Goal: Communication & Community: Answer question/provide support

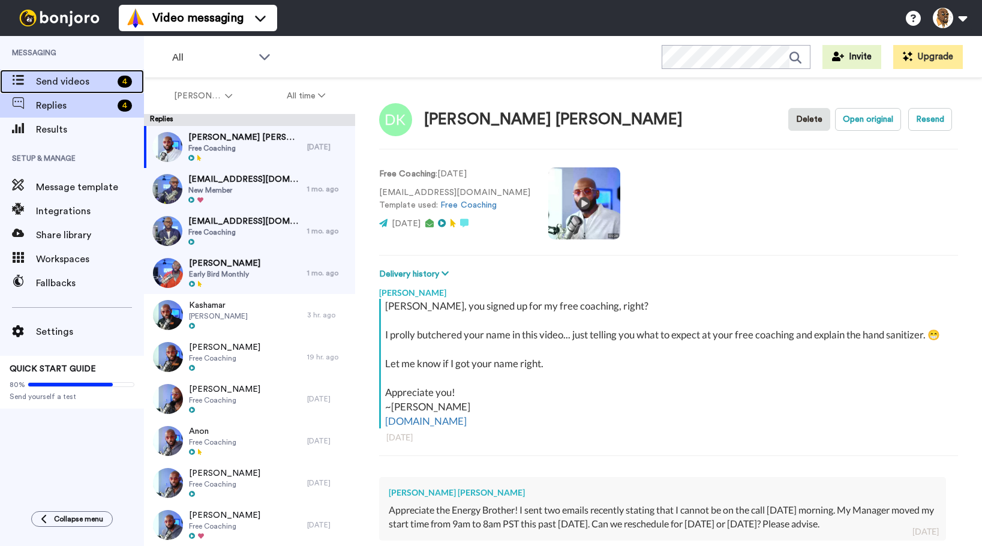
click at [86, 81] on span "Send videos" at bounding box center [74, 81] width 77 height 14
click at [89, 75] on span "Send videos" at bounding box center [74, 81] width 77 height 14
click at [86, 80] on span "Send videos" at bounding box center [74, 81] width 77 height 14
click at [83, 85] on span "Send videos" at bounding box center [74, 81] width 77 height 14
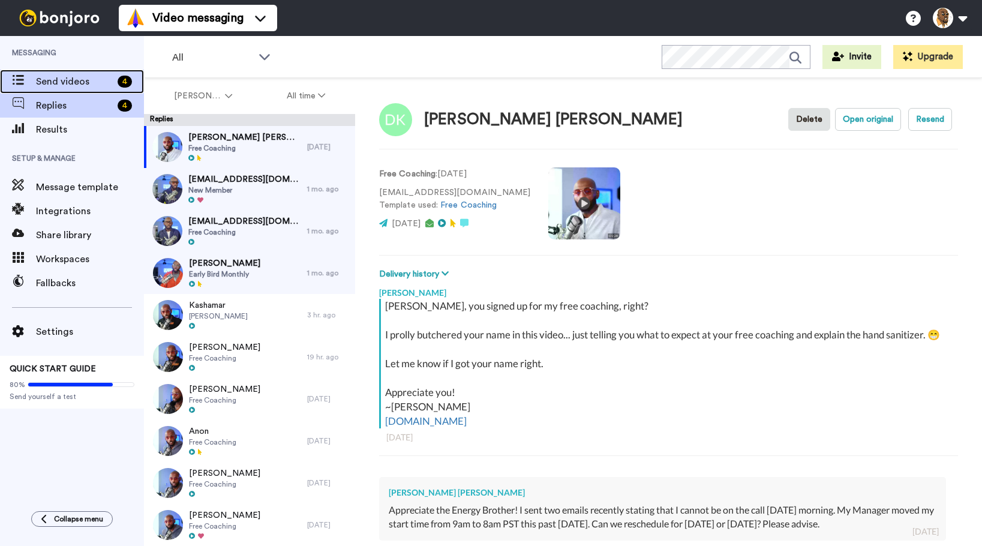
click at [86, 80] on span "Send videos" at bounding box center [74, 81] width 77 height 14
click at [109, 81] on span "Send videos" at bounding box center [74, 81] width 77 height 14
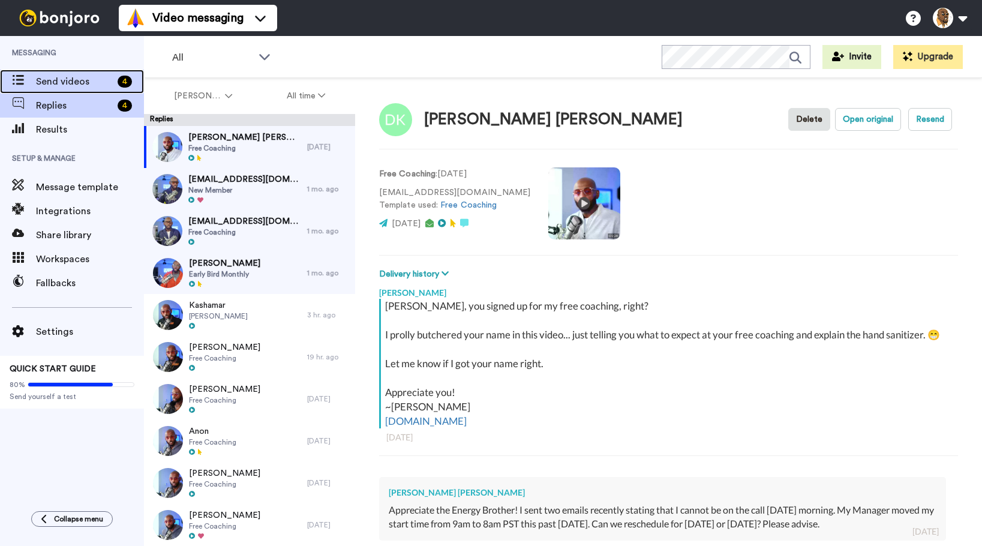
click at [109, 81] on span "Send videos" at bounding box center [74, 81] width 77 height 14
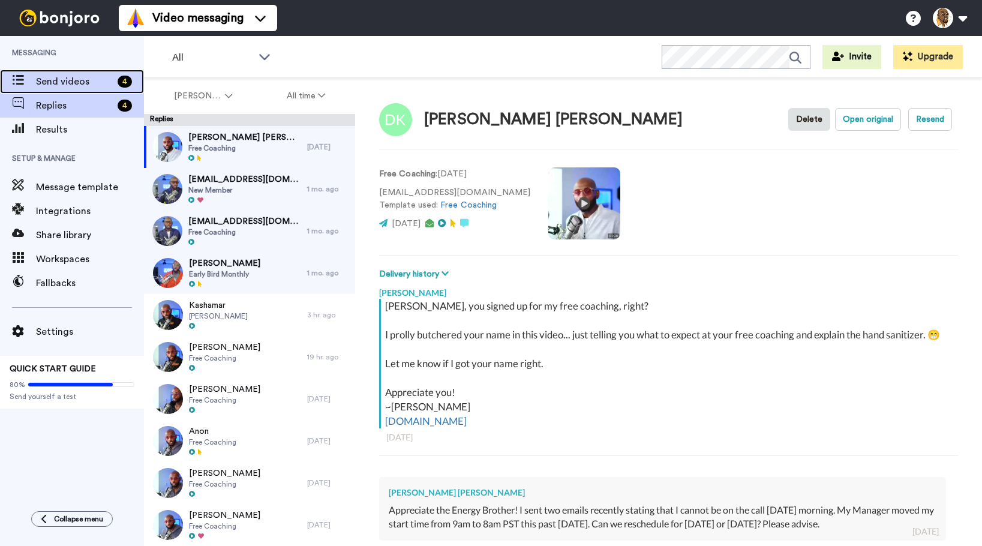
click at [109, 81] on span "Send videos" at bounding box center [74, 81] width 77 height 14
click at [117, 80] on div "4" at bounding box center [128, 82] width 31 height 12
click at [95, 81] on span "Send videos" at bounding box center [74, 81] width 77 height 14
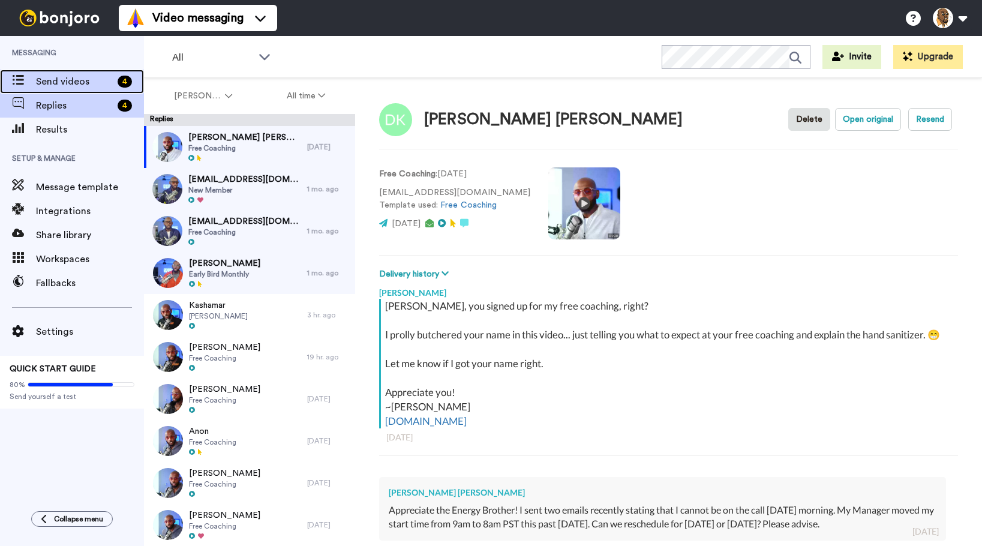
type textarea "x"
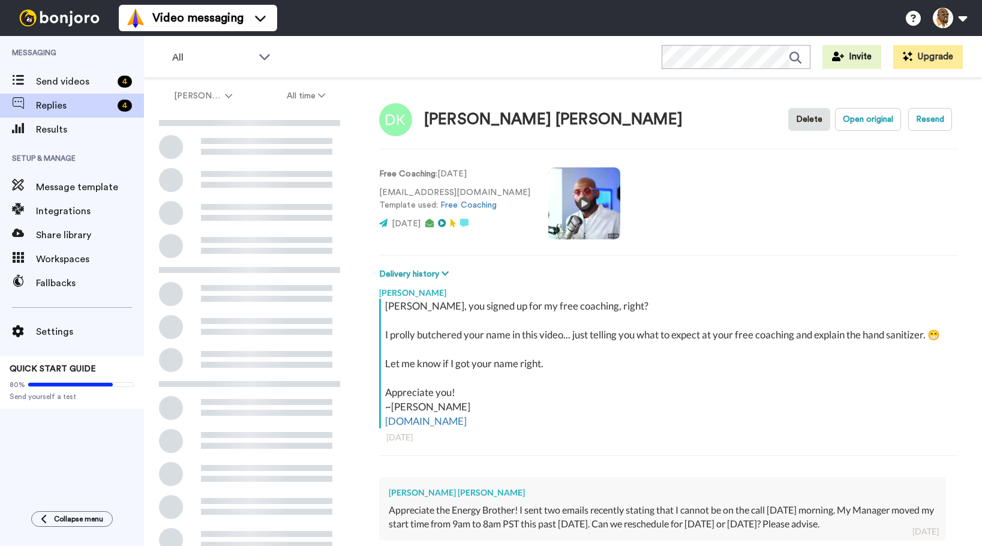
type textarea "x"
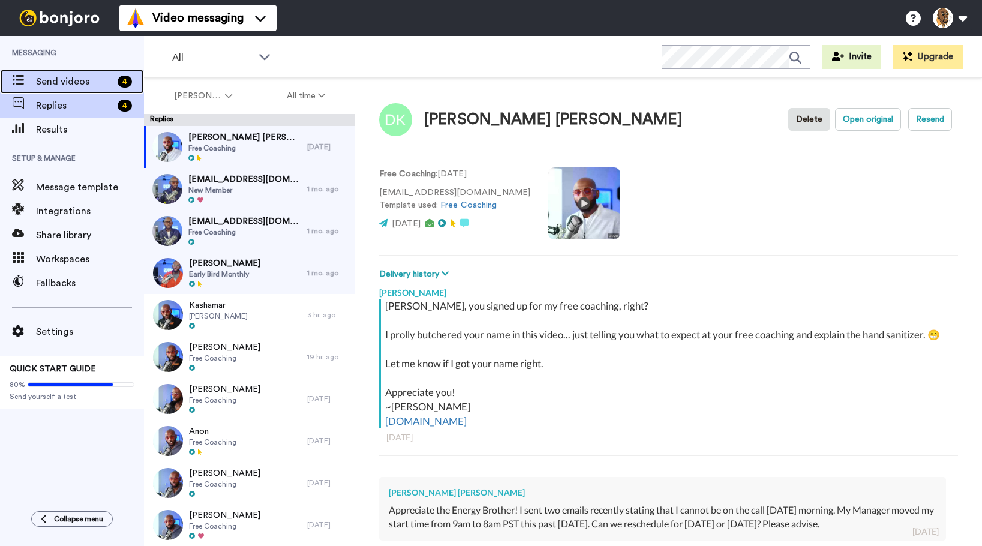
click at [80, 80] on span "Send videos" at bounding box center [74, 81] width 77 height 14
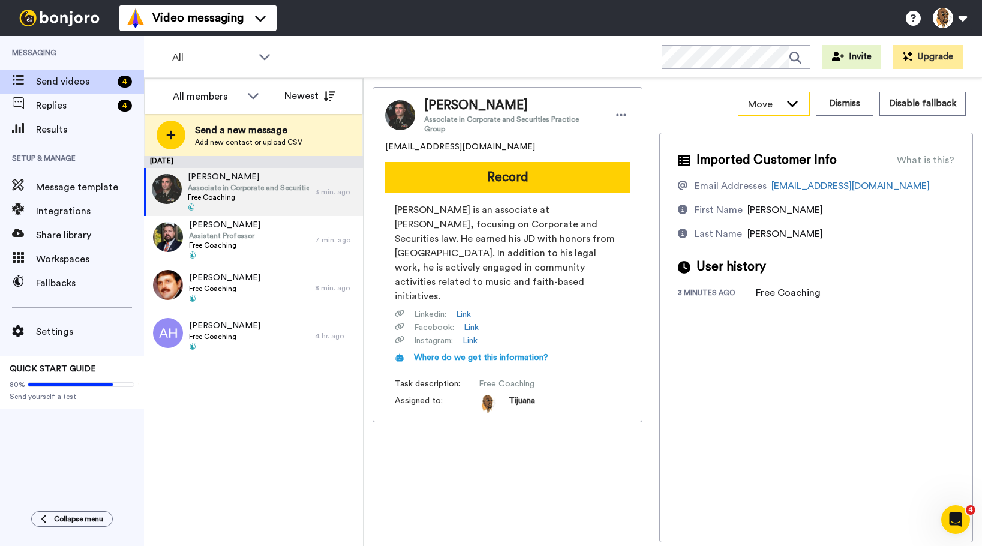
click at [796, 103] on icon at bounding box center [792, 103] width 14 height 12
click at [678, 97] on div "Move WORKSPACES View all Default PATREON LAUNCH + Add a new workspace Dismiss D…" at bounding box center [816, 104] width 314 height 34
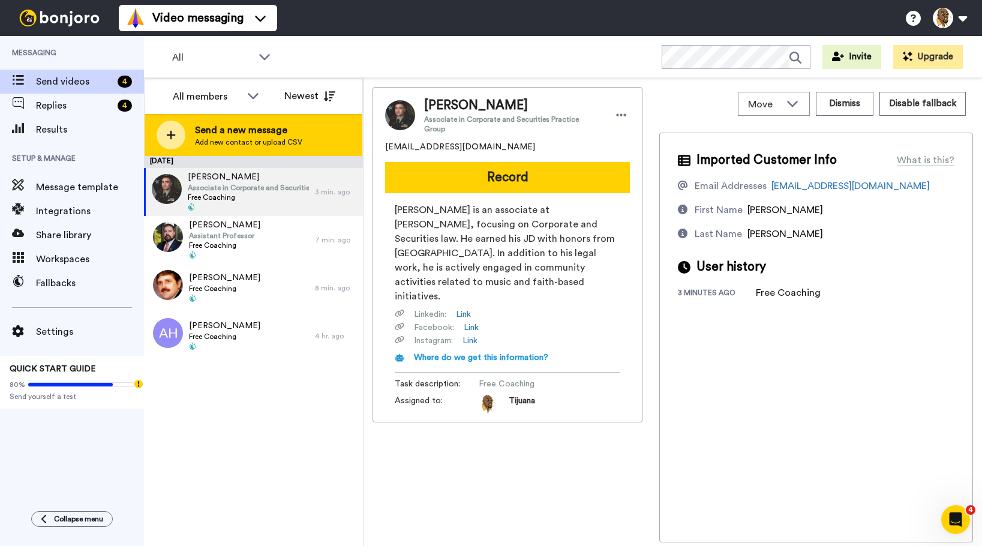
click at [197, 129] on span "Send a new message" at bounding box center [248, 130] width 107 height 14
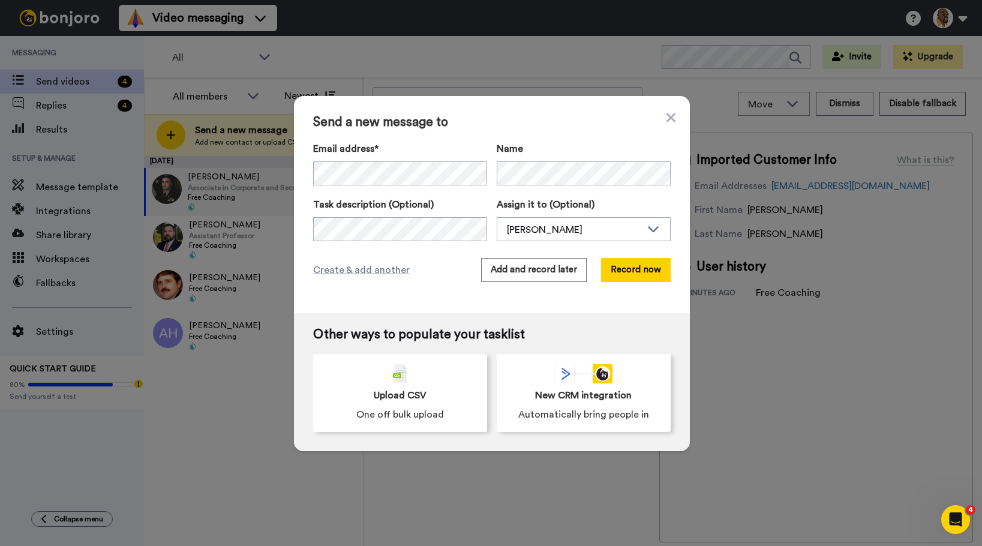
click at [464, 263] on div "Create & add another Add and record later Record now" at bounding box center [491, 270] width 357 height 24
click at [437, 254] on div "Send a new message to Email address* No search result for ‘ bgrantceo@gmail.com…" at bounding box center [492, 204] width 396 height 217
click at [248, 161] on div "Send a new message to Email address* No search result for ‘ bgrantceo@gmail.com…" at bounding box center [491, 273] width 982 height 546
click at [375, 270] on span "Create & add another" at bounding box center [361, 270] width 97 height 14
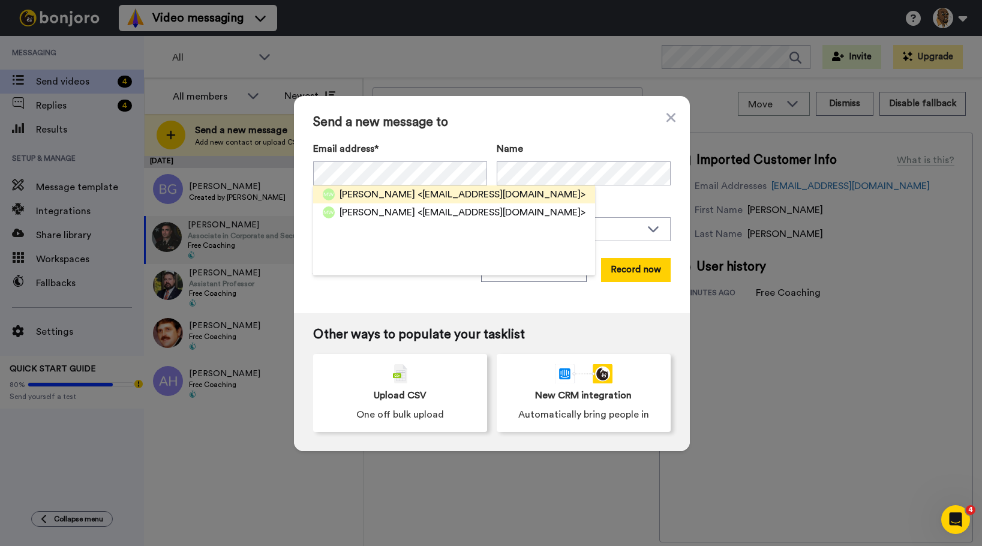
click at [394, 194] on span "[PERSON_NAME]" at bounding box center [377, 194] width 76 height 14
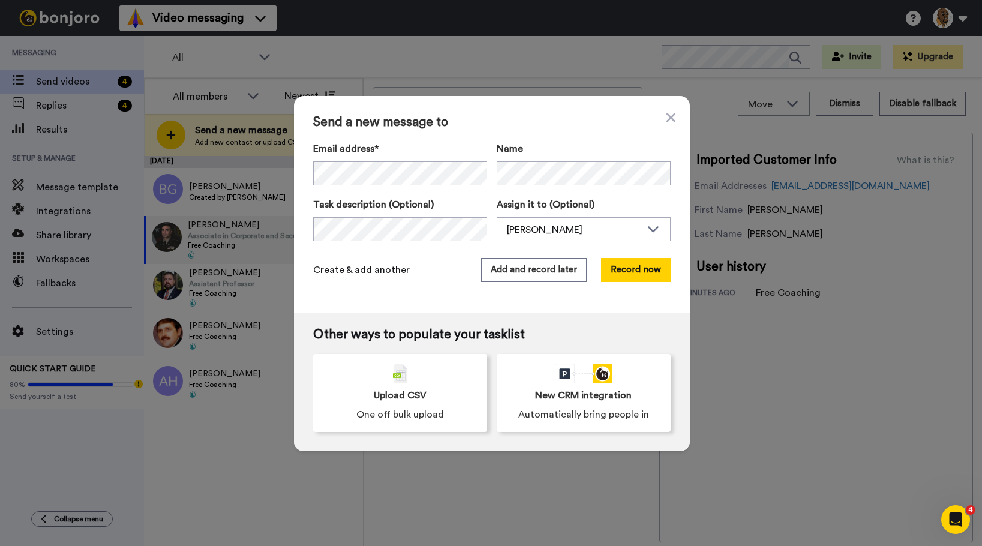
click at [383, 270] on span "Create & add another" at bounding box center [361, 270] width 97 height 14
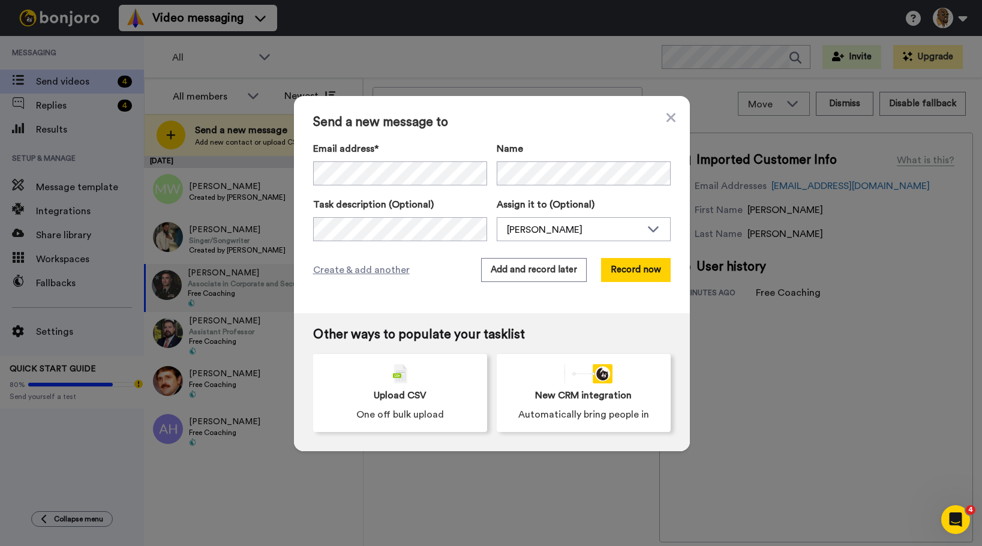
click at [434, 258] on div "Create & add another Add and record later Record now" at bounding box center [491, 270] width 357 height 24
click at [356, 273] on span "Create & add another" at bounding box center [361, 270] width 97 height 14
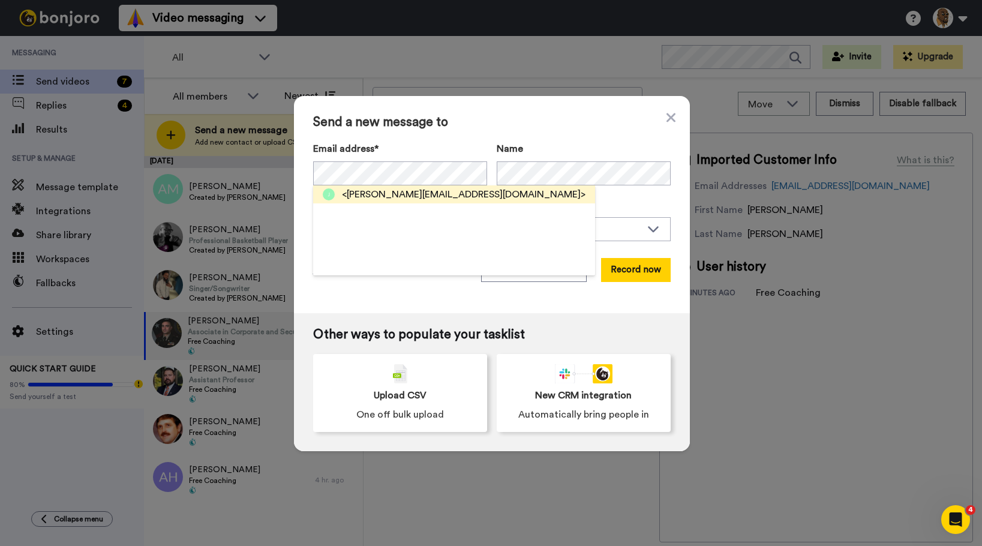
click at [395, 195] on span "<james.derrod30@gmail.com>" at bounding box center [463, 194] width 243 height 14
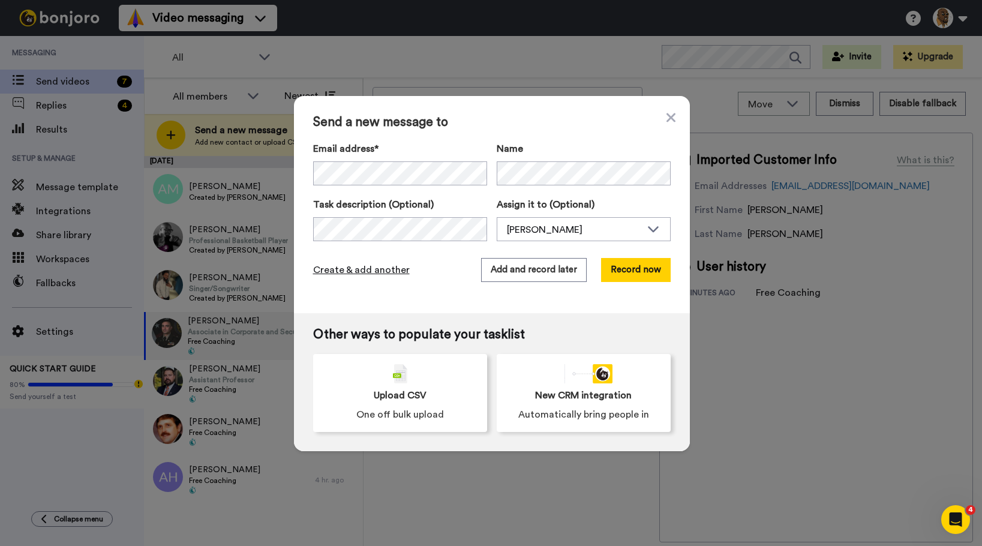
click at [382, 269] on span "Create & add another" at bounding box center [361, 270] width 97 height 14
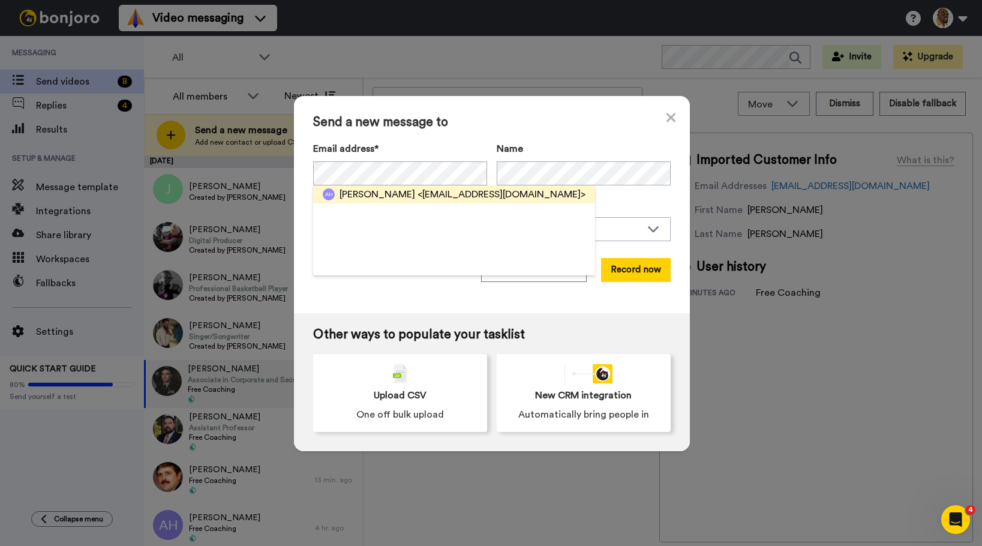
click at [365, 187] on div "Augustus Hill <hillgus65@gmail.com>" at bounding box center [454, 194] width 282 height 18
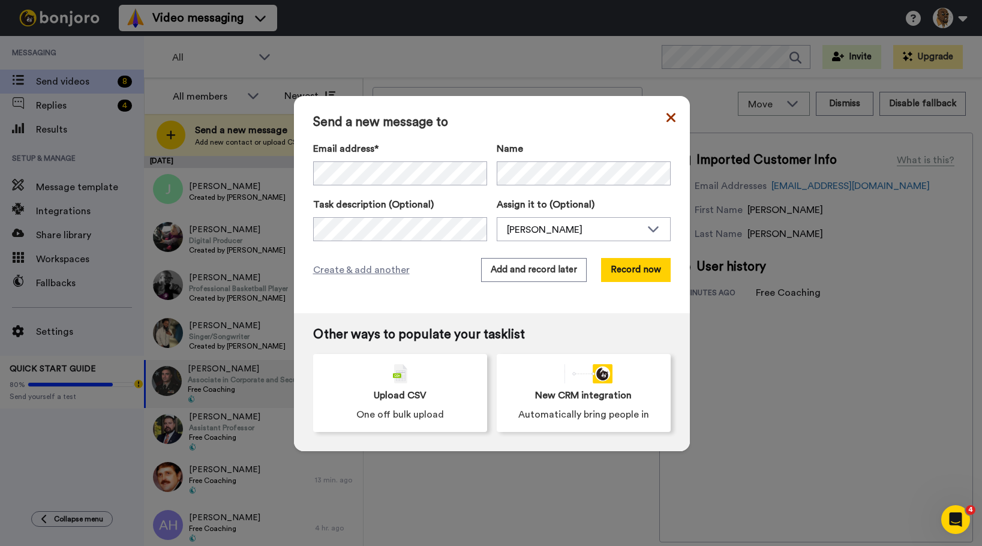
click at [666, 121] on icon at bounding box center [670, 117] width 9 height 9
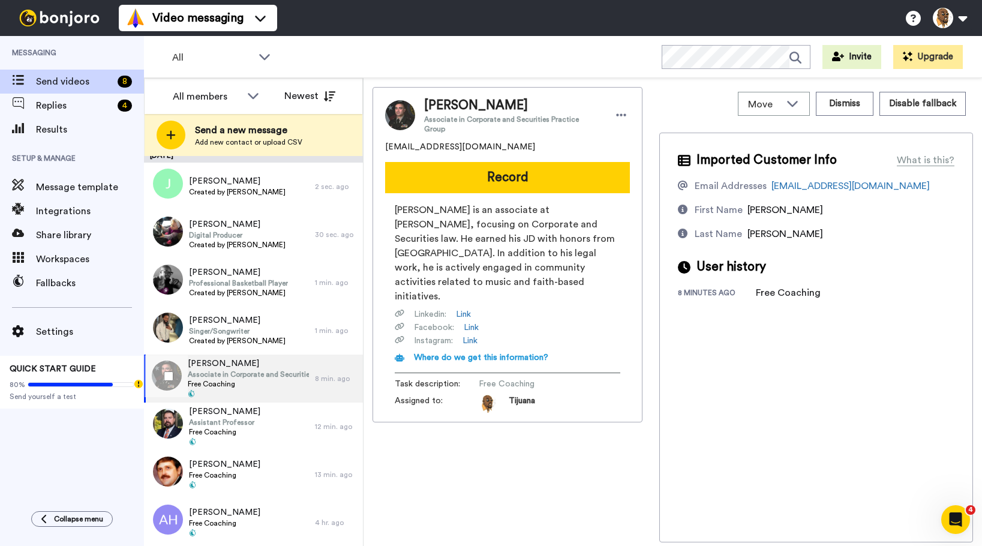
scroll to position [6, 0]
click at [672, 410] on div "Imported Customer Info What is this? Email Addresses jaredskinner115@gmail.com …" at bounding box center [816, 338] width 314 height 410
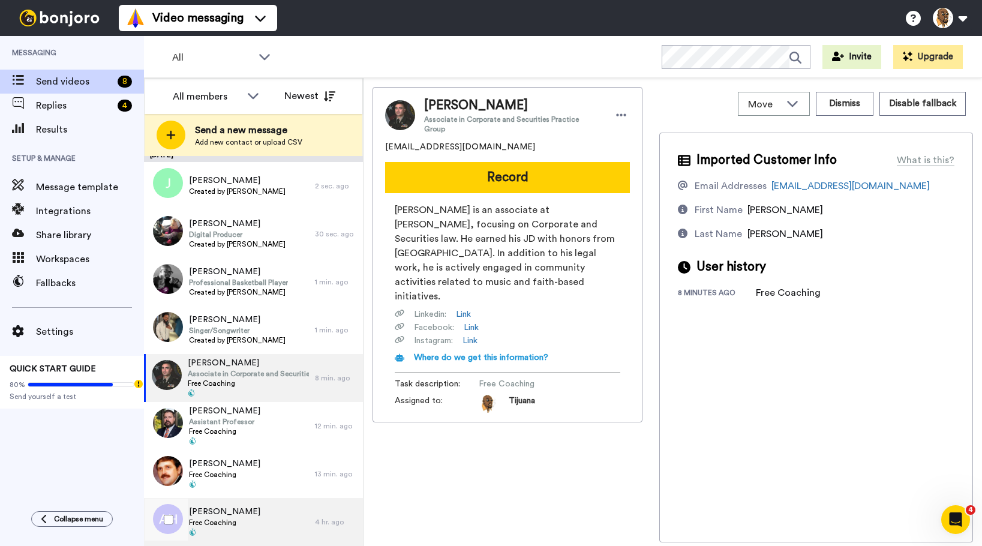
click at [267, 510] on div "Augustus Hill Free Coaching" at bounding box center [229, 522] width 171 height 48
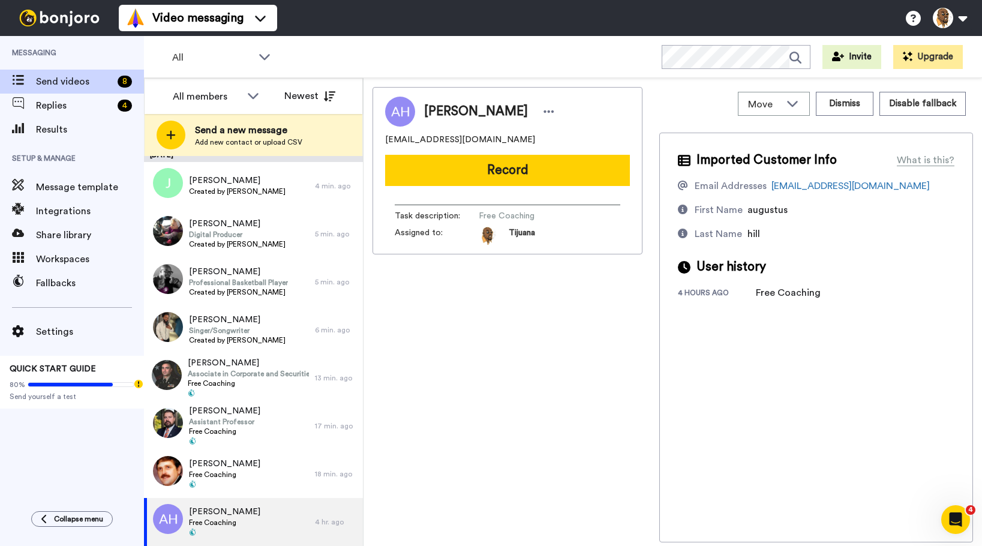
click at [503, 169] on button "Record" at bounding box center [507, 170] width 245 height 31
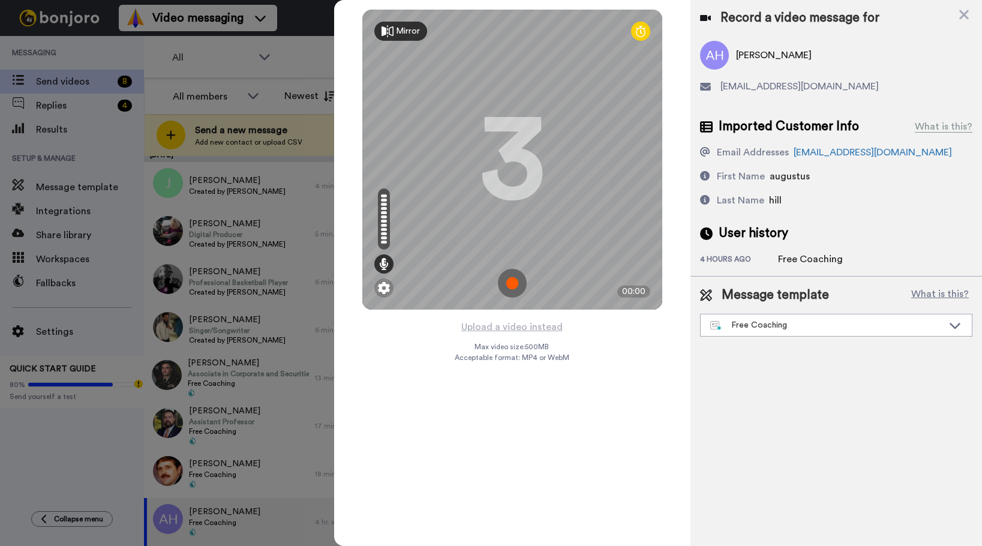
click at [507, 288] on img at bounding box center [512, 283] width 29 height 29
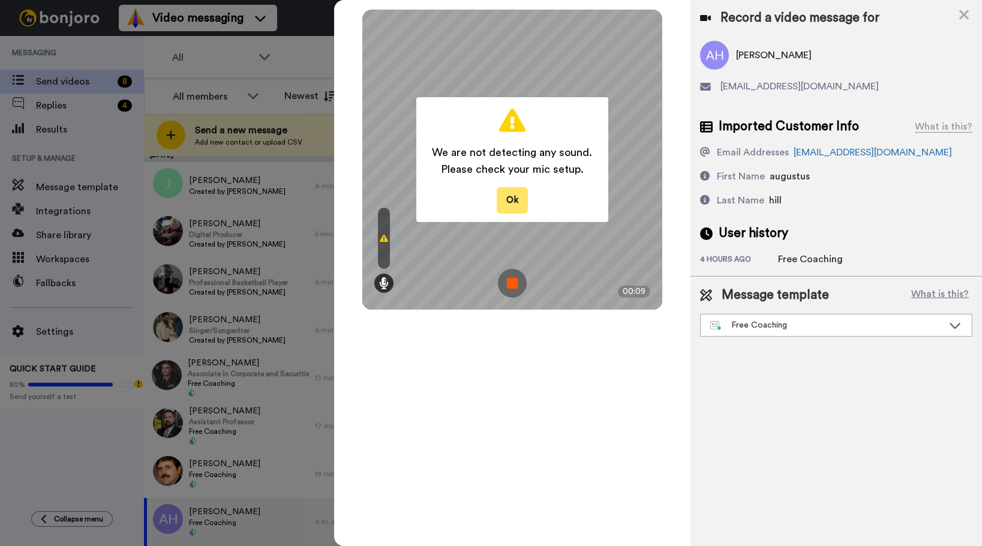
click at [515, 194] on button "Ok" at bounding box center [512, 200] width 31 height 26
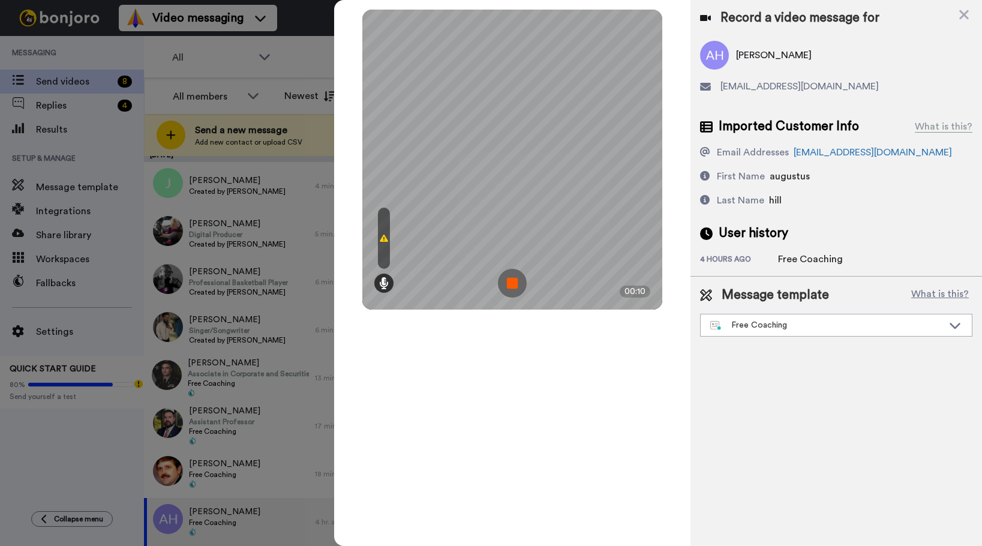
drag, startPoint x: 521, startPoint y: 285, endPoint x: 566, endPoint y: 243, distance: 61.5
click at [521, 284] on img at bounding box center [512, 283] width 29 height 29
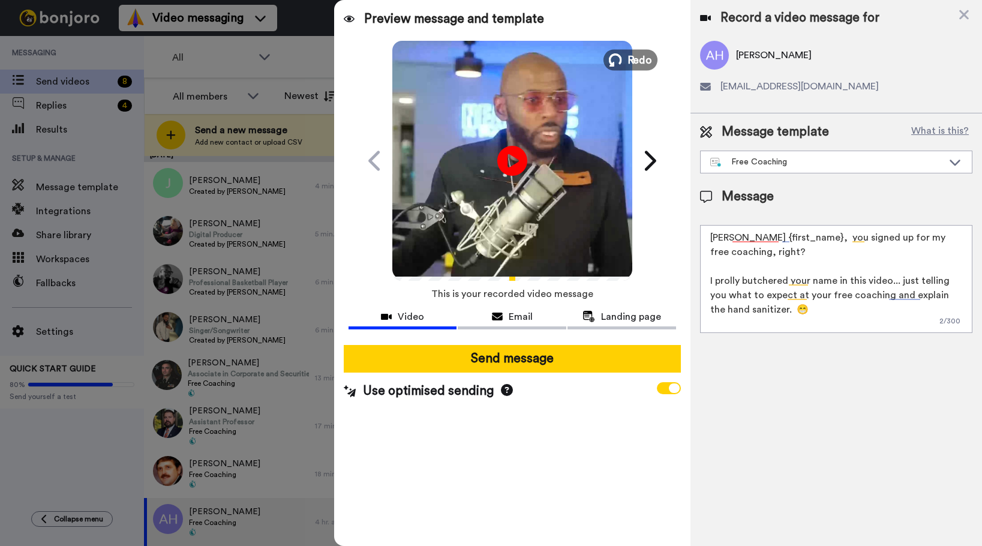
click at [617, 58] on icon at bounding box center [614, 59] width 13 height 13
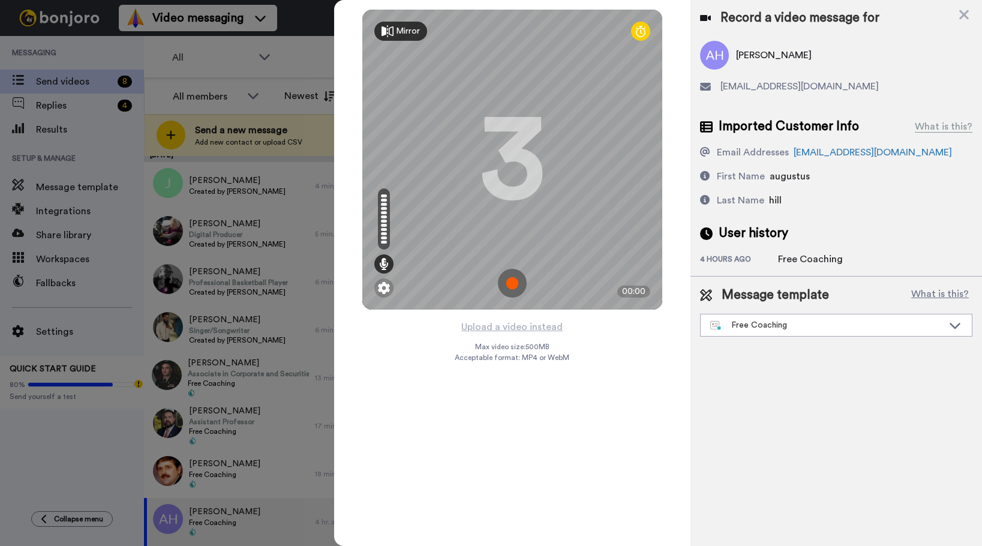
click at [518, 282] on img at bounding box center [512, 283] width 29 height 29
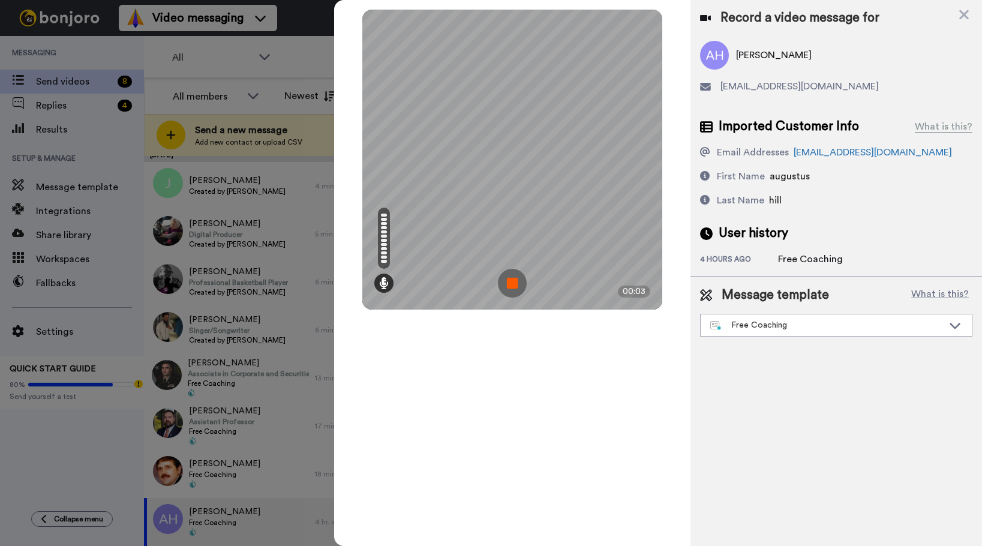
click at [517, 288] on img at bounding box center [512, 283] width 29 height 29
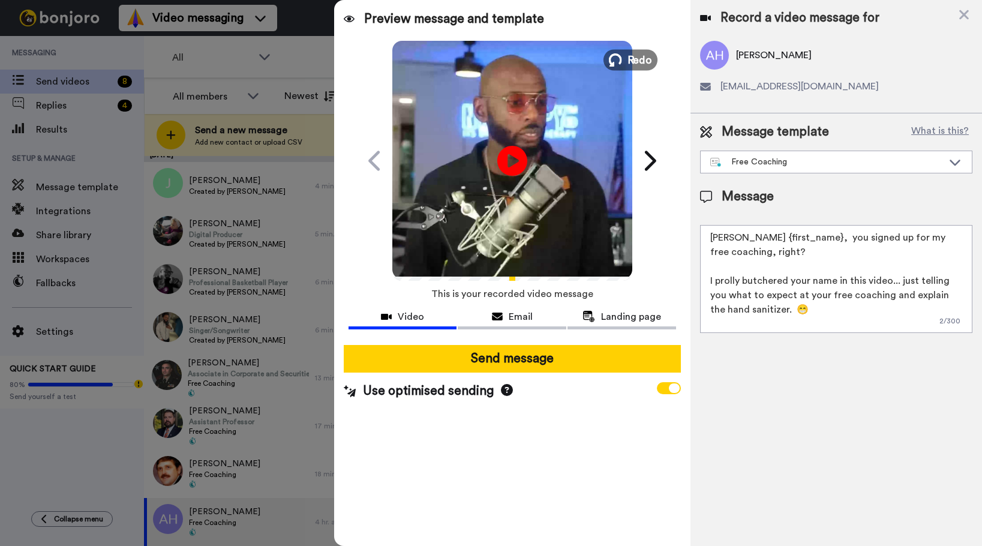
click at [628, 57] on span "Redo" at bounding box center [639, 60] width 25 height 16
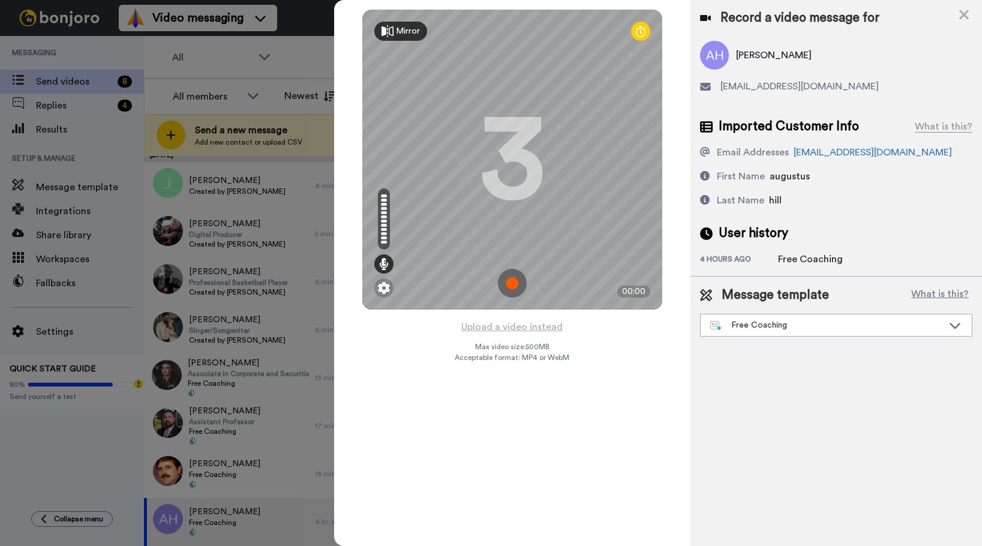
click at [512, 278] on img at bounding box center [512, 283] width 29 height 29
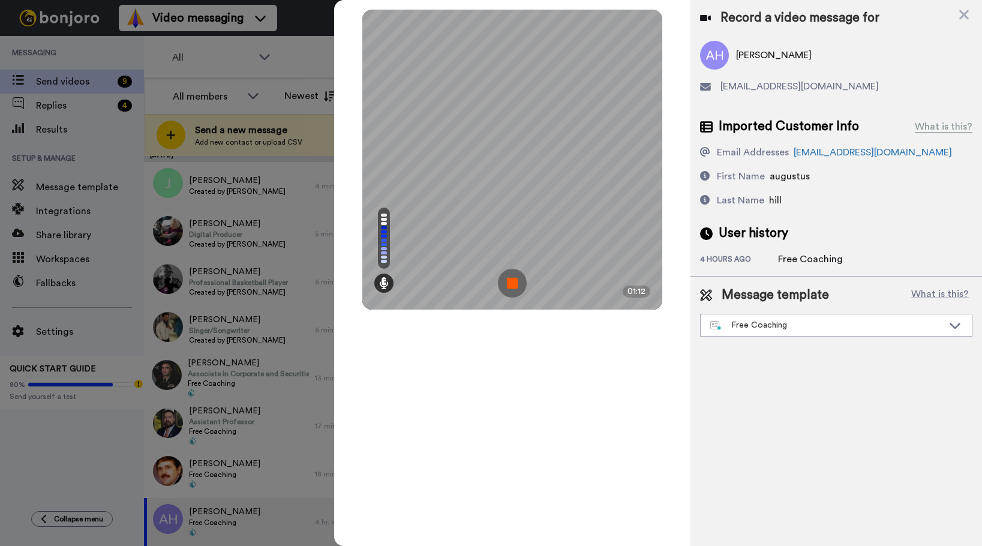
click at [515, 278] on img at bounding box center [512, 283] width 29 height 29
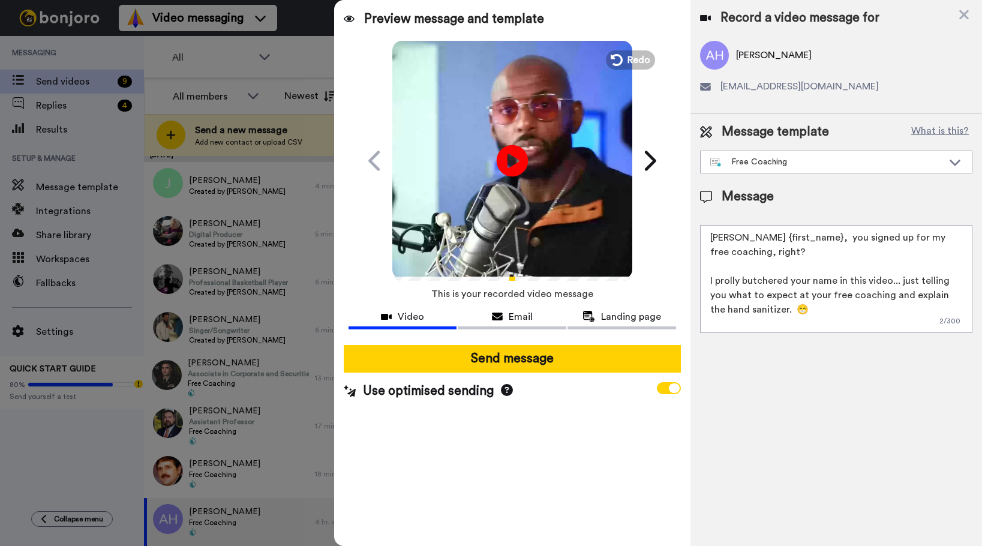
click at [519, 161] on icon at bounding box center [512, 161] width 32 height 32
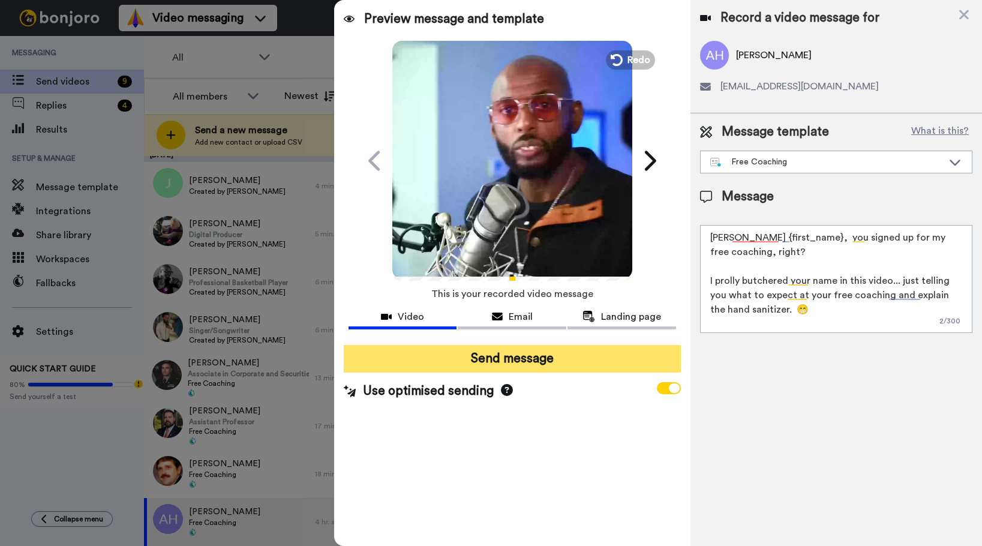
click at [469, 359] on button "Send message" at bounding box center [512, 359] width 337 height 28
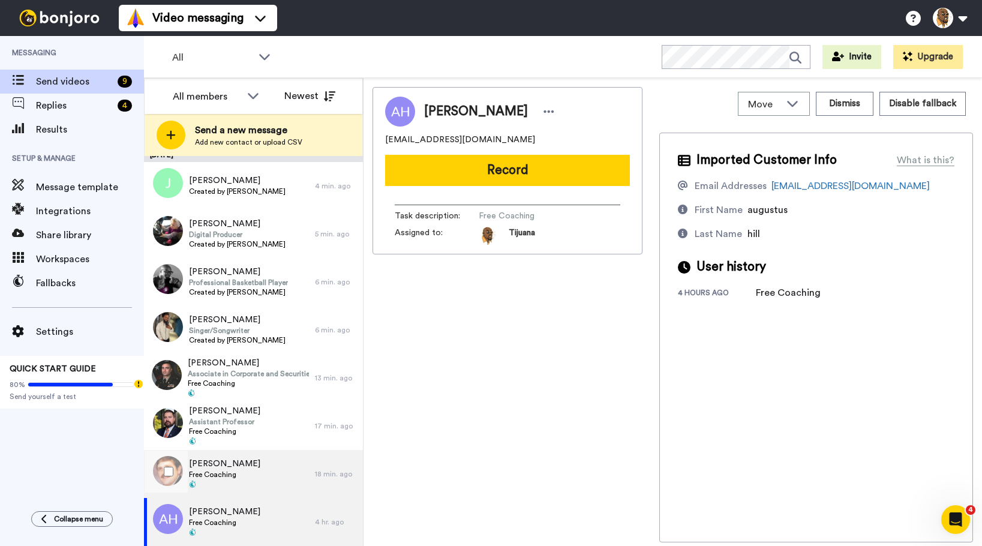
click at [260, 470] on div "Albert Mccall Free Coaching" at bounding box center [229, 474] width 171 height 48
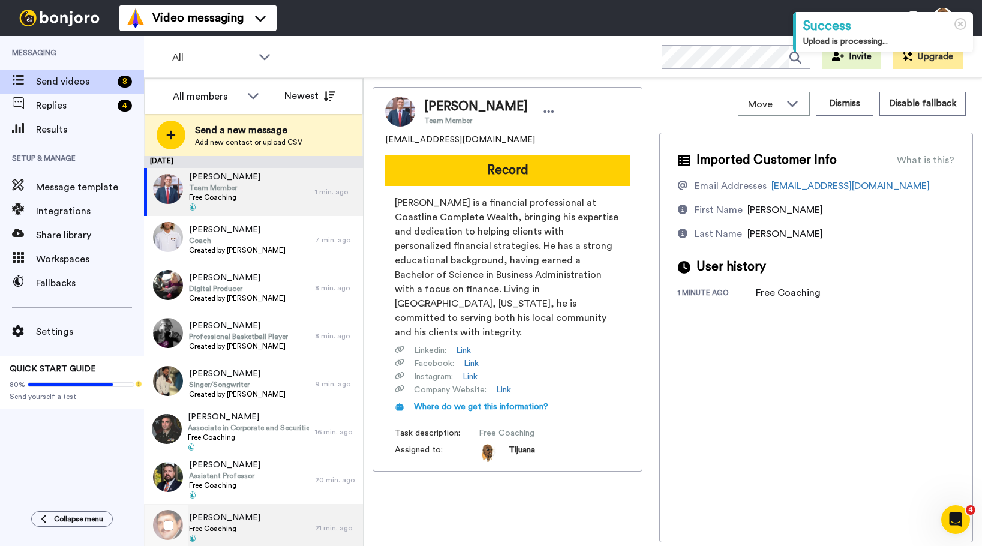
click at [260, 519] on div "[PERSON_NAME] Free Coaching" at bounding box center [229, 528] width 171 height 48
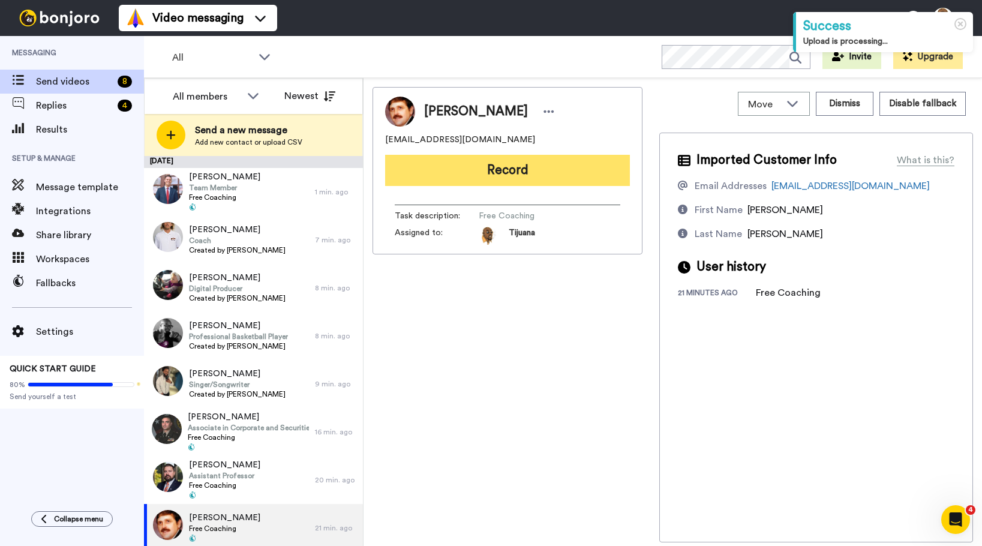
click at [508, 171] on button "Record" at bounding box center [507, 170] width 245 height 31
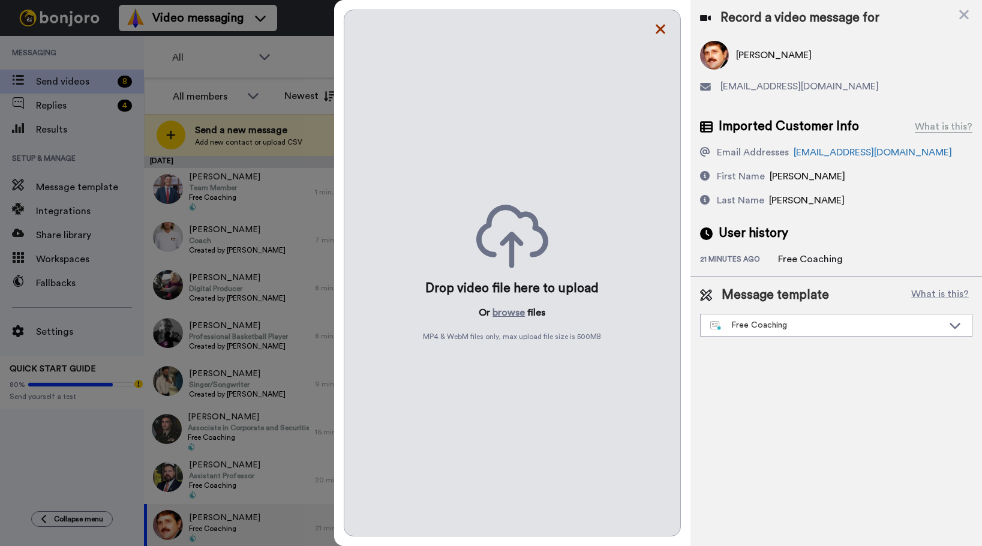
click at [656, 30] on icon at bounding box center [660, 29] width 12 height 15
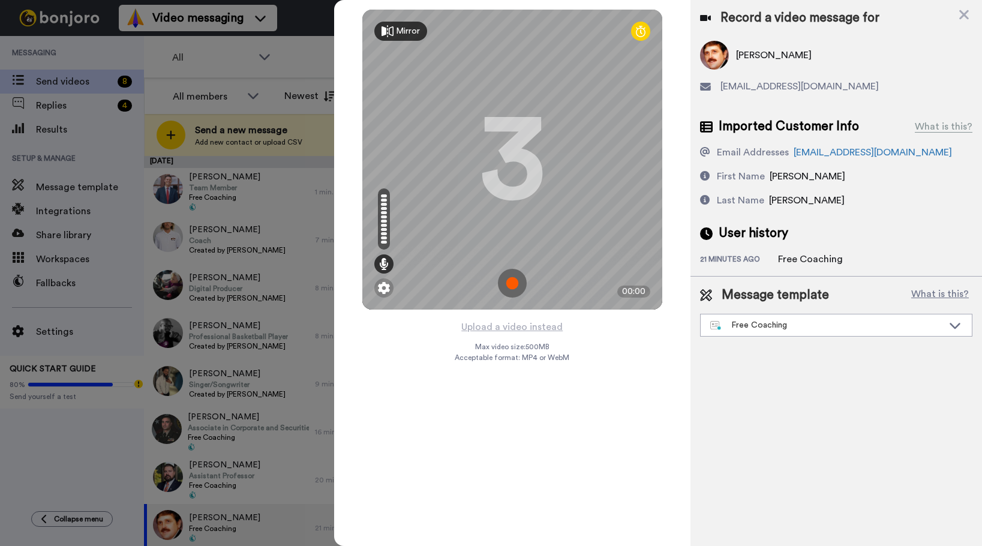
click at [518, 278] on img at bounding box center [512, 283] width 29 height 29
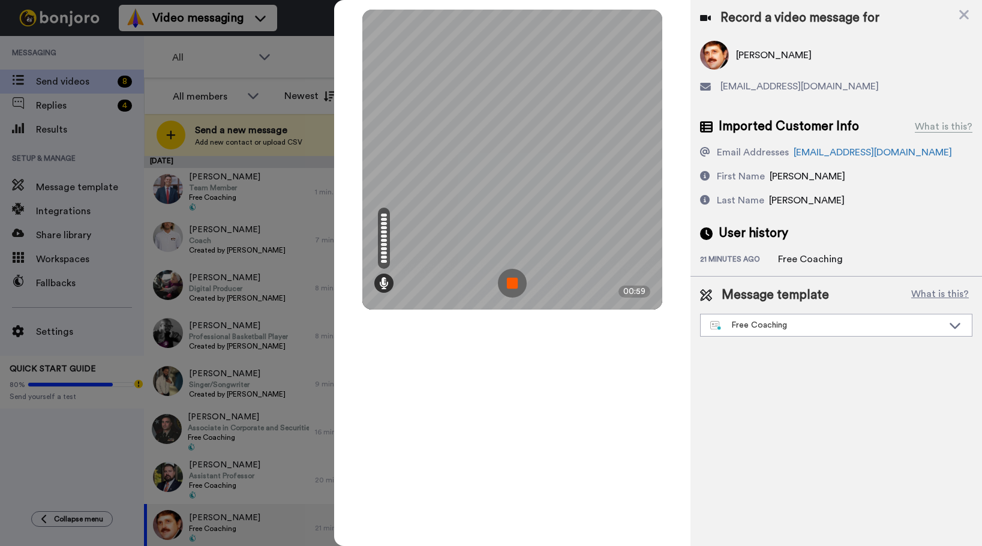
click at [509, 278] on img at bounding box center [512, 283] width 29 height 29
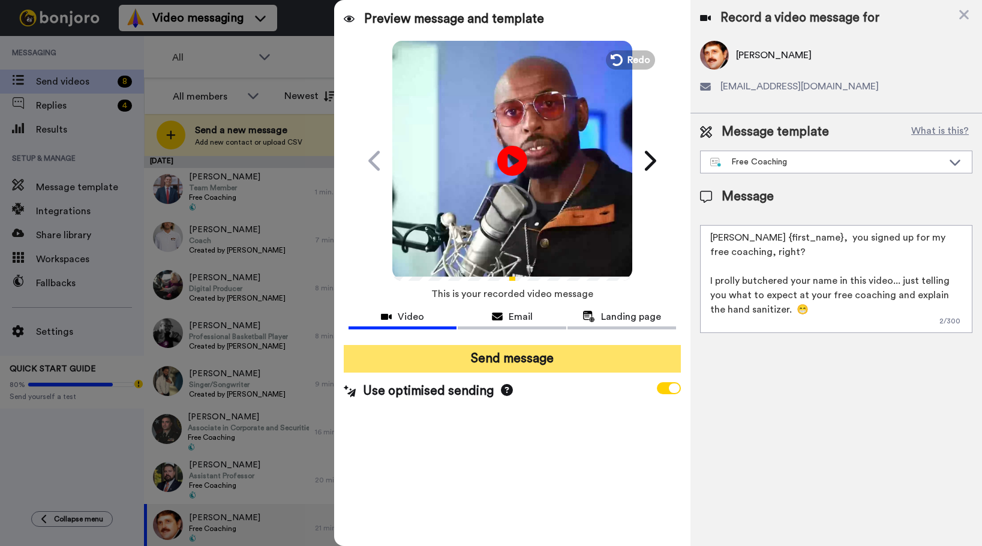
click at [521, 355] on button "Send message" at bounding box center [512, 359] width 337 height 28
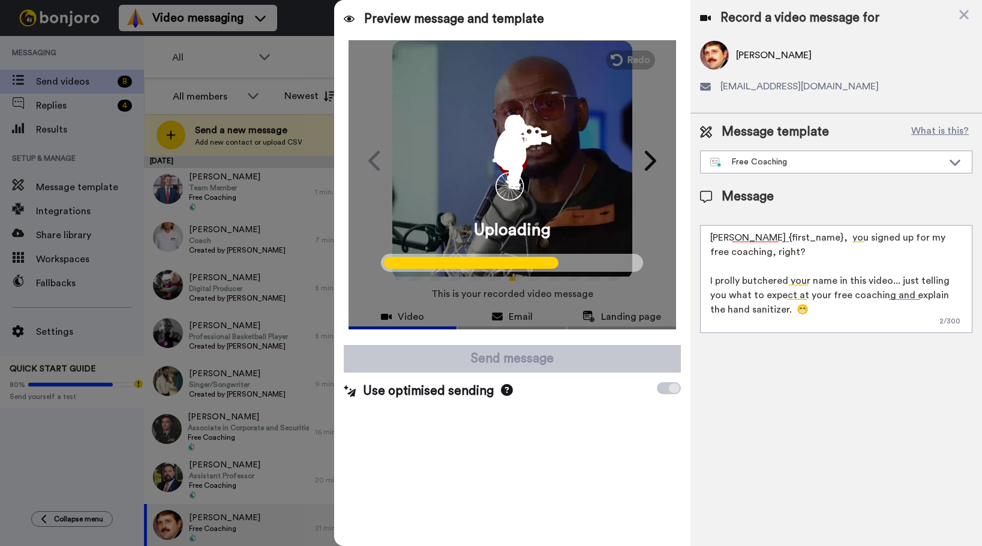
click at [279, 476] on div at bounding box center [491, 273] width 982 height 546
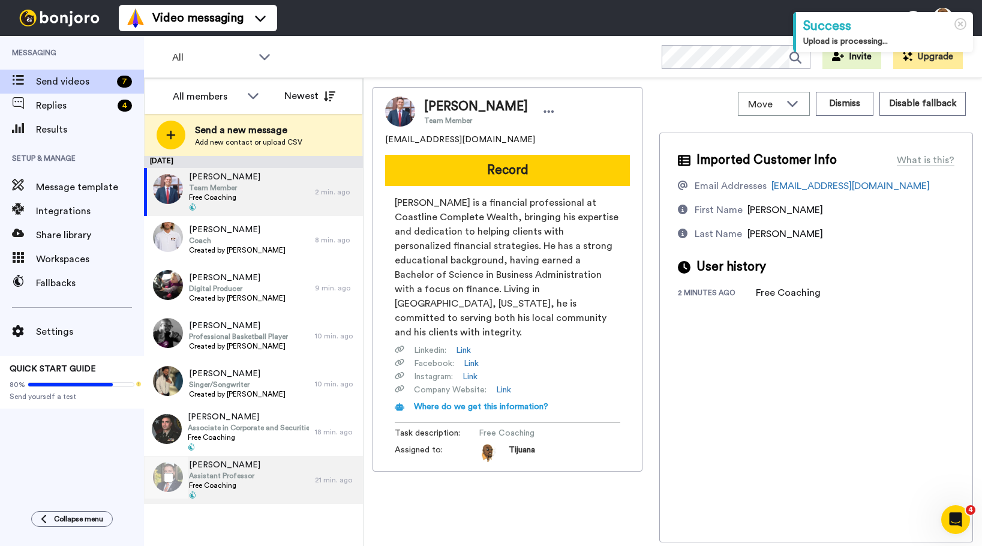
click at [263, 475] on div "[PERSON_NAME] Assistant Professor Free Coaching" at bounding box center [229, 480] width 171 height 48
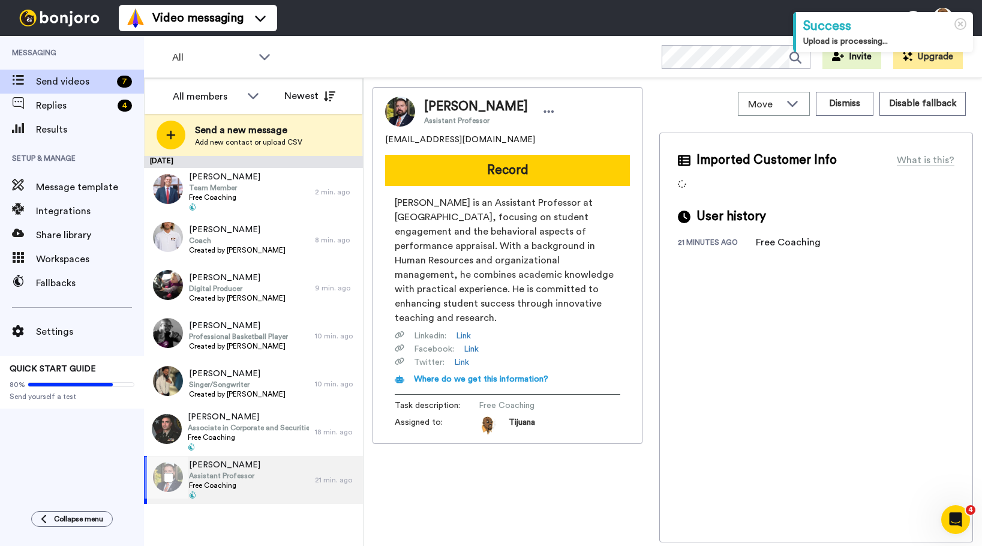
click at [263, 481] on div "[PERSON_NAME] Assistant Professor Free Coaching" at bounding box center [229, 480] width 171 height 48
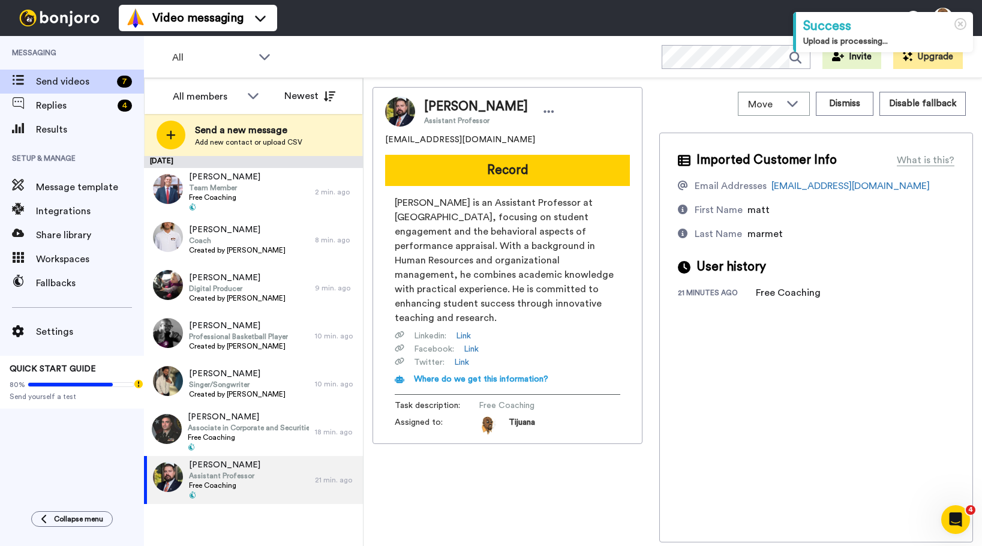
click at [517, 168] on button "Record" at bounding box center [507, 170] width 245 height 31
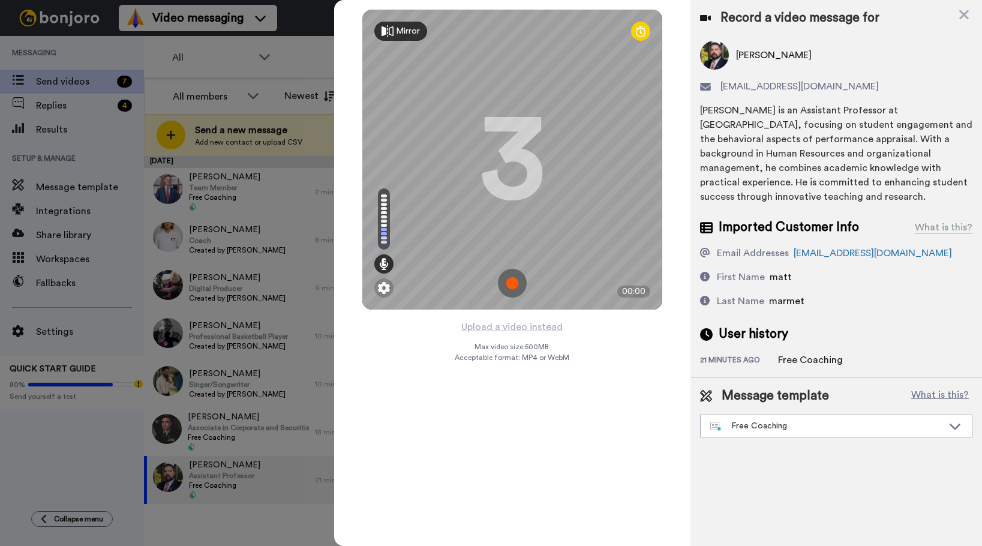
click at [512, 282] on img at bounding box center [512, 283] width 29 height 29
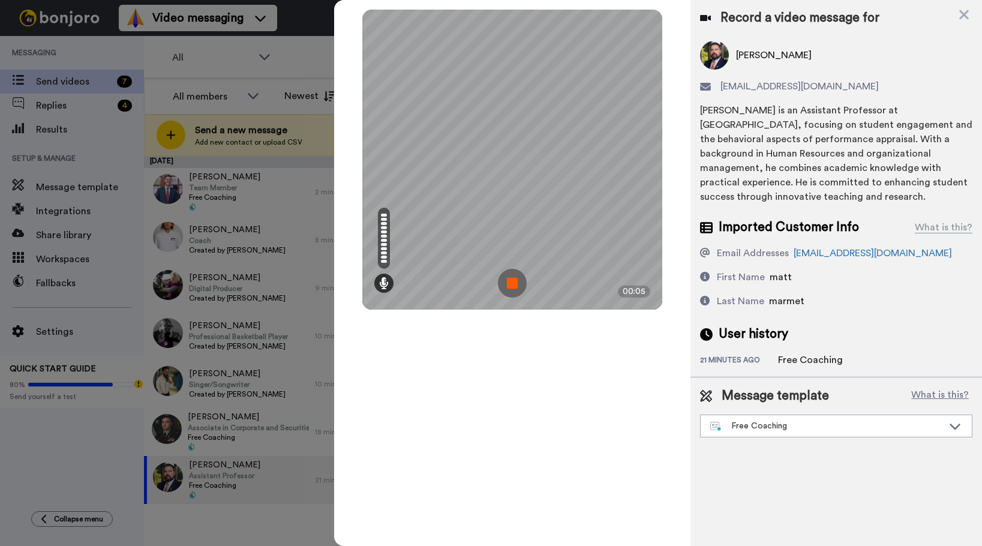
click at [509, 283] on img at bounding box center [512, 283] width 29 height 29
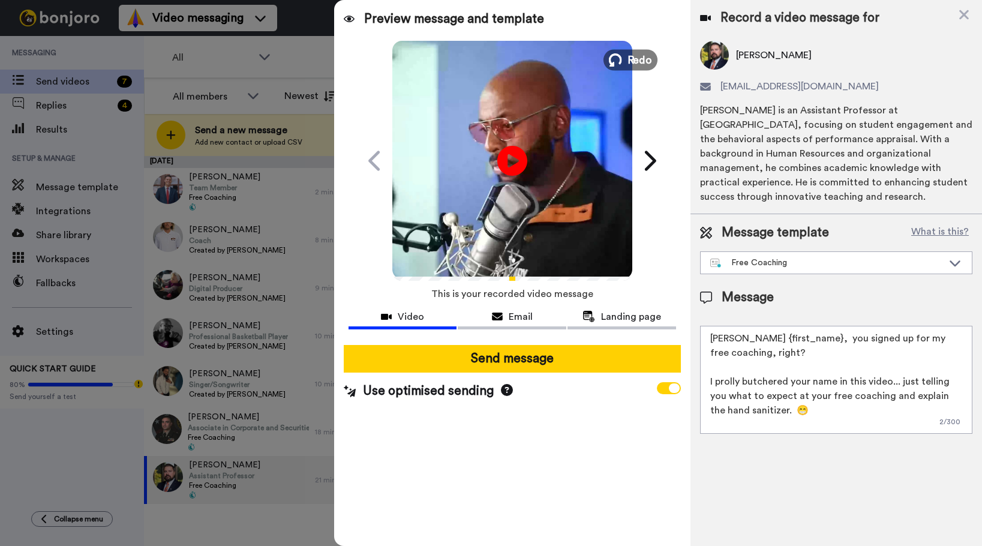
click at [633, 63] on span "Redo" at bounding box center [639, 60] width 25 height 16
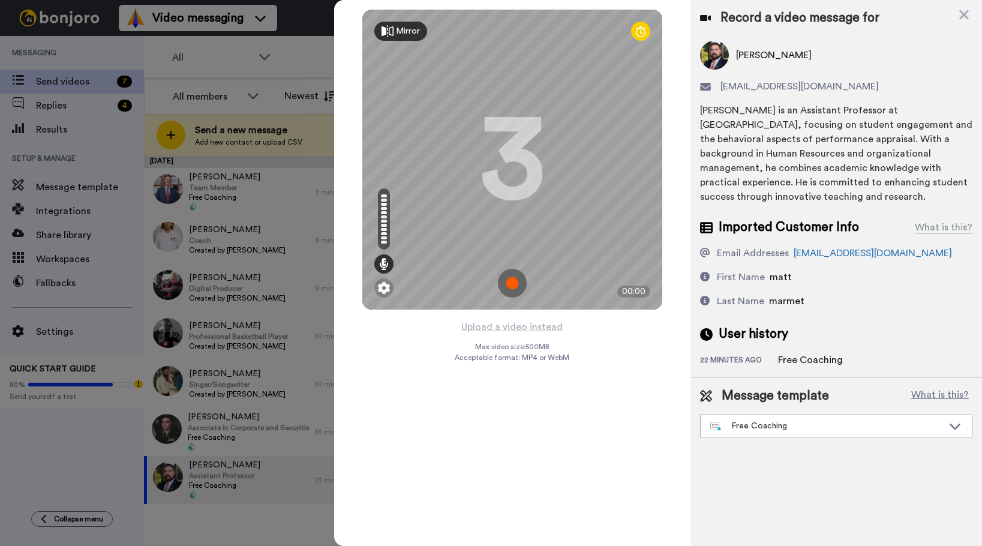
click at [504, 286] on img at bounding box center [512, 283] width 29 height 29
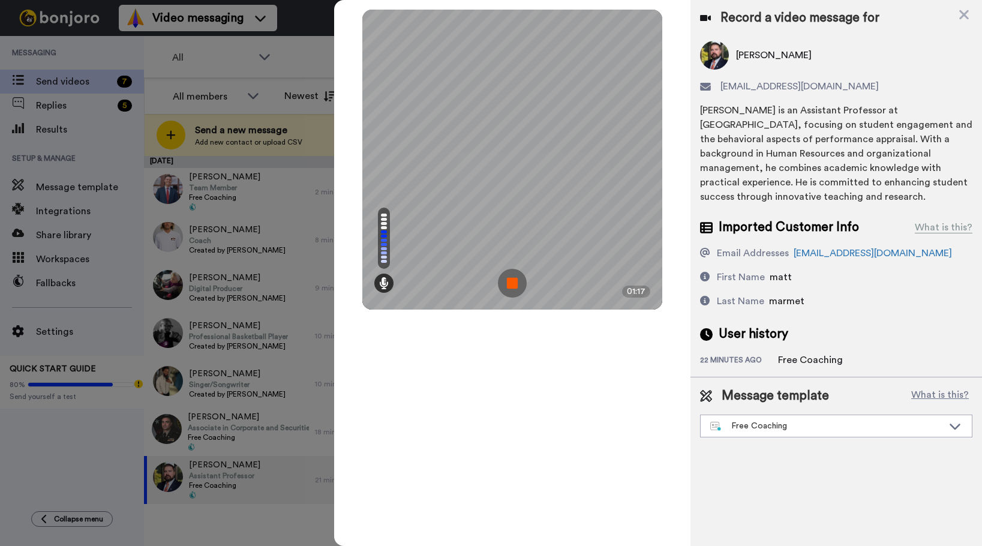
click at [517, 281] on img at bounding box center [512, 283] width 29 height 29
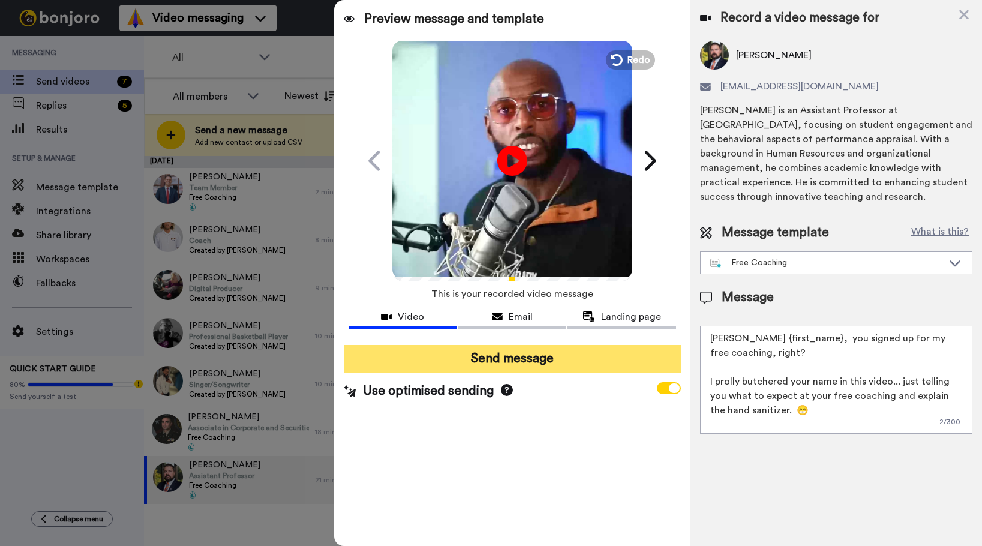
click at [526, 356] on button "Send message" at bounding box center [512, 359] width 337 height 28
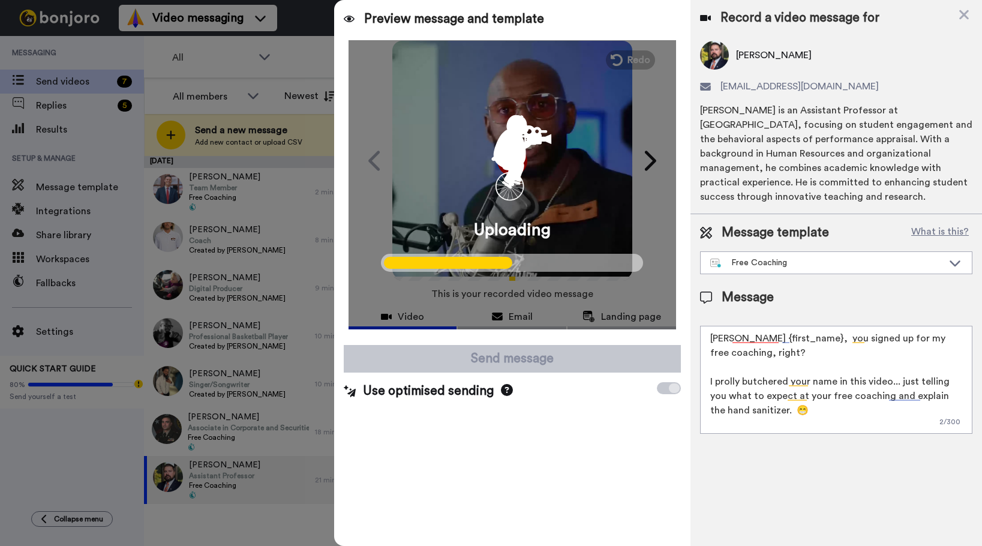
click at [305, 290] on div at bounding box center [491, 273] width 982 height 546
click at [233, 426] on div at bounding box center [491, 273] width 982 height 546
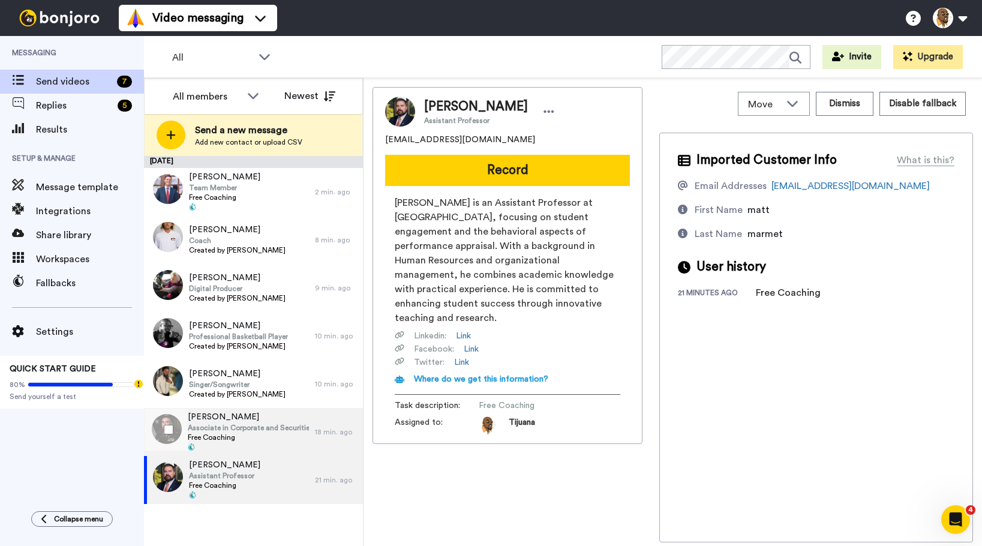
click at [242, 425] on span "Associate in Corporate and Securities Practice Group" at bounding box center [248, 428] width 121 height 10
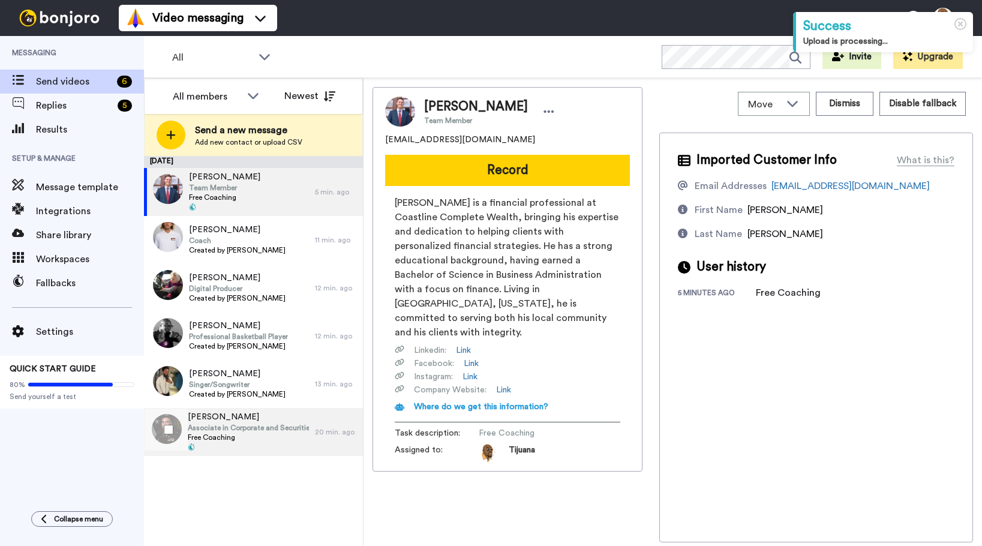
click at [257, 432] on span "Free Coaching" at bounding box center [248, 437] width 121 height 10
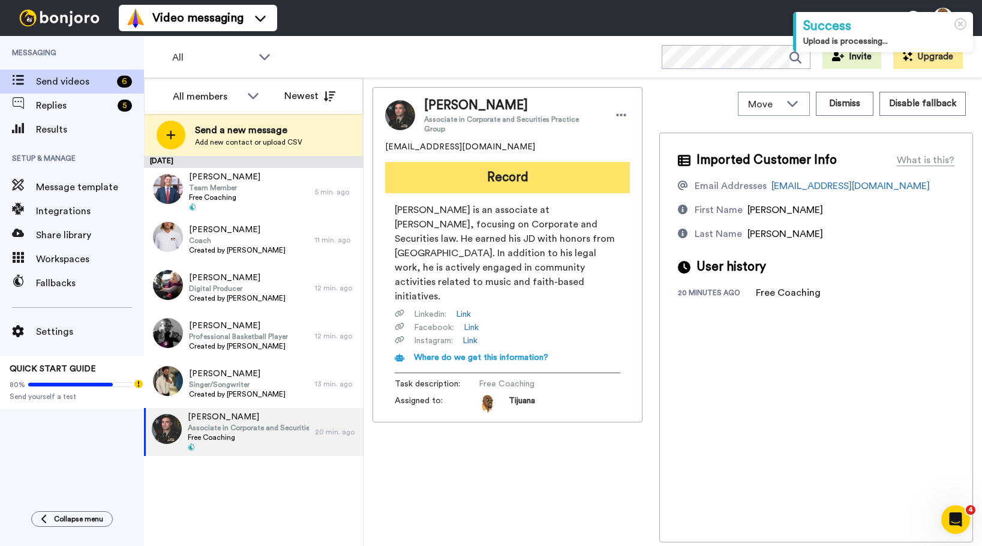
click at [492, 166] on button "Record" at bounding box center [507, 177] width 245 height 31
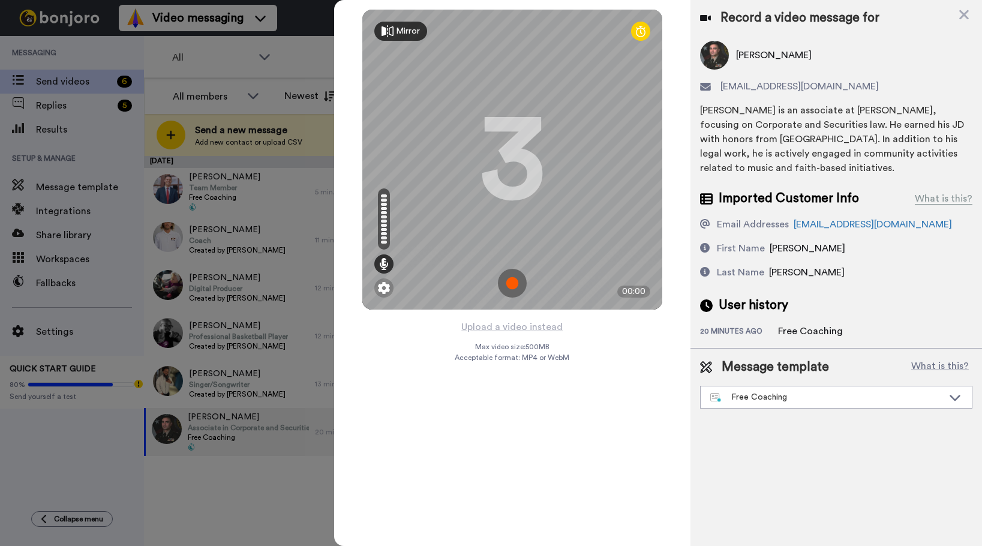
click at [513, 285] on img at bounding box center [512, 283] width 29 height 29
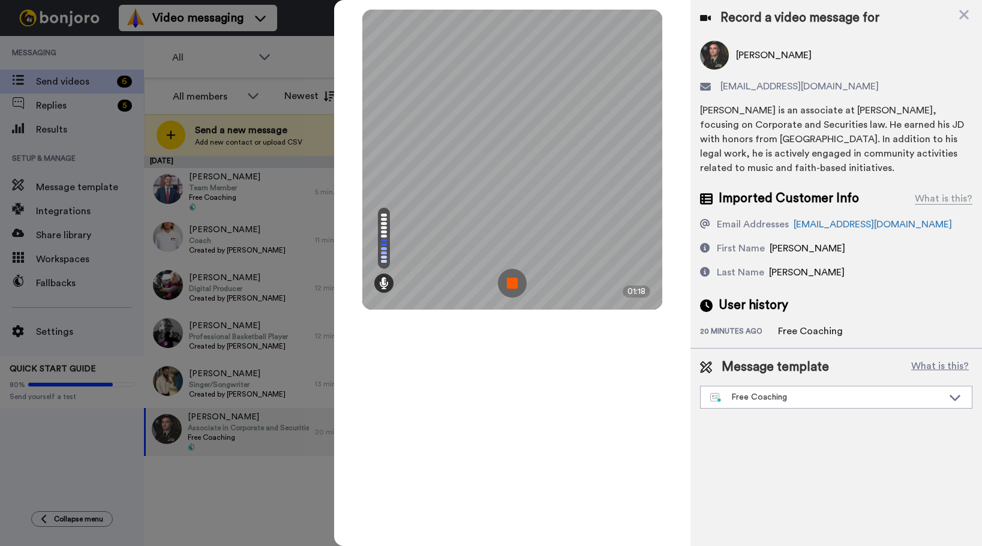
click at [510, 284] on img at bounding box center [512, 283] width 29 height 29
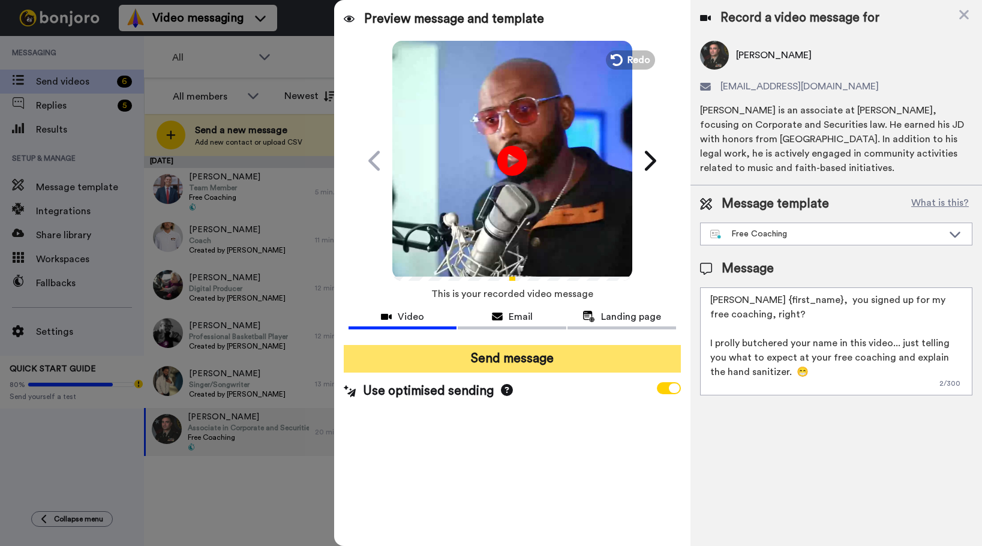
click at [523, 359] on button "Send message" at bounding box center [512, 359] width 337 height 28
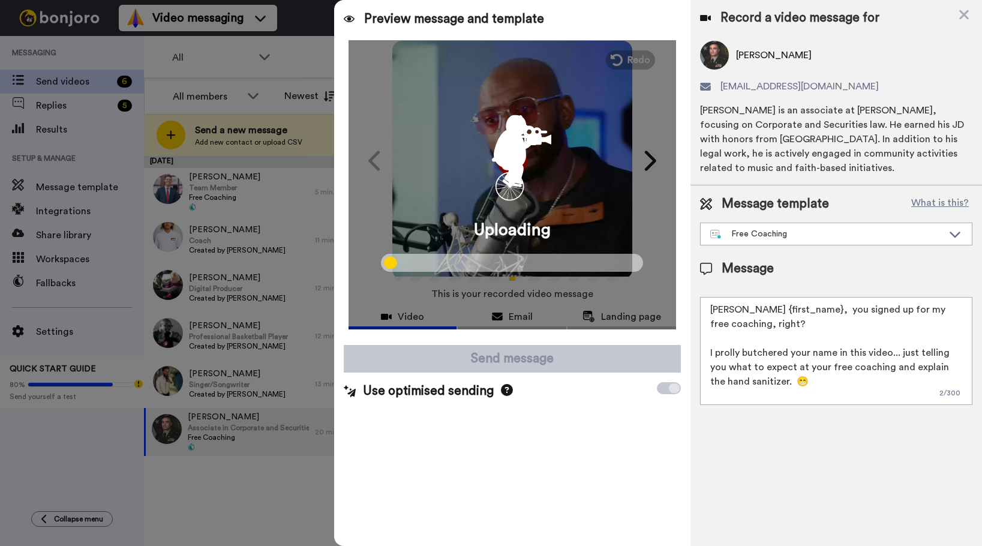
click at [243, 384] on div at bounding box center [491, 273] width 982 height 546
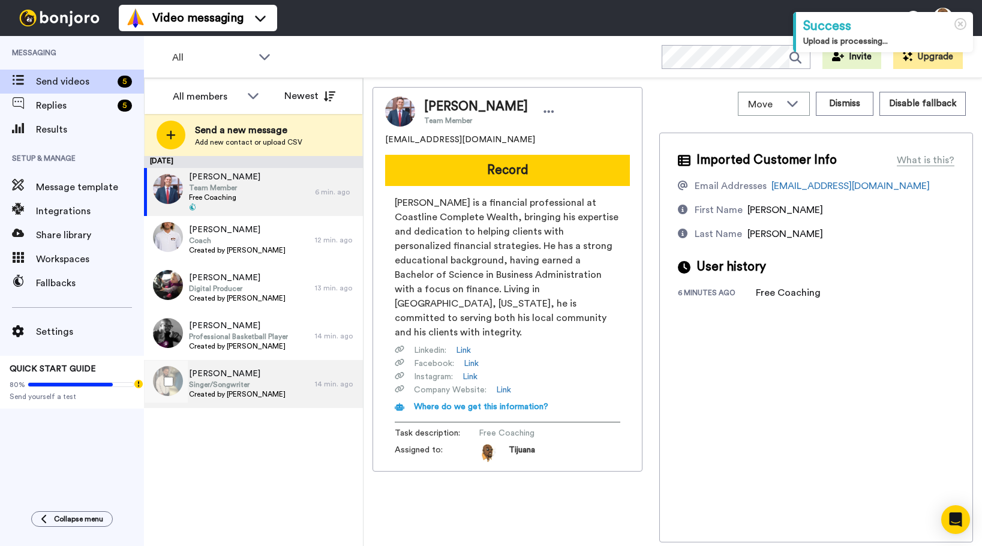
click at [273, 383] on span "Singer/Songwriter" at bounding box center [237, 385] width 97 height 10
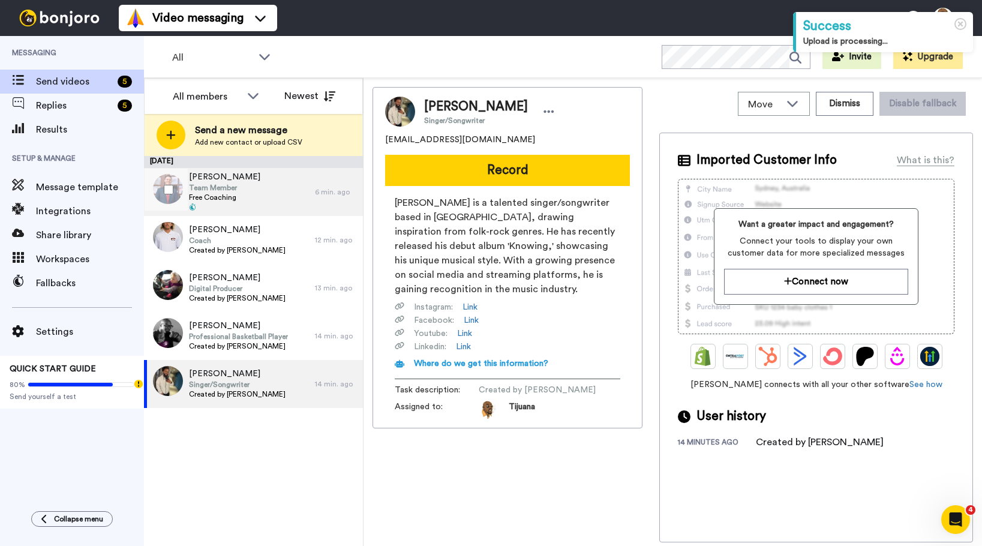
click at [252, 193] on span "Free Coaching" at bounding box center [224, 198] width 71 height 10
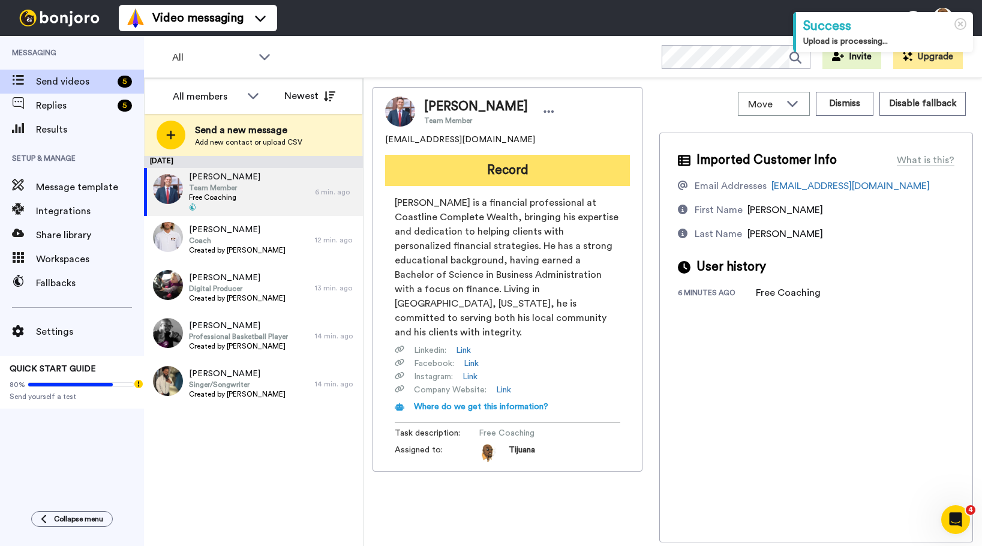
click at [502, 167] on button "Record" at bounding box center [507, 170] width 245 height 31
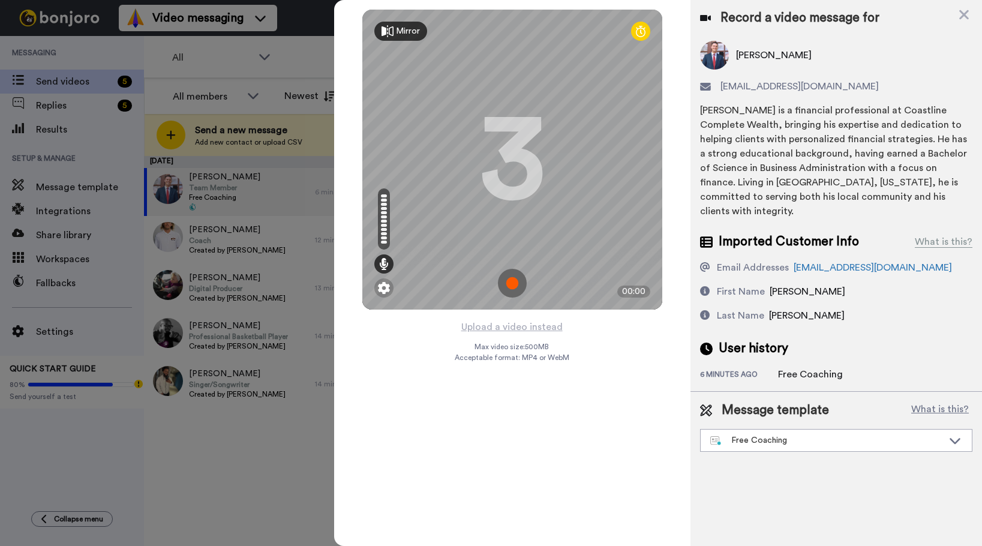
click at [513, 284] on img at bounding box center [512, 283] width 29 height 29
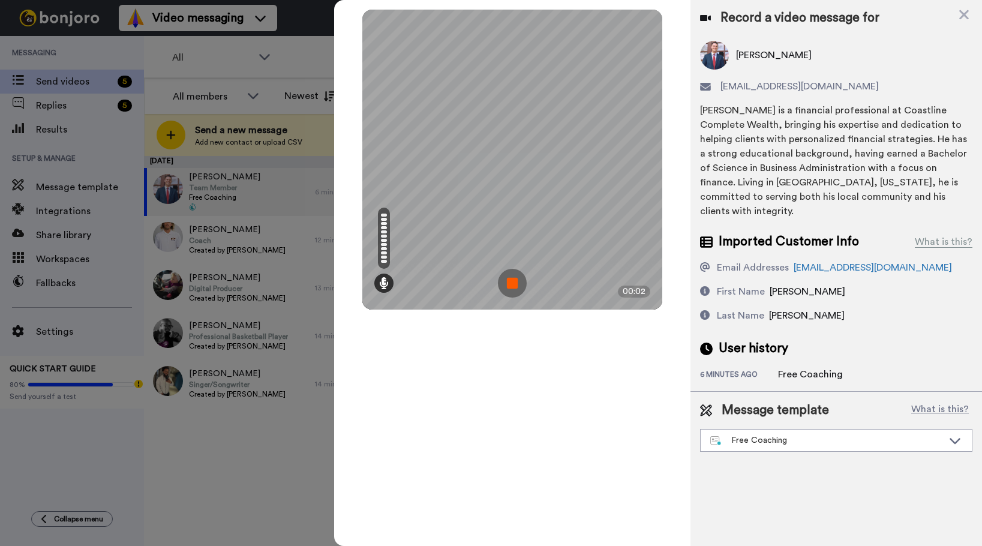
click at [504, 283] on img at bounding box center [512, 283] width 29 height 29
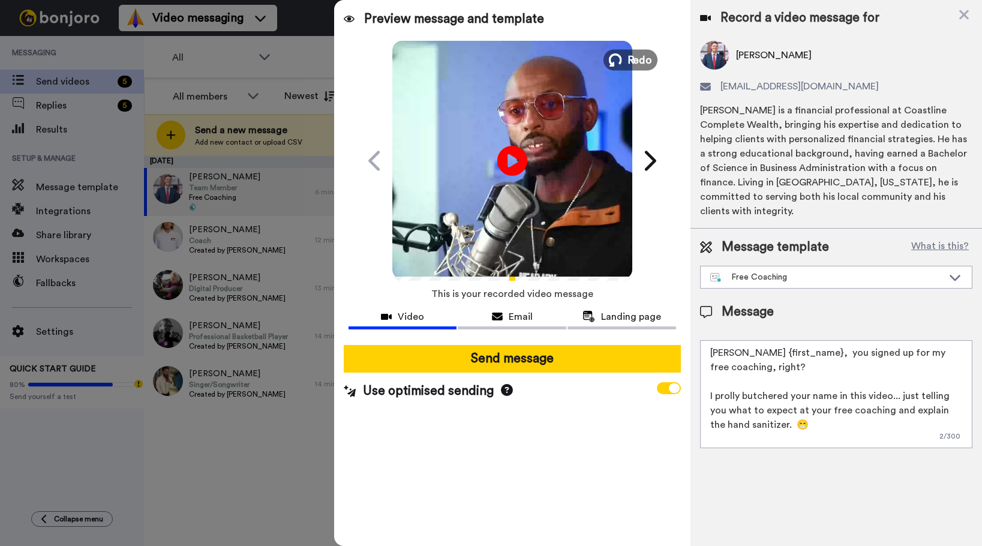
click at [634, 63] on span "Redo" at bounding box center [639, 60] width 25 height 16
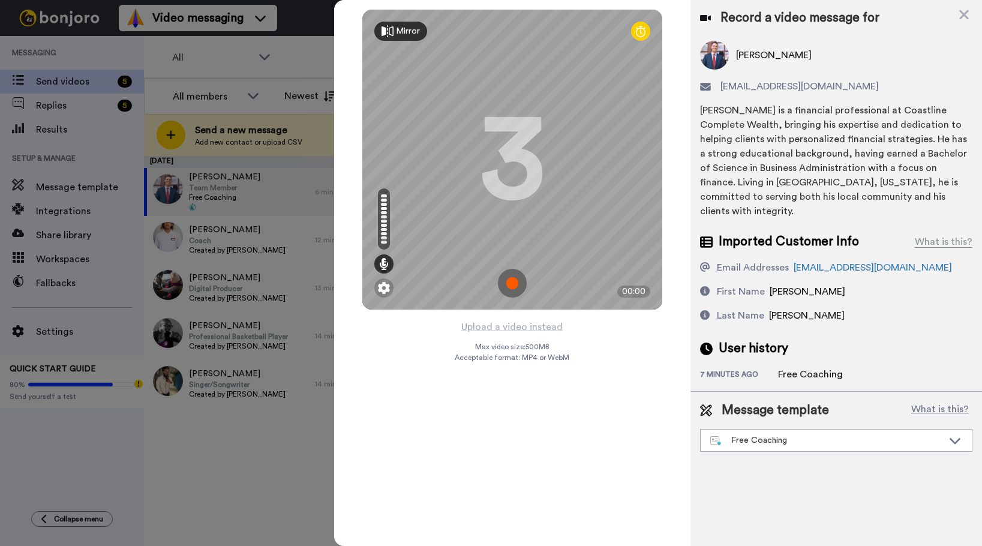
click at [512, 279] on img at bounding box center [512, 283] width 29 height 29
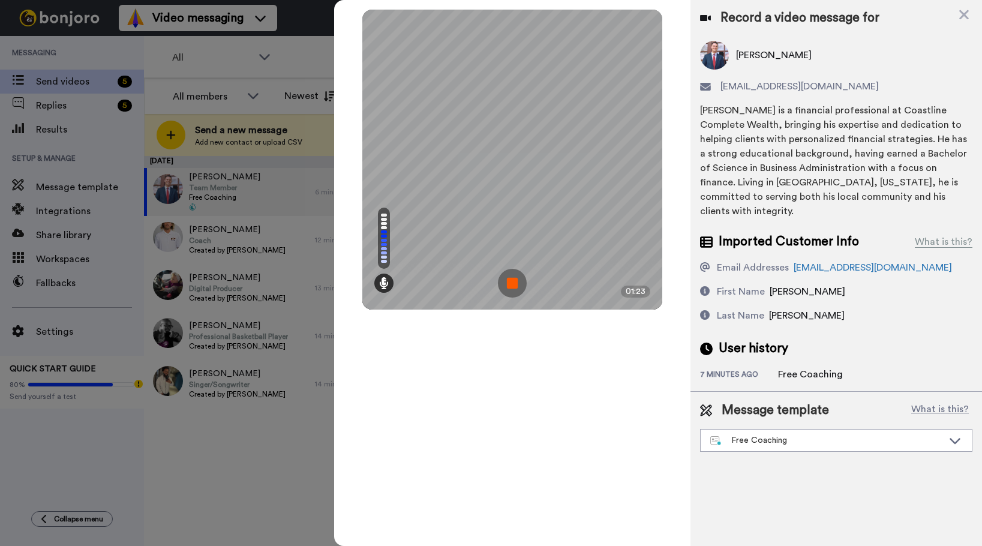
click at [513, 285] on img at bounding box center [512, 283] width 29 height 29
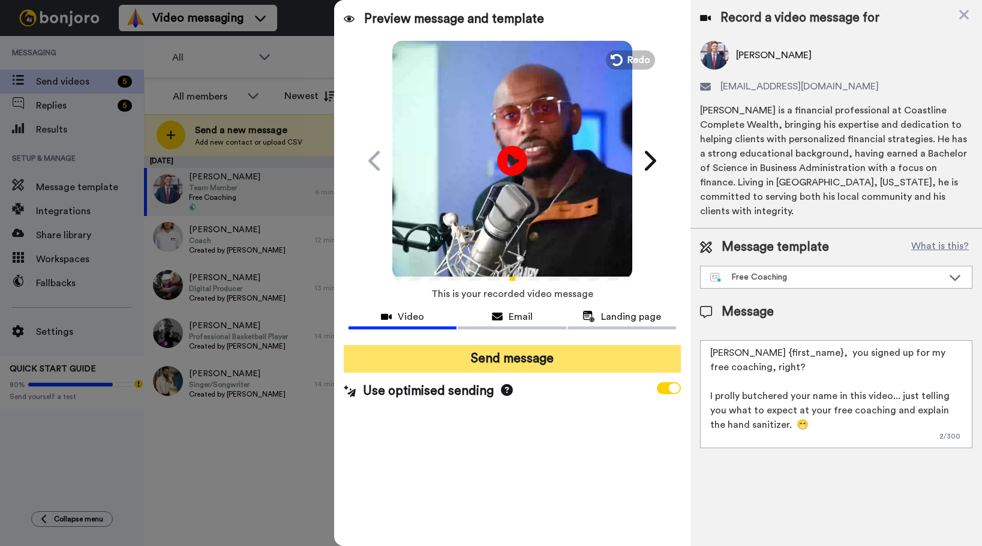
click at [519, 355] on button "Send message" at bounding box center [512, 359] width 337 height 28
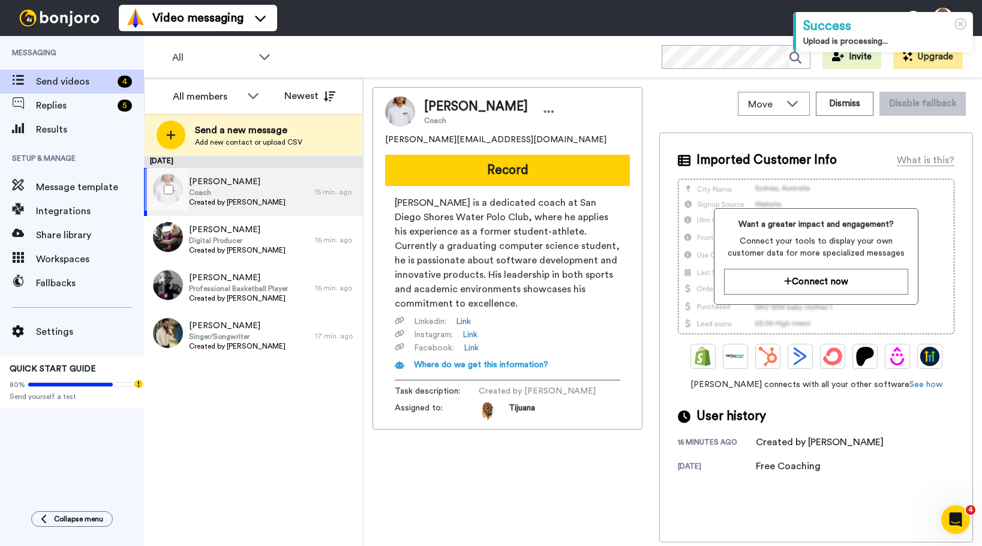
click at [271, 196] on span "Coach" at bounding box center [237, 193] width 97 height 10
click at [461, 175] on button "Record" at bounding box center [507, 170] width 245 height 31
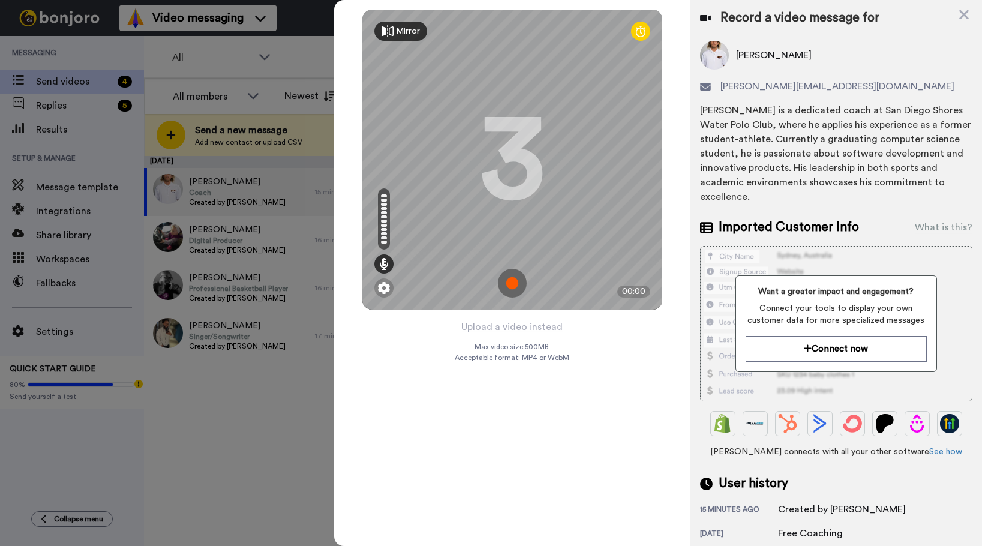
click at [510, 276] on img at bounding box center [512, 283] width 29 height 29
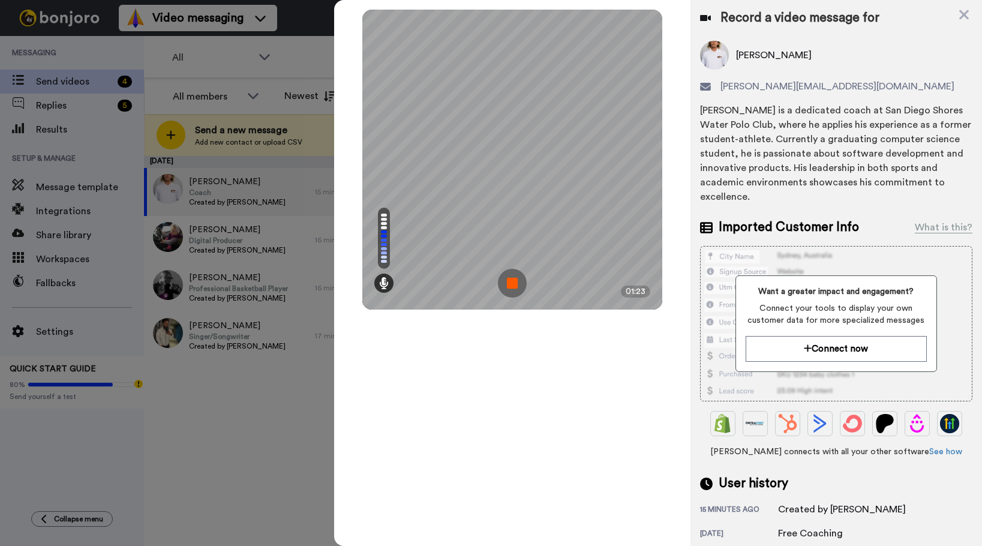
click at [519, 275] on img at bounding box center [512, 283] width 29 height 29
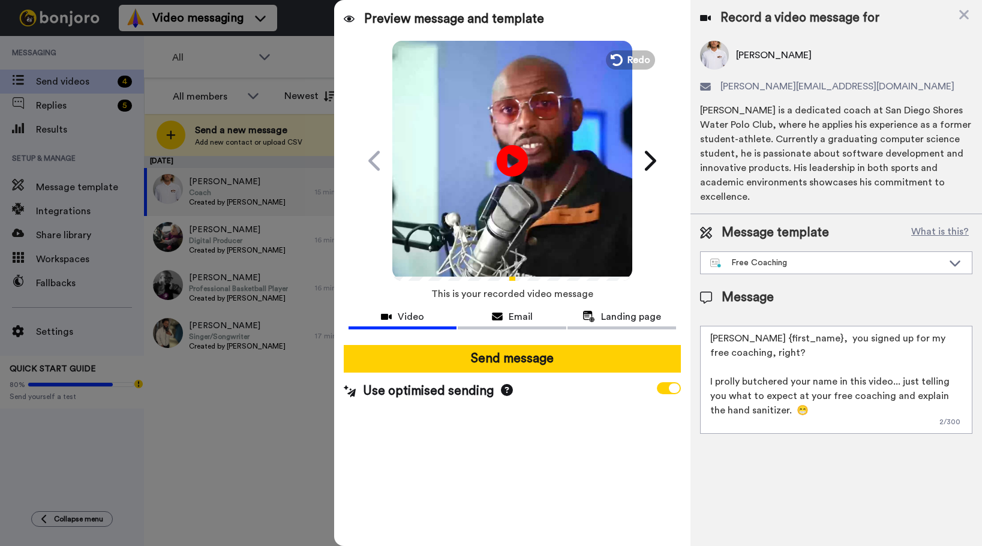
click at [525, 166] on icon at bounding box center [512, 161] width 32 height 32
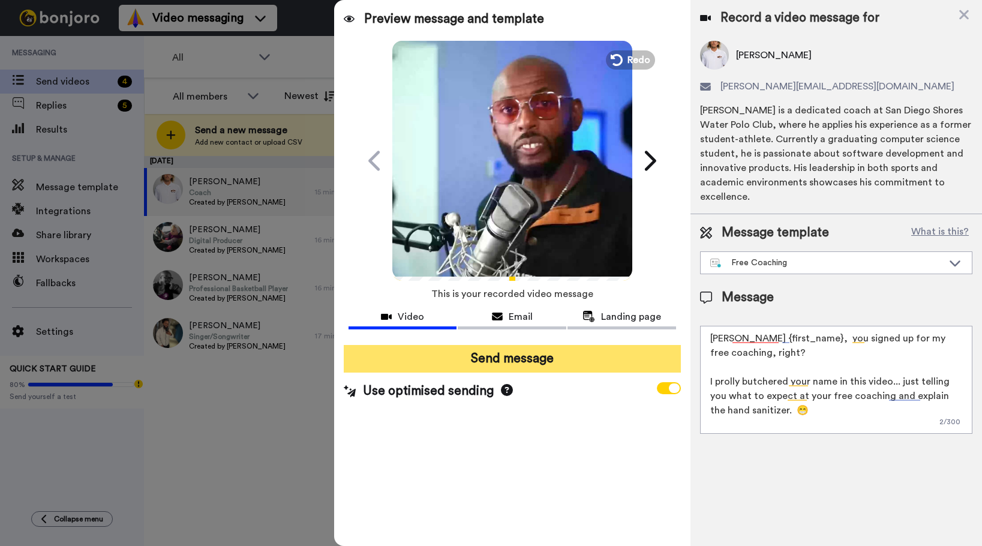
click at [519, 357] on button "Send message" at bounding box center [512, 359] width 337 height 28
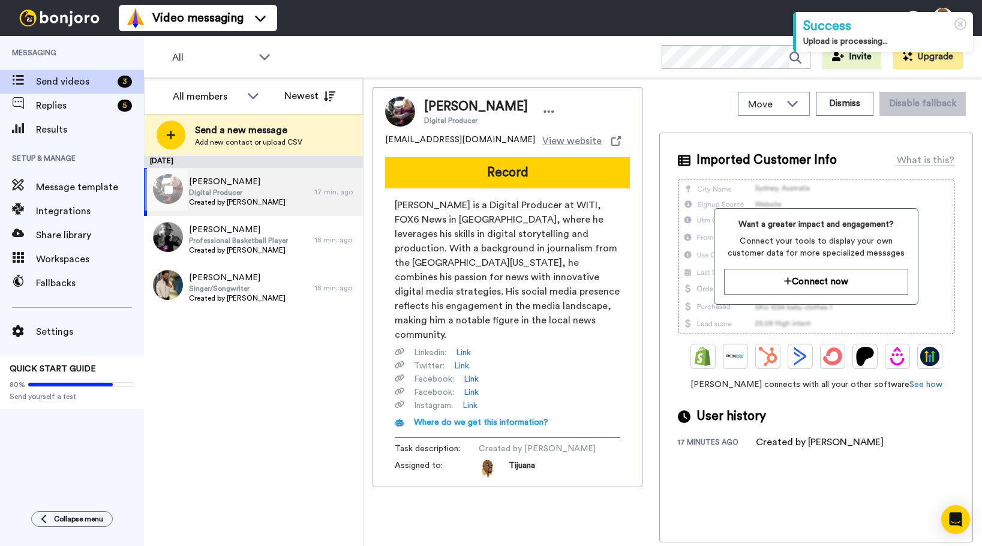
click at [267, 199] on span "Created by [PERSON_NAME]" at bounding box center [237, 202] width 97 height 10
click at [282, 196] on div "Anthony Mandella Digital Producer Created by Tijuana Jackson" at bounding box center [229, 192] width 171 height 48
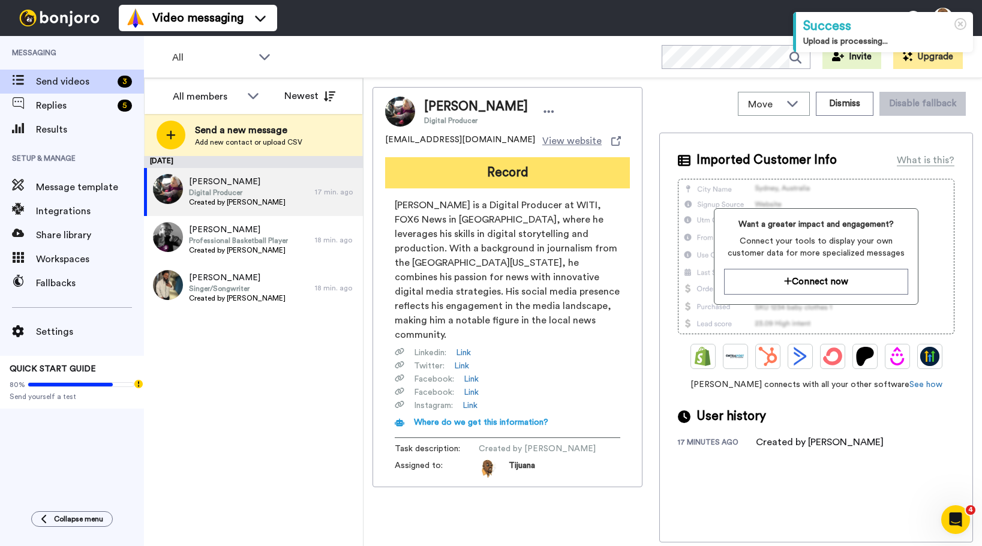
click at [488, 169] on button "Record" at bounding box center [507, 172] width 245 height 31
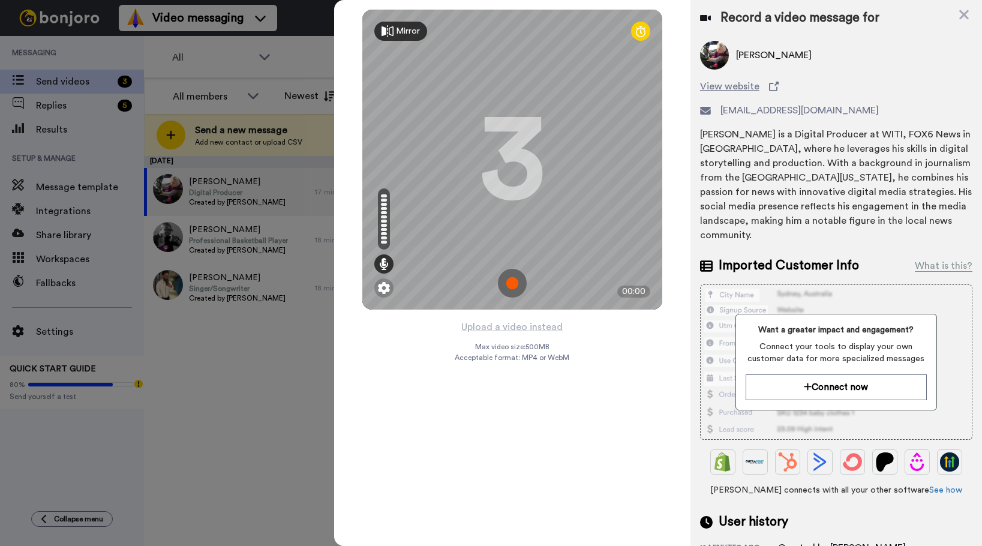
click at [510, 284] on img at bounding box center [512, 283] width 29 height 29
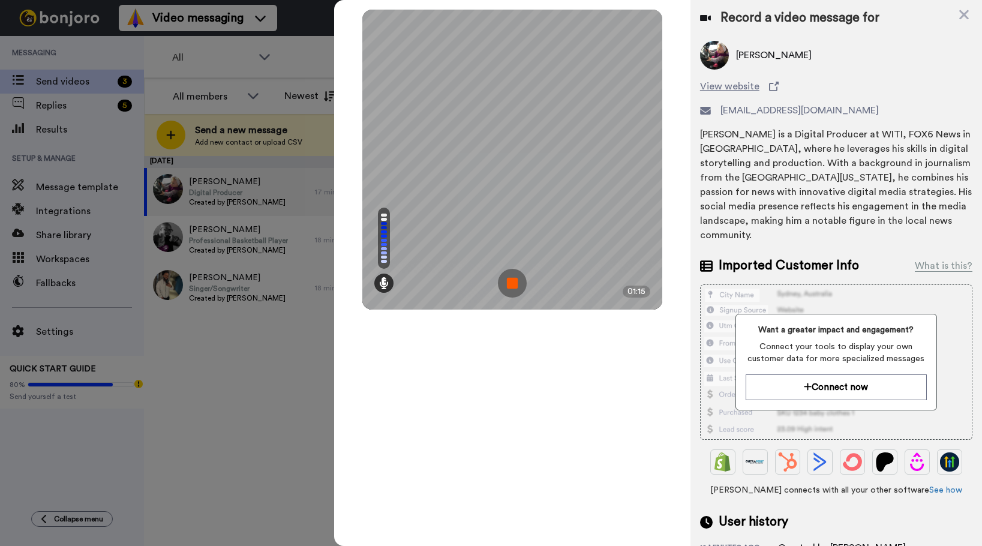
click at [510, 284] on img at bounding box center [512, 283] width 29 height 29
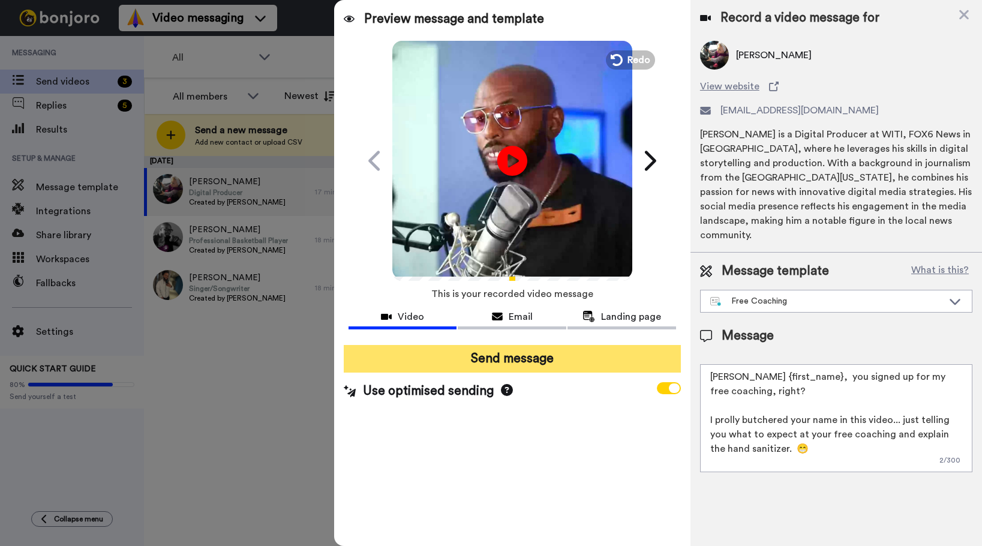
click at [522, 356] on button "Send message" at bounding box center [512, 359] width 337 height 28
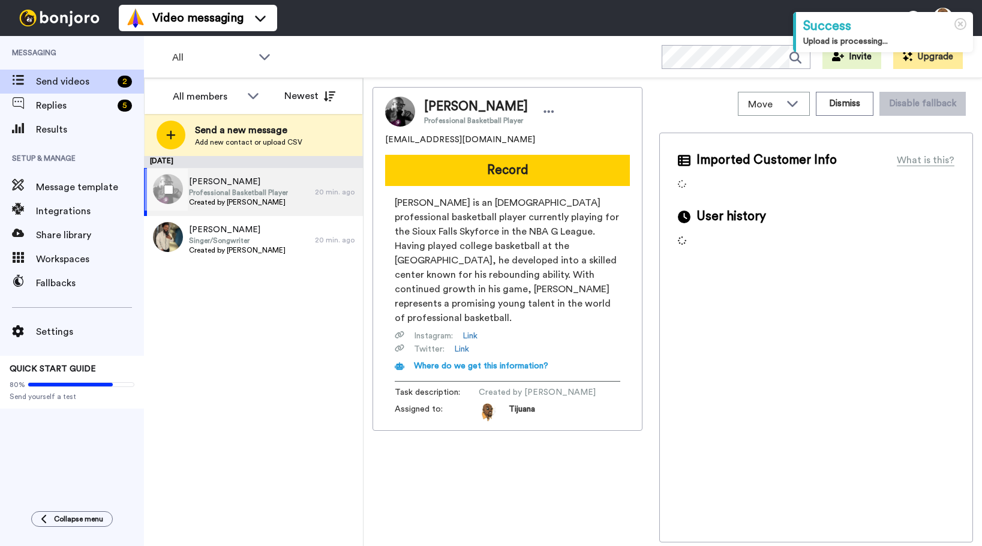
drag, startPoint x: 0, startPoint y: 0, endPoint x: 248, endPoint y: 193, distance: 314.6
click at [248, 193] on span "Professional Basketball Player" at bounding box center [238, 193] width 99 height 10
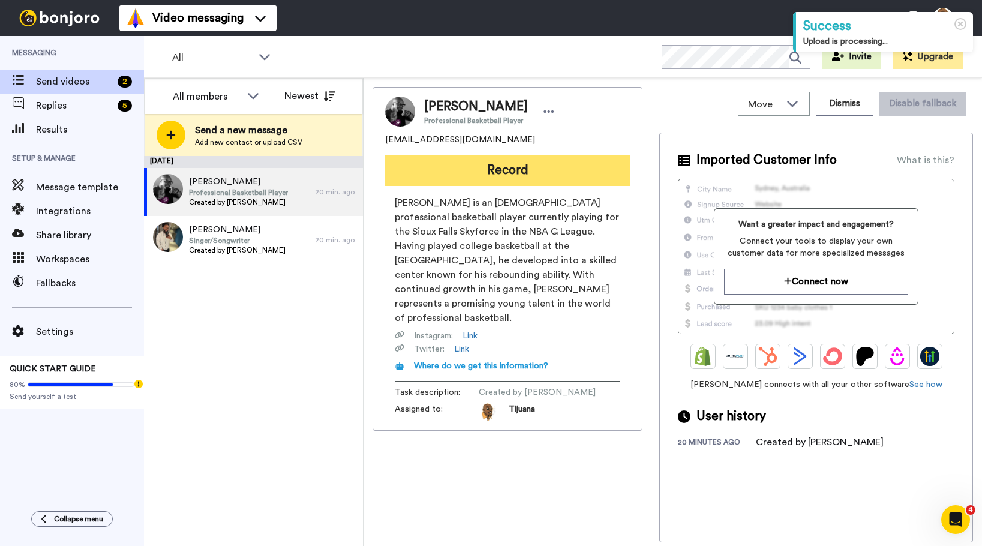
click at [483, 170] on button "Record" at bounding box center [507, 170] width 245 height 31
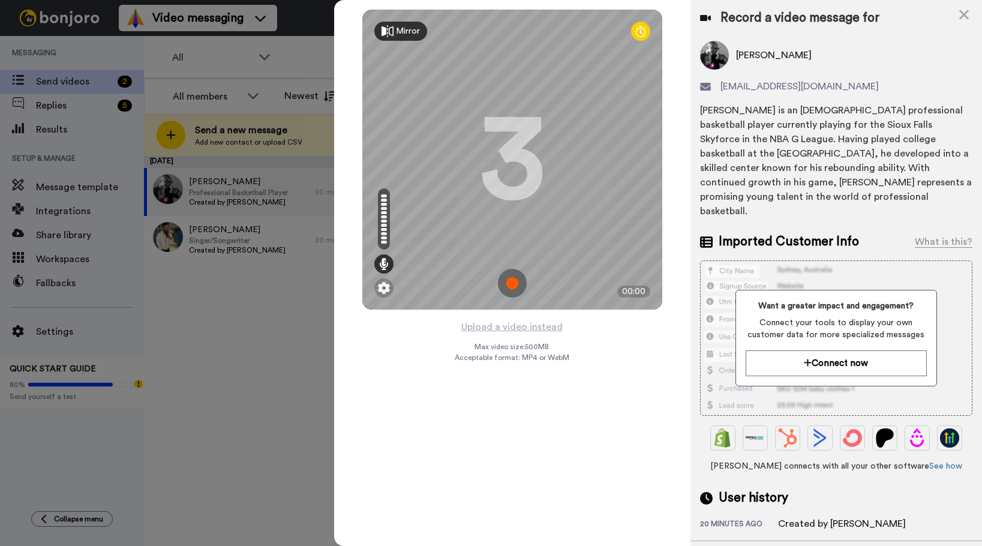
click at [509, 276] on img at bounding box center [512, 283] width 29 height 29
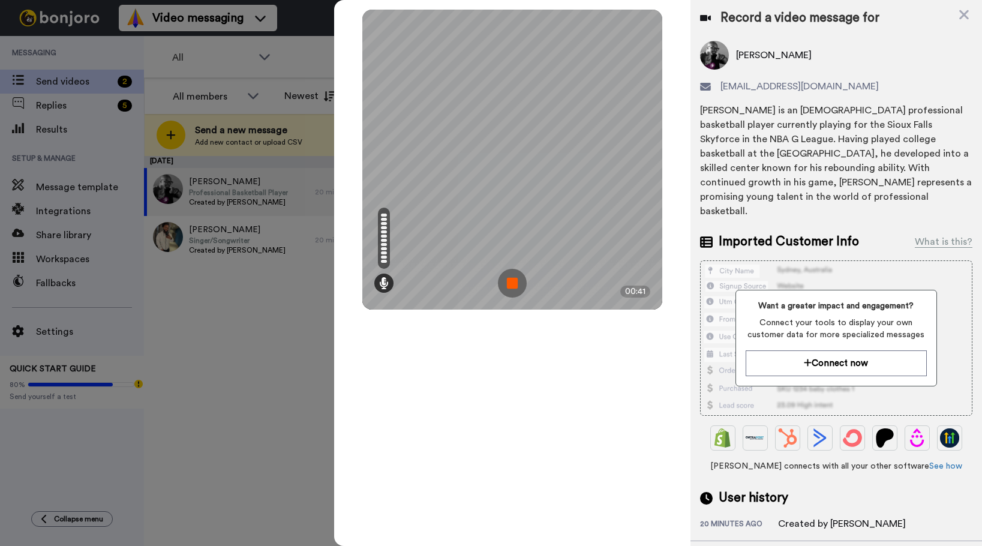
click at [514, 276] on img at bounding box center [512, 283] width 29 height 29
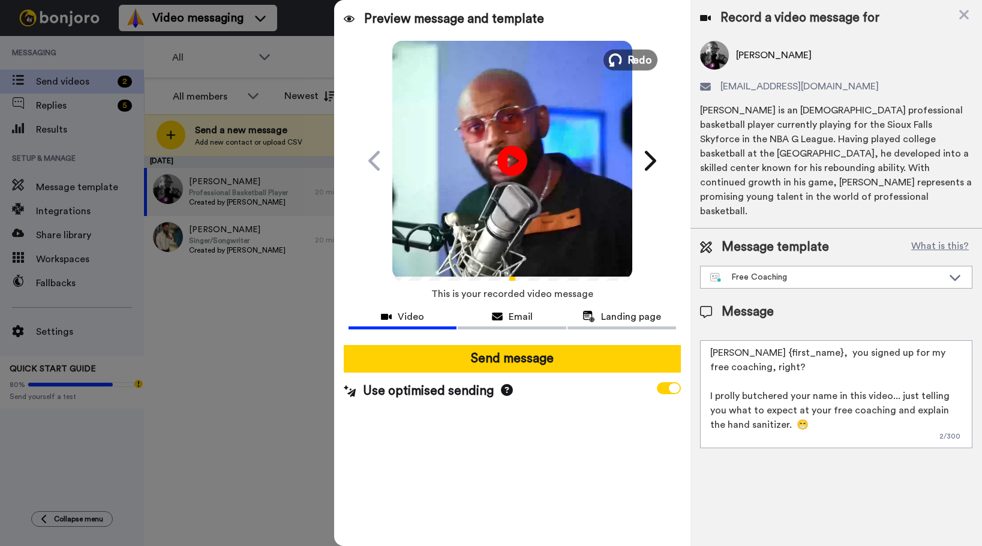
click at [627, 59] on button "Redo" at bounding box center [630, 59] width 54 height 21
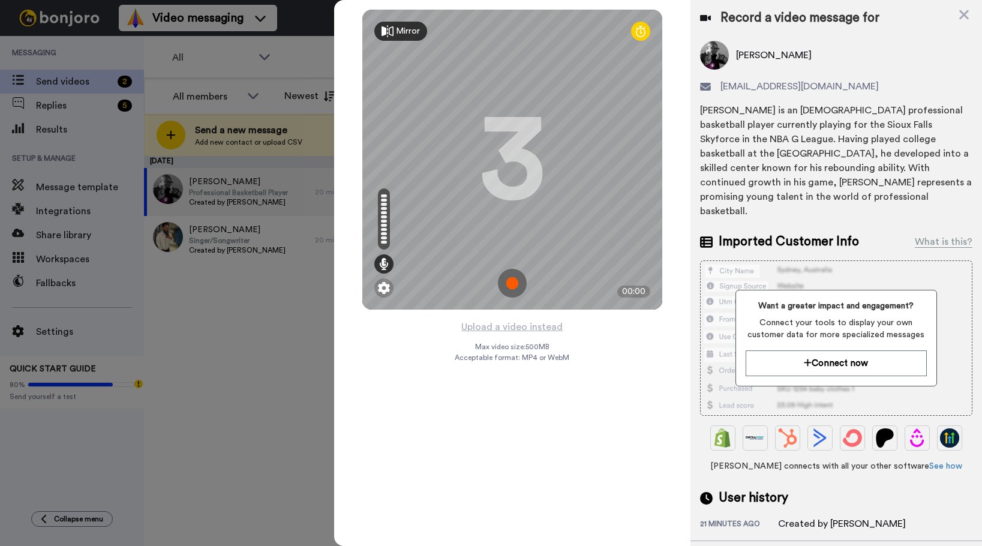
click at [518, 282] on img at bounding box center [512, 283] width 29 height 29
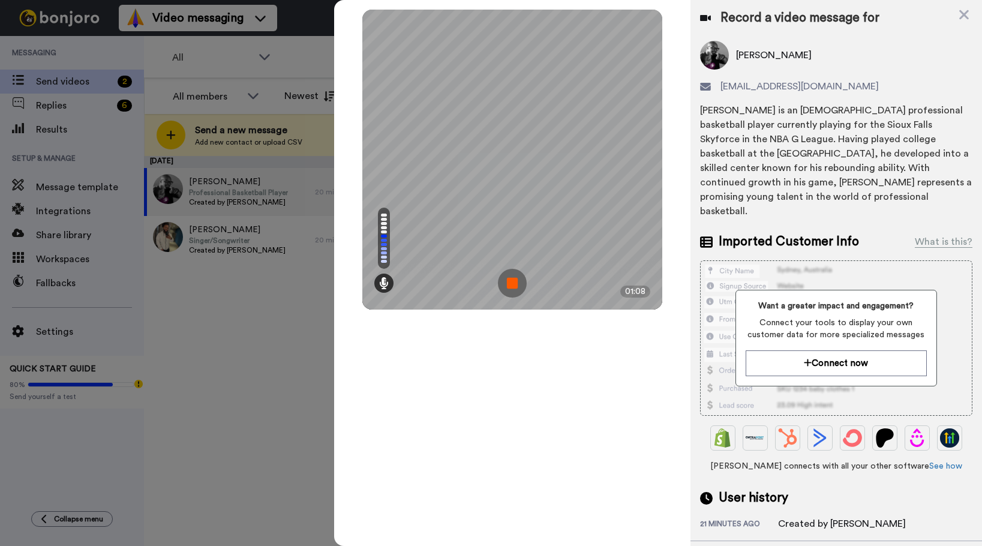
click at [506, 277] on img at bounding box center [512, 283] width 29 height 29
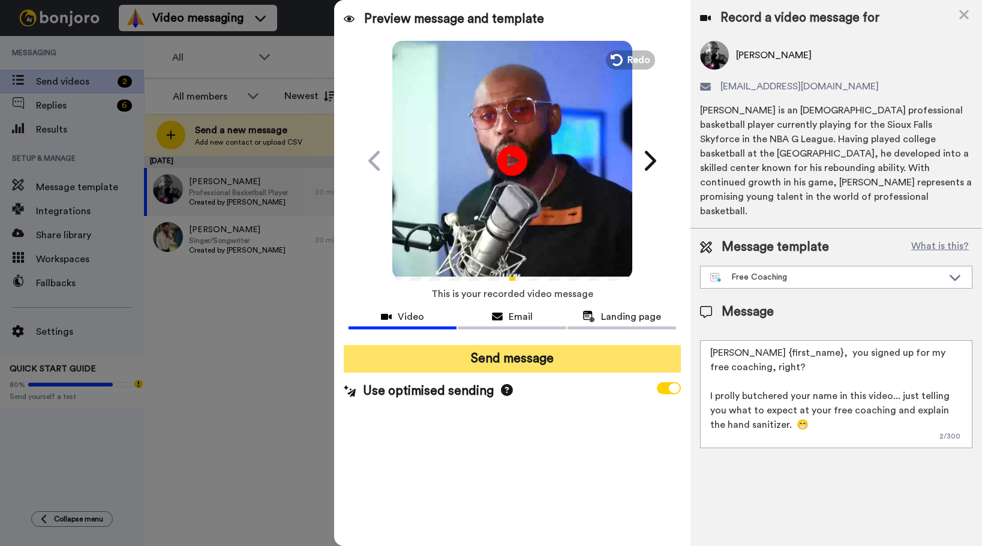
click at [528, 356] on button "Send message" at bounding box center [512, 359] width 337 height 28
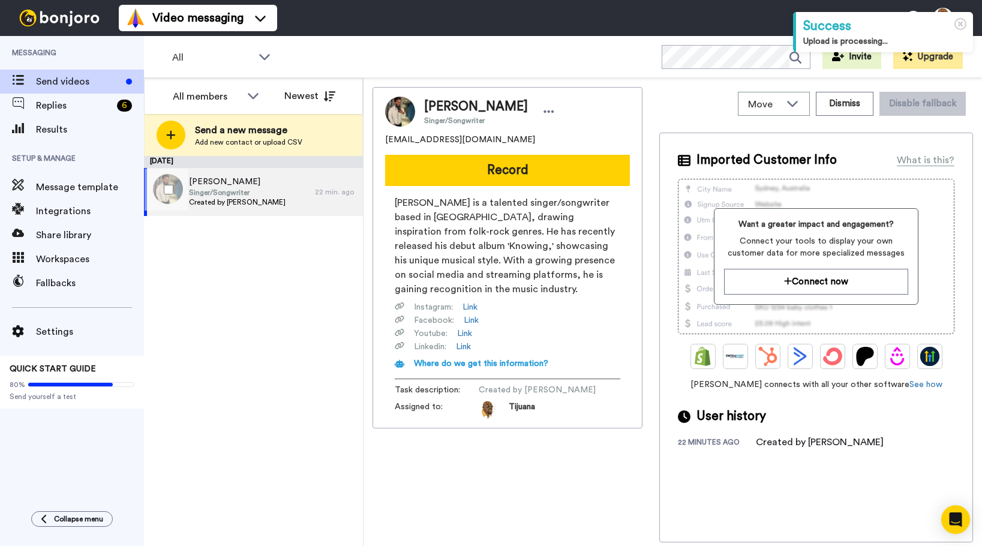
click at [296, 182] on div "[PERSON_NAME] Singer/Songwriter Created by [PERSON_NAME]" at bounding box center [229, 192] width 171 height 48
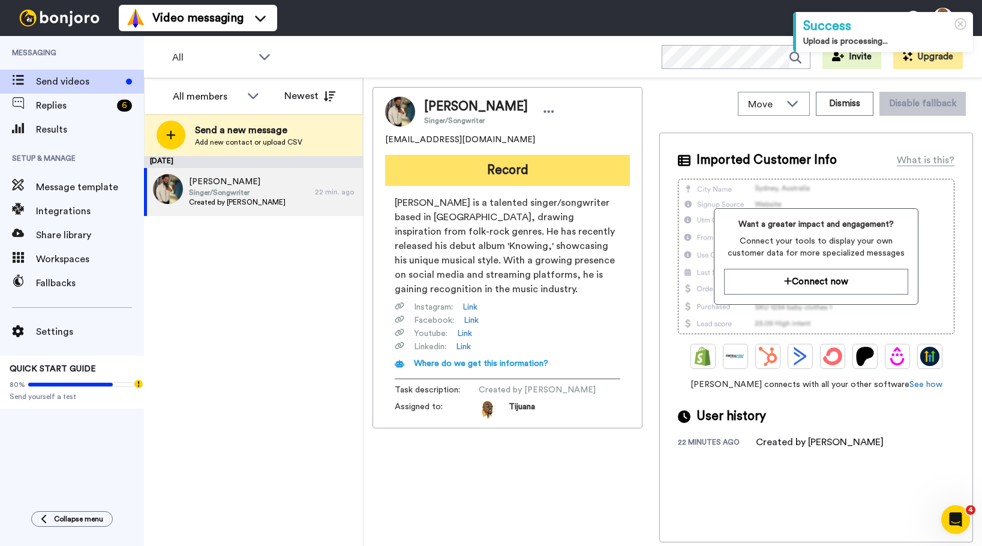
click at [482, 164] on button "Record" at bounding box center [507, 170] width 245 height 31
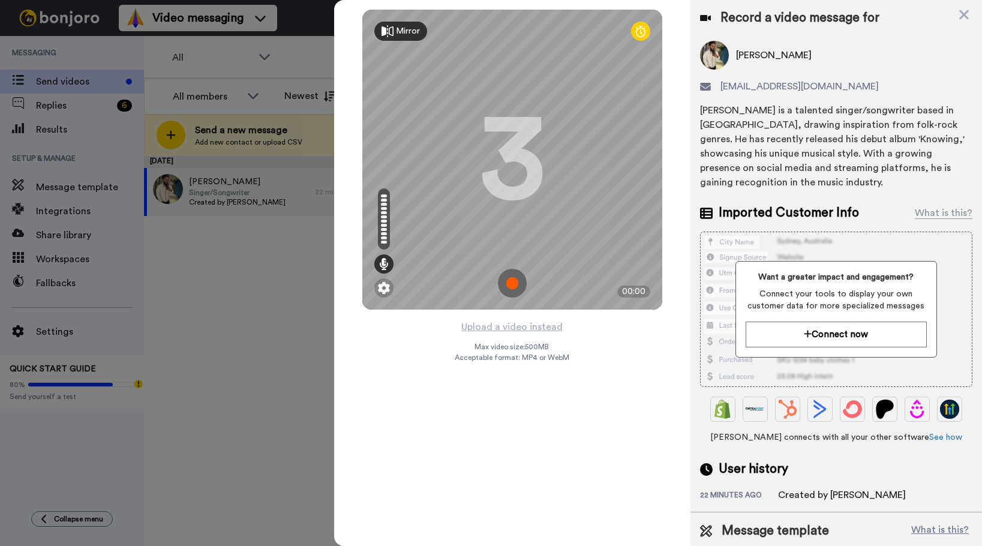
click at [511, 276] on img at bounding box center [512, 283] width 29 height 29
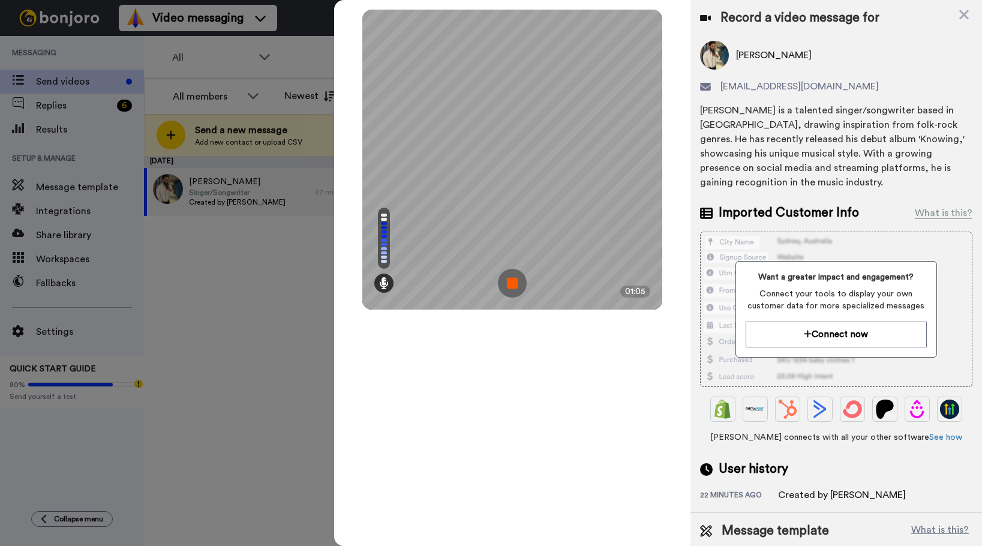
click at [515, 275] on img at bounding box center [512, 283] width 29 height 29
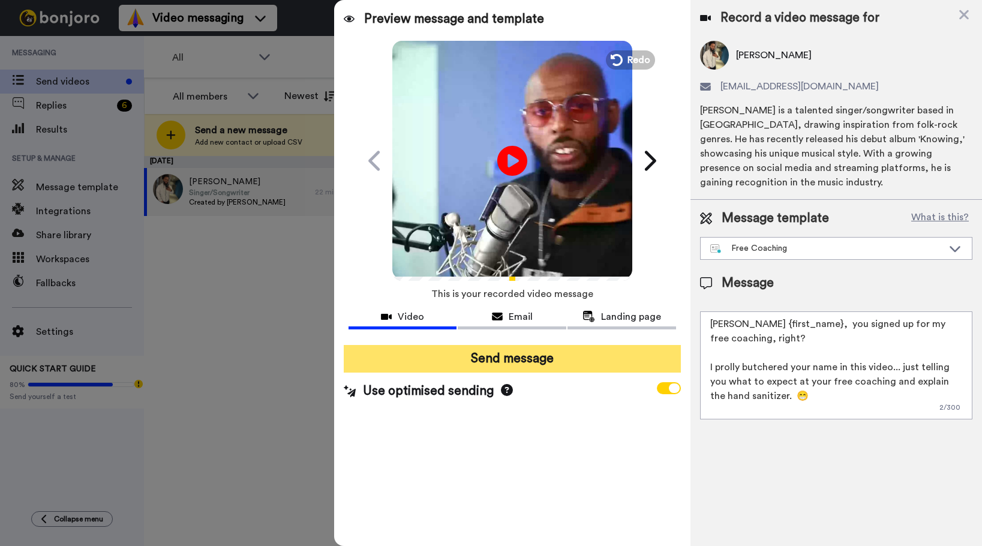
click at [539, 355] on button "Send message" at bounding box center [512, 359] width 337 height 28
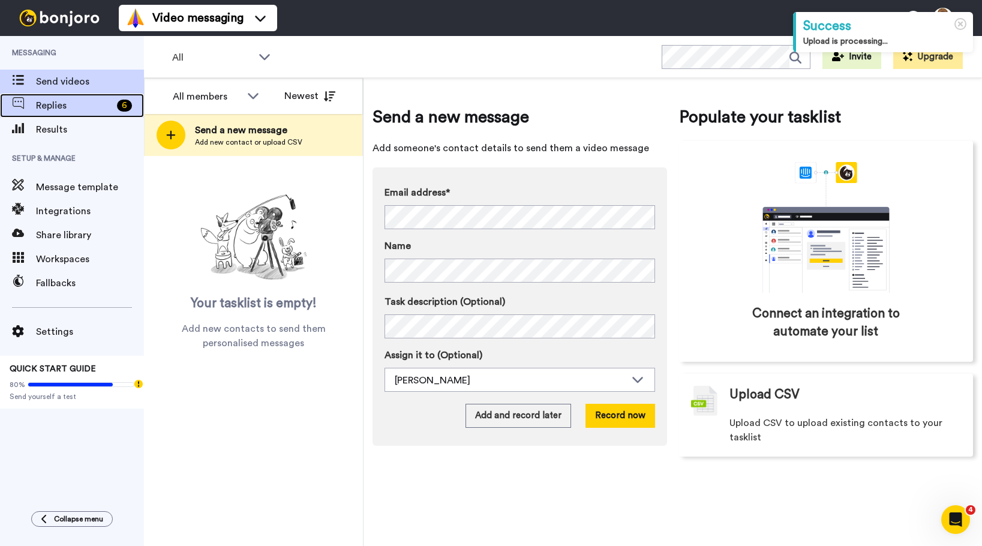
click at [108, 113] on div "Replies 6" at bounding box center [72, 106] width 144 height 24
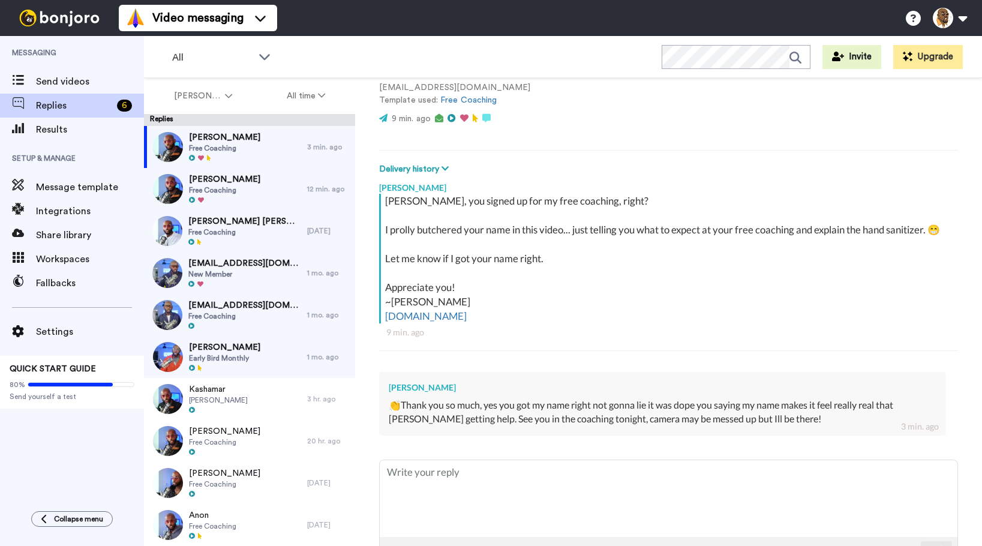
scroll to position [160, 0]
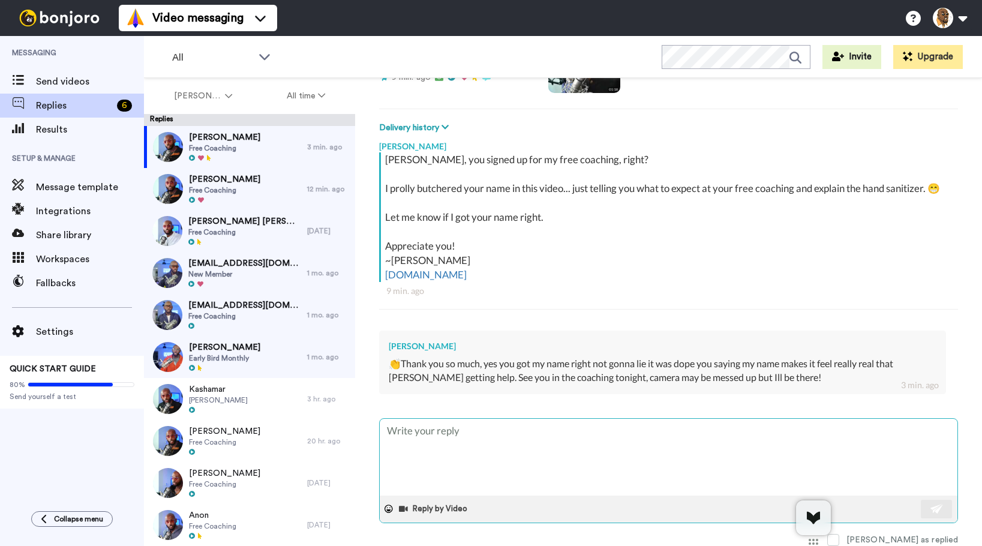
click at [529, 440] on textarea at bounding box center [669, 457] width 578 height 77
type textarea "x"
type textarea "D"
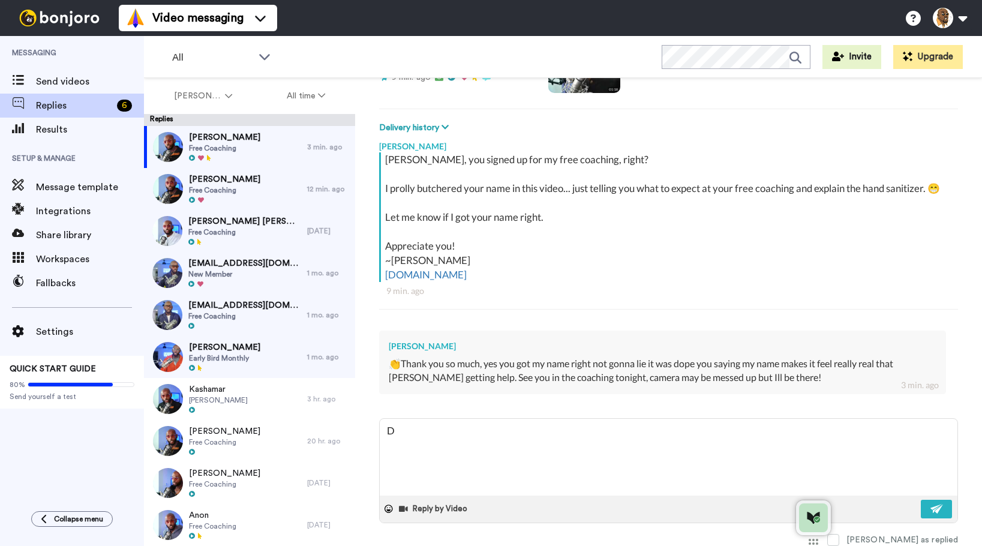
type textarea "x"
type textarea "Do"
type textarea "x"
type textarea "Don"
type textarea "x"
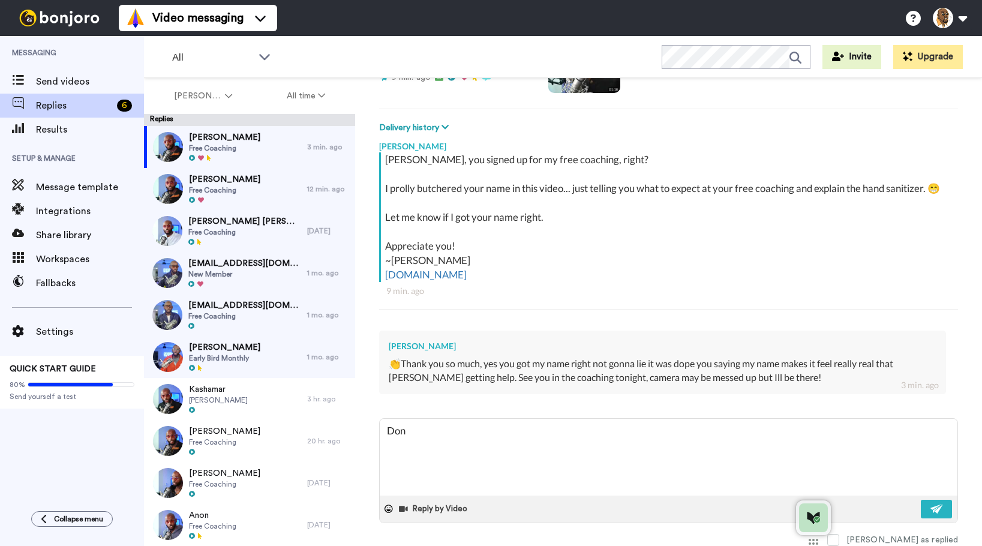
type textarea "Do"
type textarea "x"
type textarea "D"
type textarea "x"
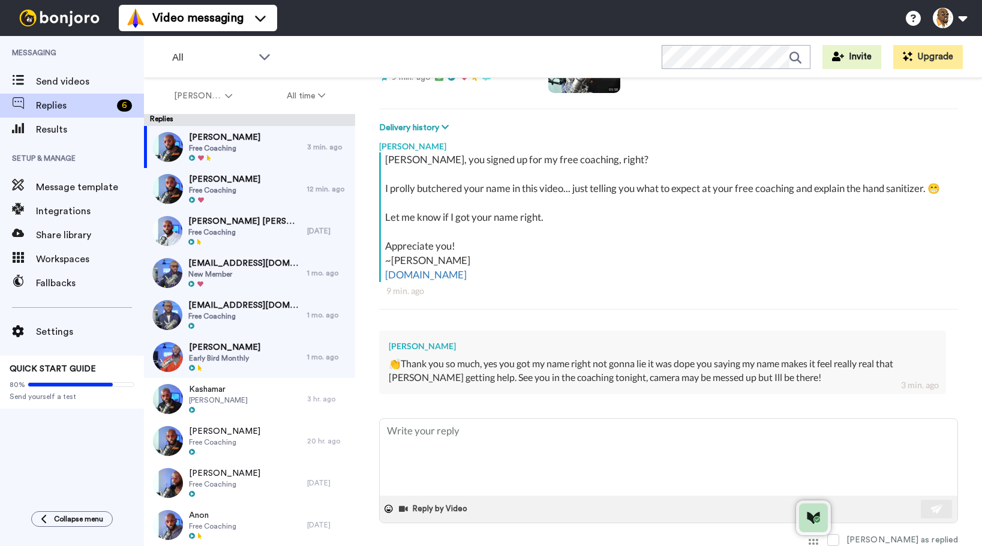
type textarea "A"
type textarea "x"
type textarea "Ap"
type textarea "x"
type textarea "App"
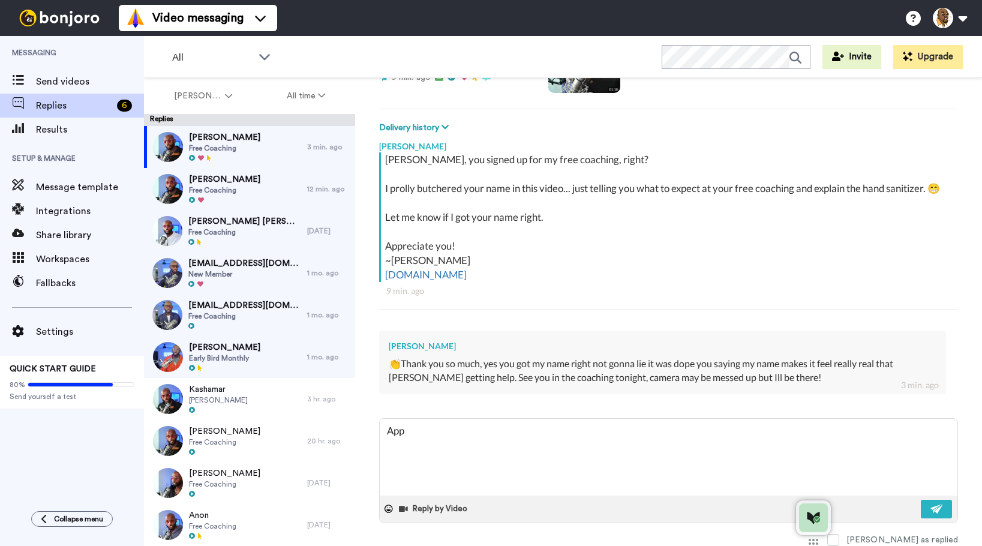
type textarea "x"
type textarea "Appr"
type textarea "x"
type textarea "Appre"
type textarea "x"
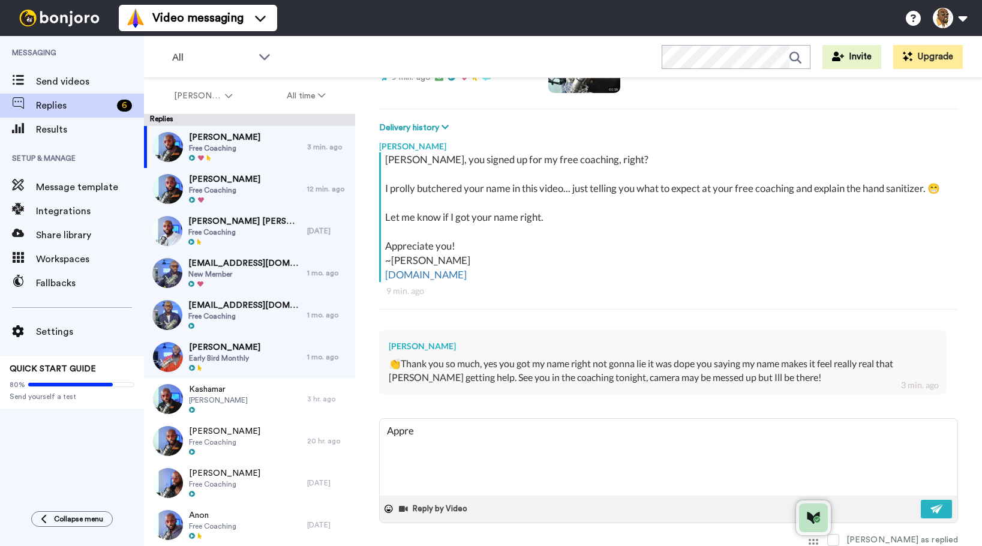
type textarea "Apprec"
type textarea "x"
type textarea "Appreci"
type textarea "x"
type textarea "Apprecia"
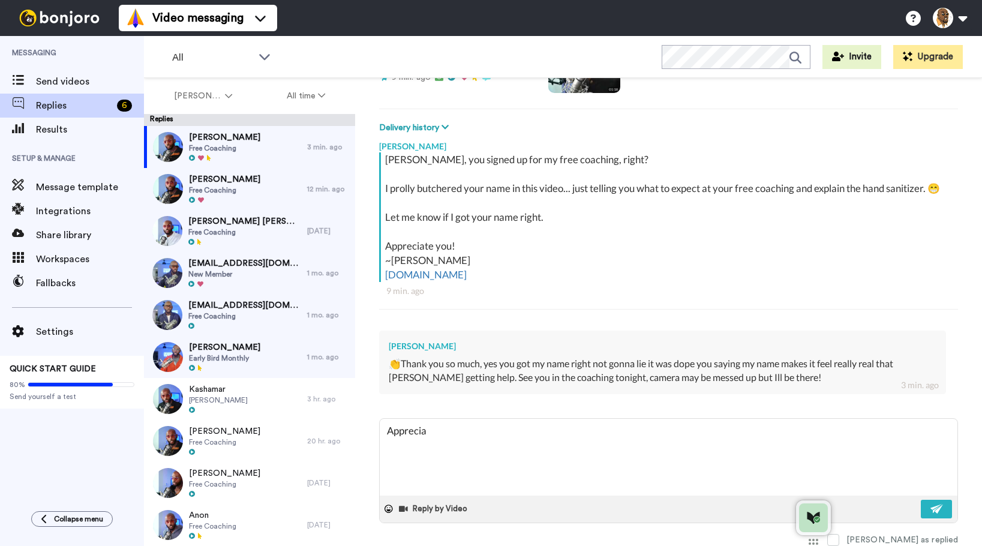
type textarea "x"
type textarea "Appreciat"
type textarea "x"
type textarea "Appreciate"
type textarea "x"
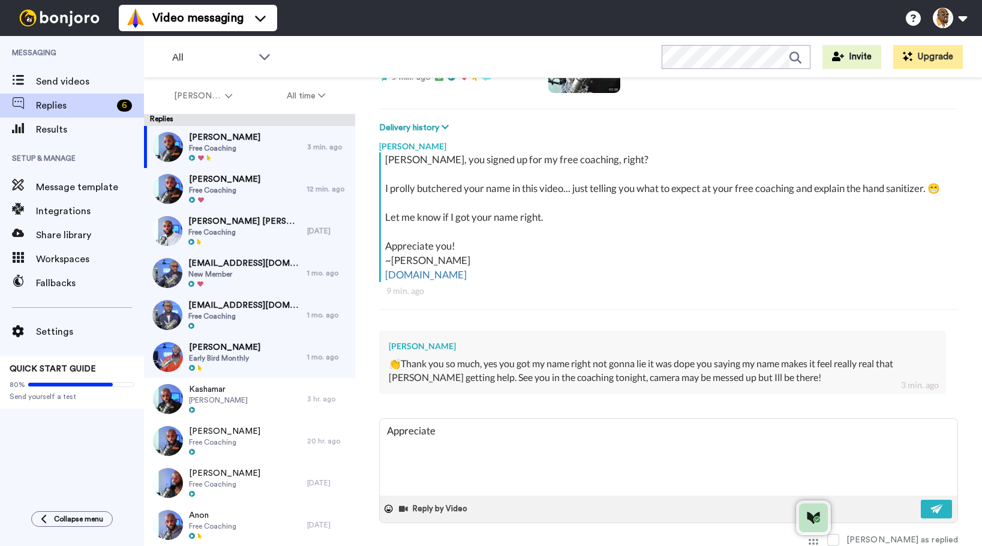
type textarea "Appreciate"
type textarea "x"
type textarea "Appreciate y"
type textarea "x"
type textarea "Appreciate yo"
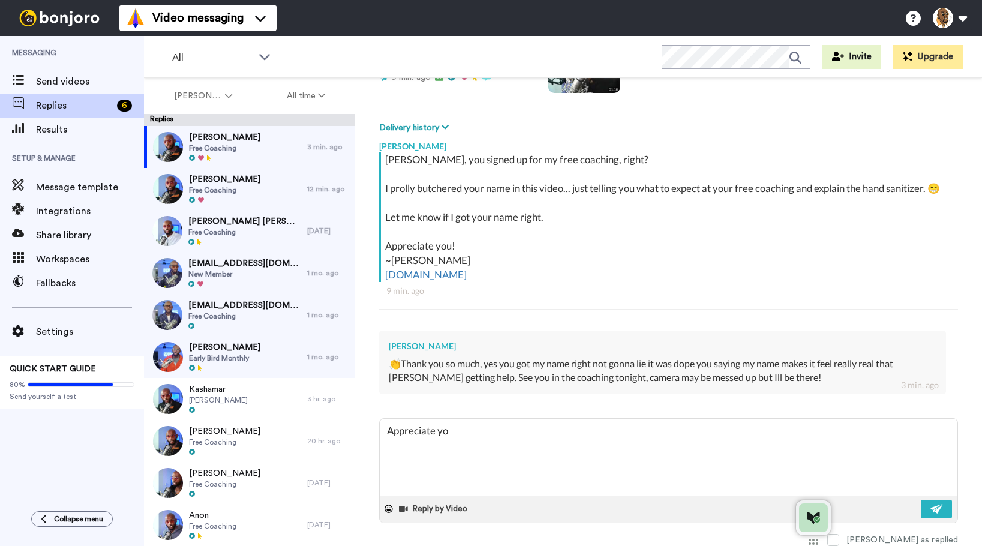
type textarea "x"
type textarea "Appreciate you"
type textarea "x"
type textarea "Appreciate you"
type textarea "x"
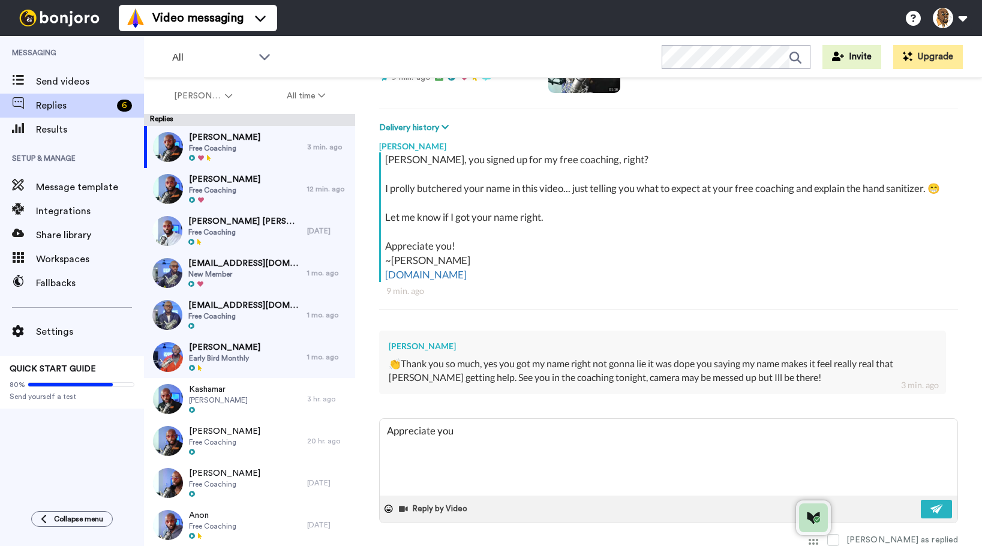
type textarea "Appreciate you a"
type textarea "x"
type textarea "Appreciate you and"
type textarea "x"
type textarea "Appreciate you and d"
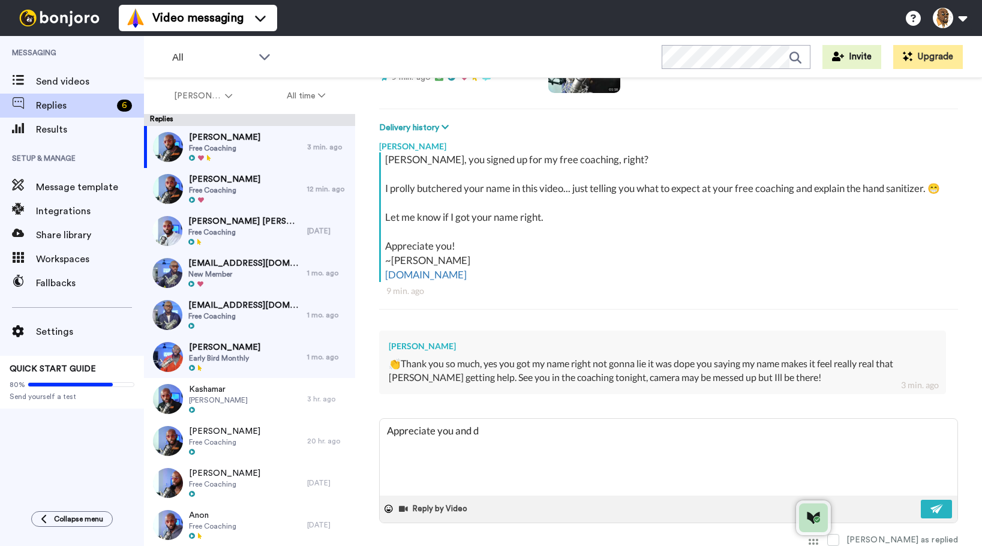
type textarea "x"
type textarea "Appreciate you and do"
type textarea "x"
type textarea "Appreciate you and don"
type textarea "x"
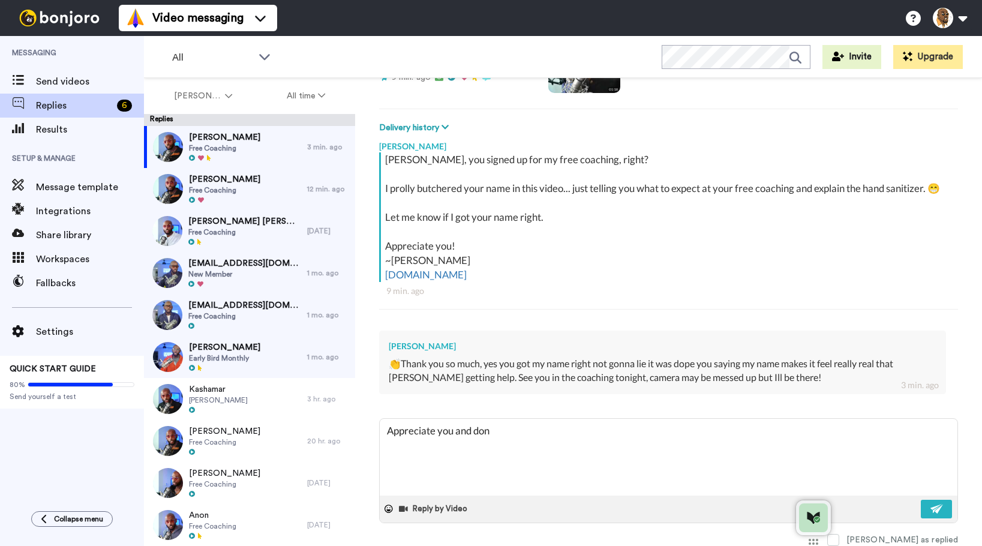
type textarea "Appreciate you and don'"
type textarea "x"
type textarea "Appreciate you and don't"
type textarea "x"
type textarea "Appreciate you and don't w"
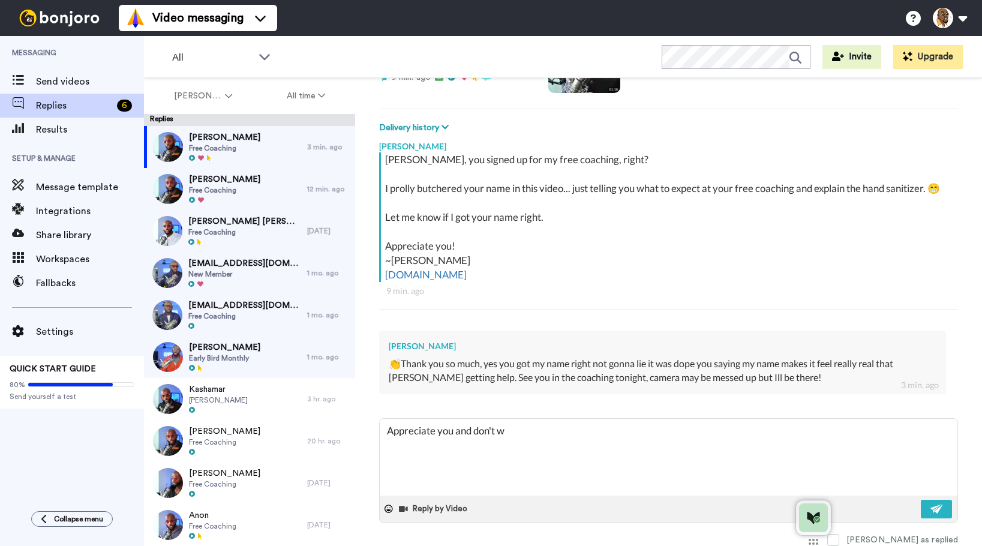
type textarea "x"
type textarea "Appreciate you and don't wo"
type textarea "x"
type textarea "Appreciate you and don't wor"
type textarea "x"
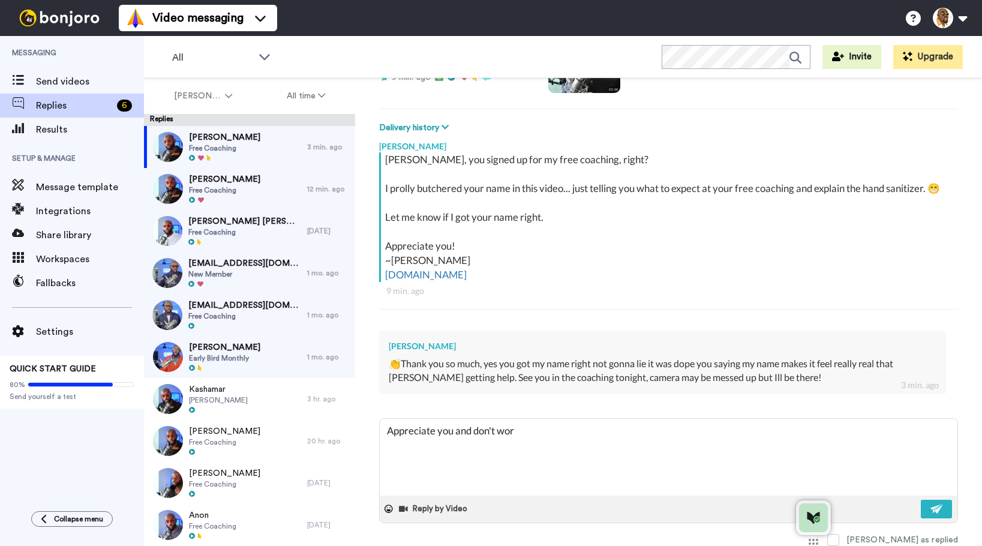
type textarea "Appreciate you and don't worr"
type textarea "x"
type textarea "Appreciate you and don't worry"
type textarea "x"
type textarea "Appreciate you and don't worry a"
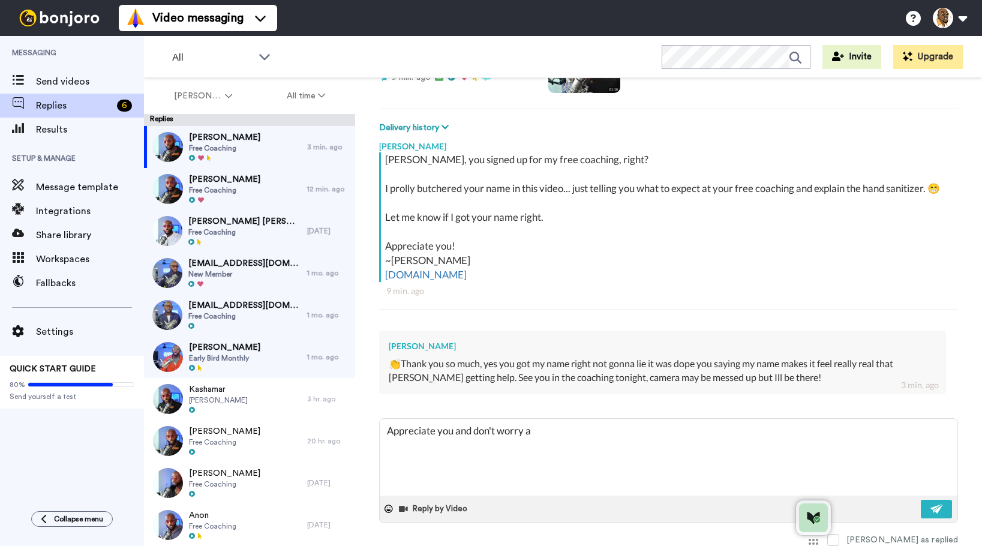
type textarea "x"
type textarea "Appreciate you and don't worry ab"
type textarea "x"
type textarea "Appreciate you and don't worry abo"
type textarea "x"
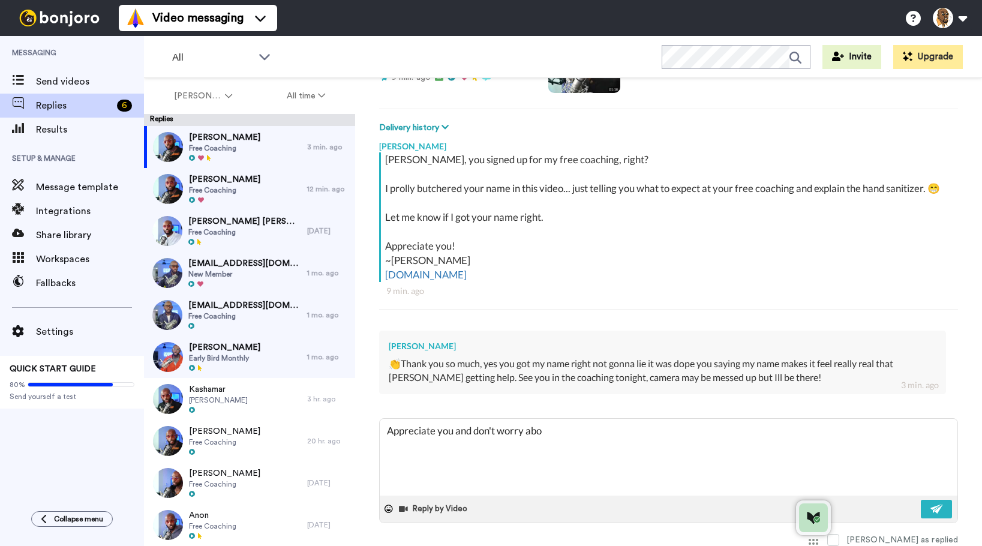
type textarea "Appreciate you and don't worry abou"
type textarea "x"
type textarea "Appreciate you and don't worry about"
type textarea "x"
type textarea "Appreciate you and don't worry about"
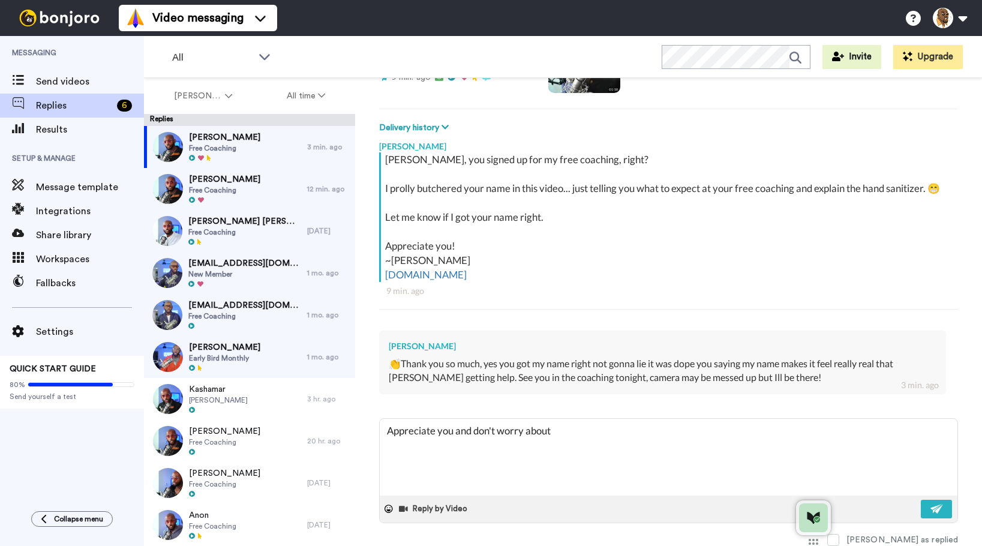
type textarea "x"
type textarea "Appreciate you and don't worry about t"
type textarea "x"
type textarea "Appreciate you and don't worry about th"
type textarea "x"
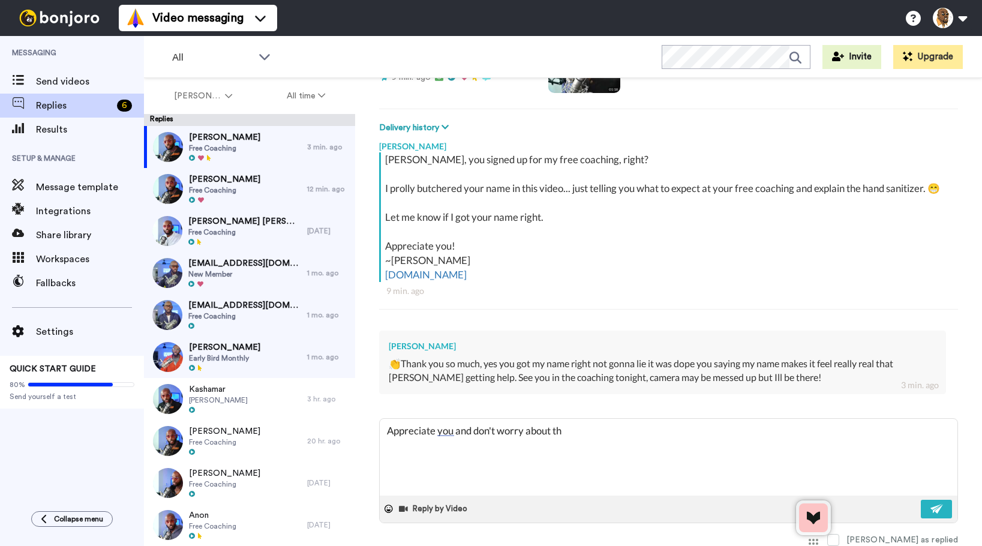
type textarea "Appreciate you and don't worry about the"
type textarea "x"
type textarea "Appreciate you and don't worry about the"
type textarea "x"
type textarea "Appreciate you and don't worry about the o"
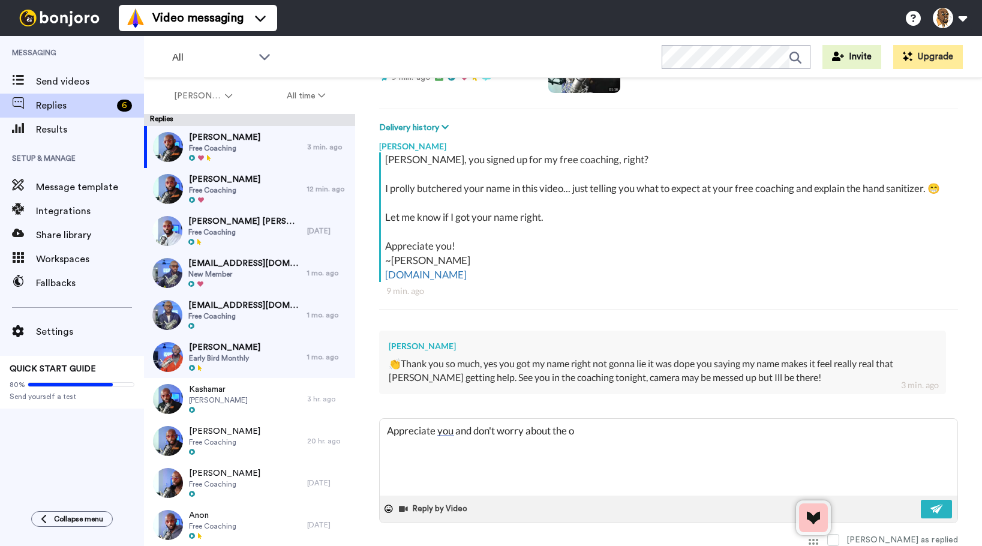
type textarea "x"
type textarea "Appreciate you and don't worry about the op"
type textarea "x"
type textarea "Appreciate you and don't worry about the opt"
type textarea "x"
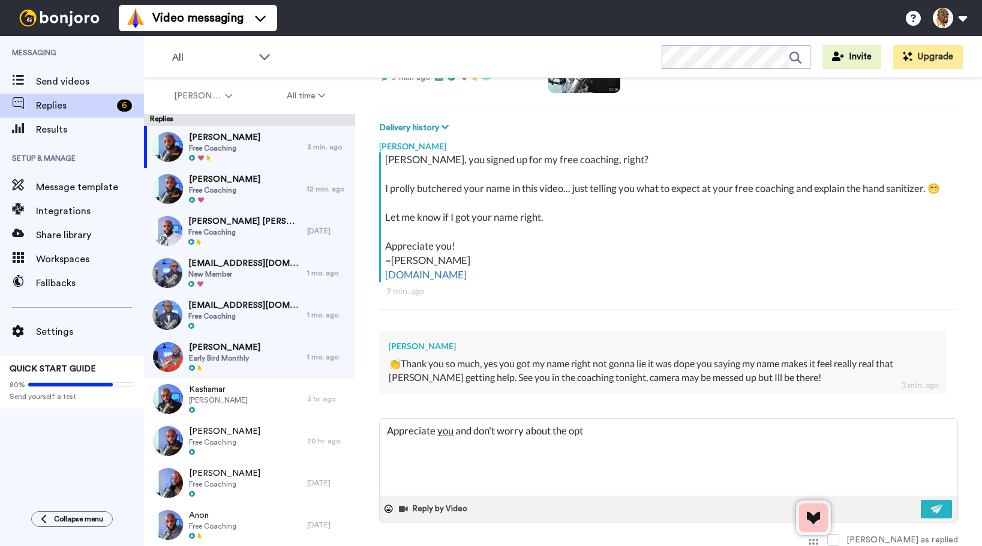
type textarea "Appreciate you and don't worry about the opti"
type textarea "x"
type textarea "Appreciate you and don't worry about the optic"
type textarea "x"
type textarea "Appreciate you and don't worry about the optics"
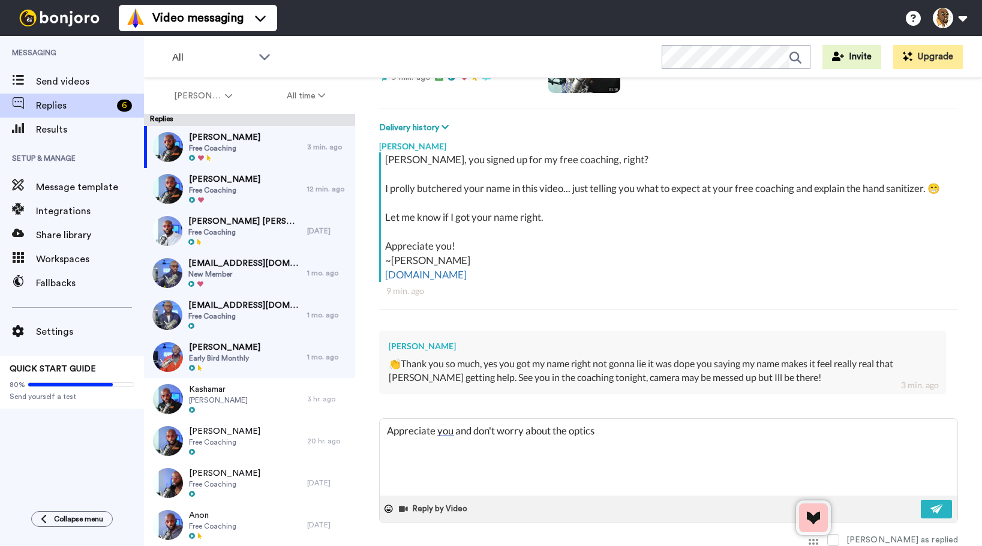
type textarea "x"
type textarea "Appreciate you and don't worry about the optics."
type textarea "x"
type textarea "Appreciate you and don't worry about the optics."
type textarea "x"
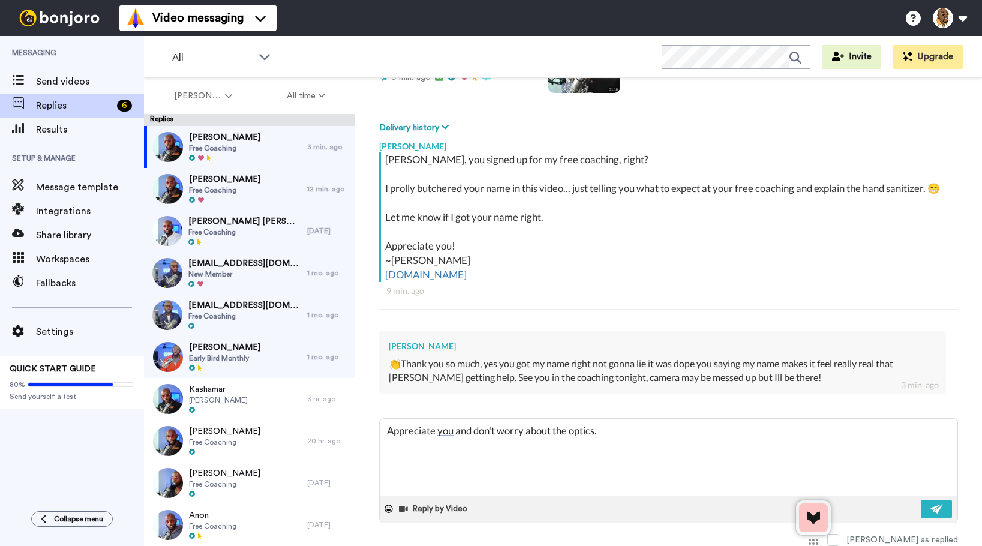
type textarea "Appreciate you and don't worry about the optics. L"
type textarea "x"
type textarea "Appreciate you and don't worry about the optics. Le"
type textarea "x"
type textarea "Appreciate you and don't worry about the optics. Let"
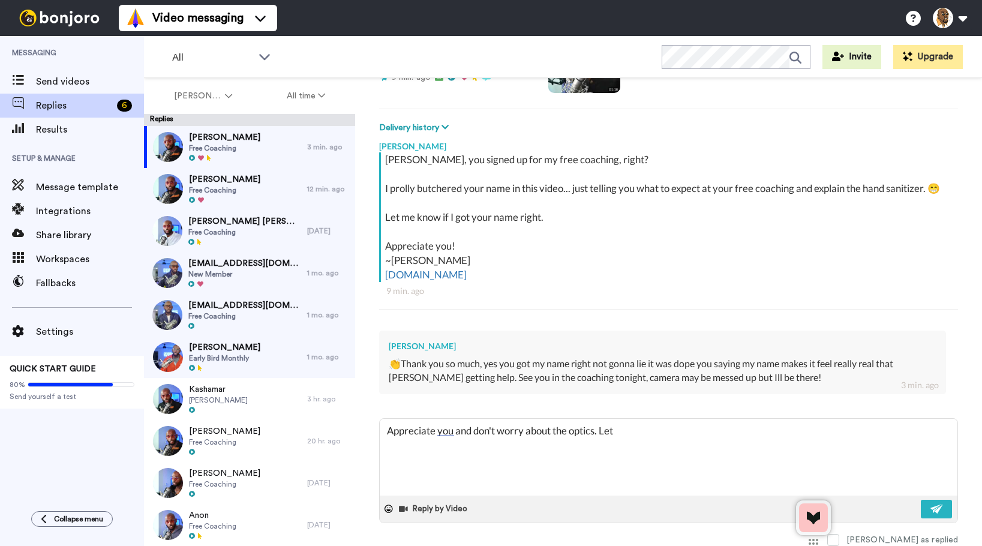
type textarea "x"
type textarea "Appreciate you and don't worry about the optics. Let'"
type textarea "x"
type textarea "Appreciate you and don't worry about the optics. Let's"
type textarea "x"
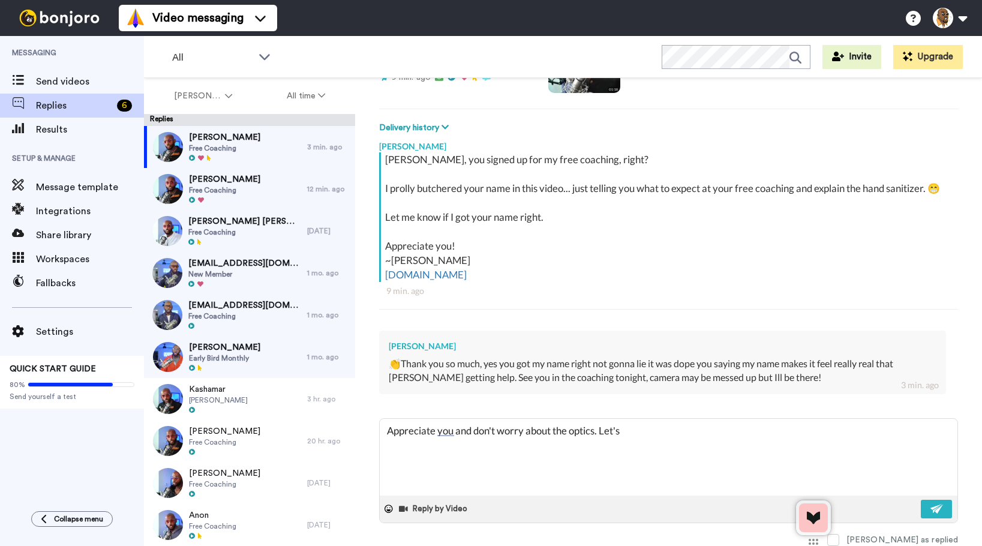
type textarea "Appreciate you and don't worry about the optics. Let's"
type textarea "x"
type textarea "Appreciate you and don't worry about the optics. Let's j"
type textarea "x"
type textarea "Appreciate you and don't worry about the optics. Let's ju"
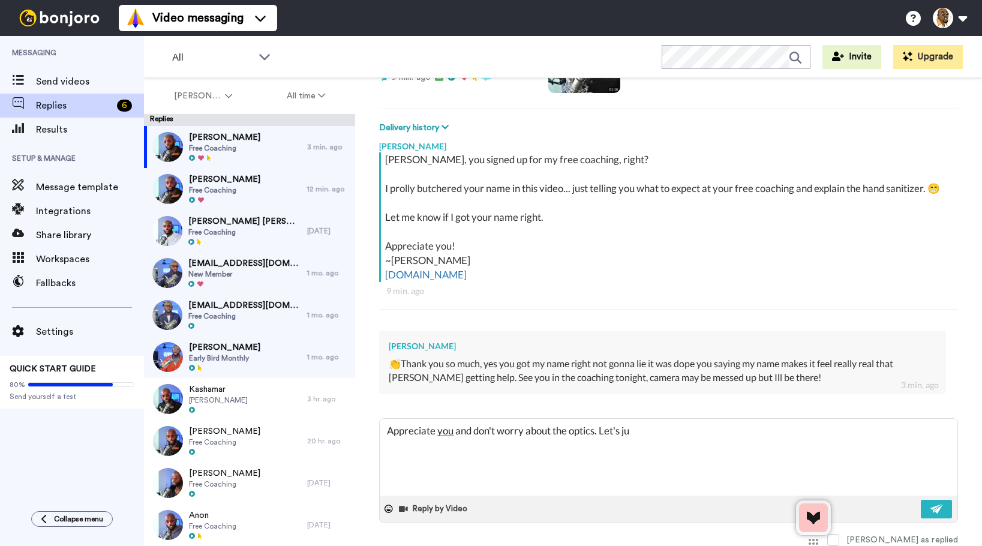
type textarea "x"
type textarea "Appreciate you and don't worry about the optics. Let's jus"
type textarea "x"
type textarea "Appreciate you and don't worry about the optics. Let's just"
type textarea "x"
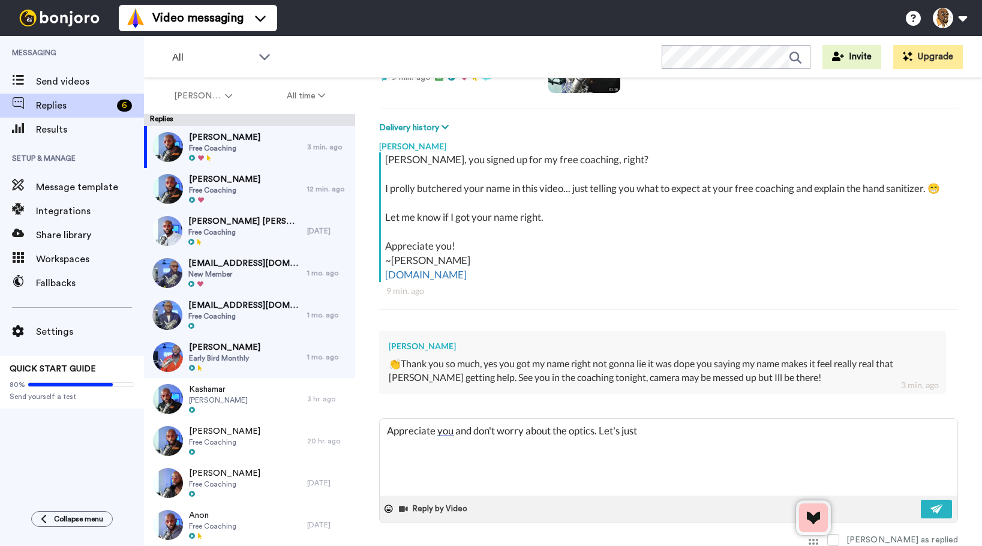
type textarea "Appreciate you and don't worry about the optics. Let's just"
type textarea "x"
type textarea "Appreciate you and don't worry about the optics. Let's just f"
type textarea "x"
type textarea "Appreciate you and don't worry about the optics. Let's just fo"
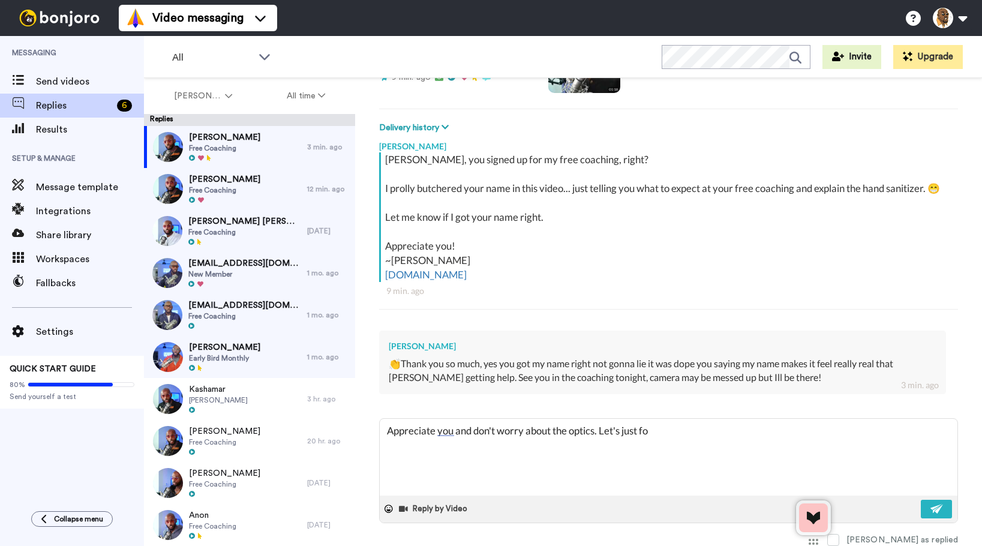
type textarea "x"
type textarea "Appreciate you and don't worry about the optics. Let's just foc"
type textarea "x"
type textarea "Appreciate you and don't worry about the optics. Let's just focu"
type textarea "x"
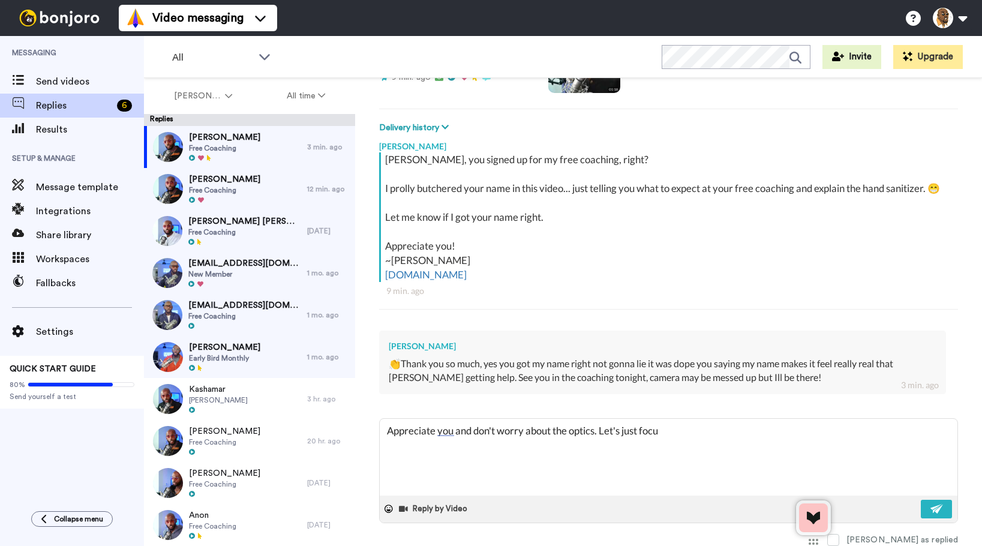
type textarea "Appreciate you and don't worry about the optics. Let's just focus"
type textarea "x"
type textarea "Appreciate you and don't worry about the optics. Let's just focus o"
type textarea "x"
type textarea "Appreciate you and don't worry about the optics. Let's just focus on"
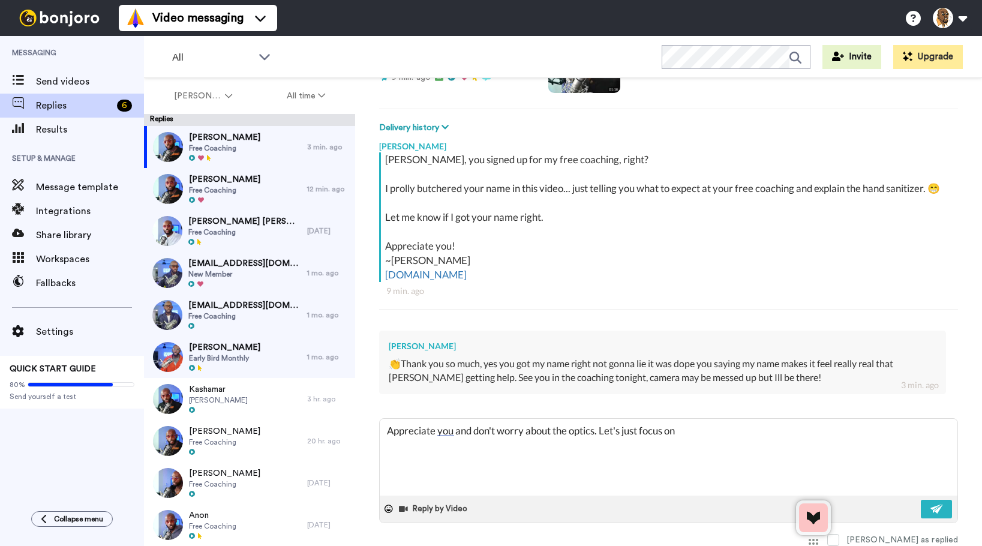
type textarea "x"
type textarea "Appreciate you and don't worry about the optics. Let's just focus on"
drag, startPoint x: 601, startPoint y: 429, endPoint x: 714, endPoint y: 434, distance: 113.5
click at [714, 434] on textarea "Appreciate you and don't worry about the optics. Let's just focus on" at bounding box center [669, 457] width 578 height 77
type textarea "x"
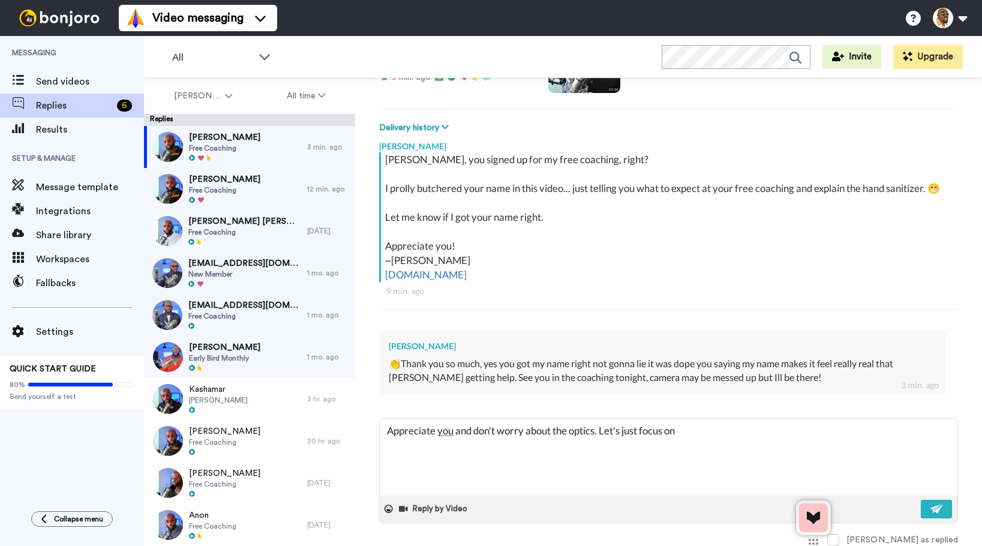
type textarea "Appreciate you and don't worry about the optics. I"
type textarea "x"
type textarea "Appreciate you and don't worry about the optics. I"
type textarea "x"
type textarea "Appreciate you and don't worry about the optics. I d"
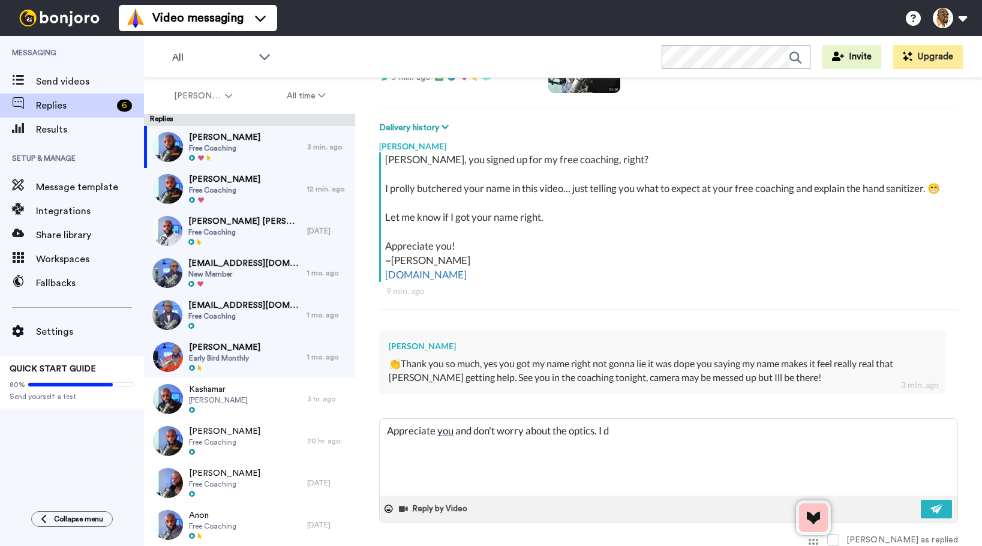
type textarea "x"
type textarea "Appreciate you and don't worry about the optics. I do"
type textarea "x"
type textarea "Appreciate you and don't worry about the optics. I don"
type textarea "x"
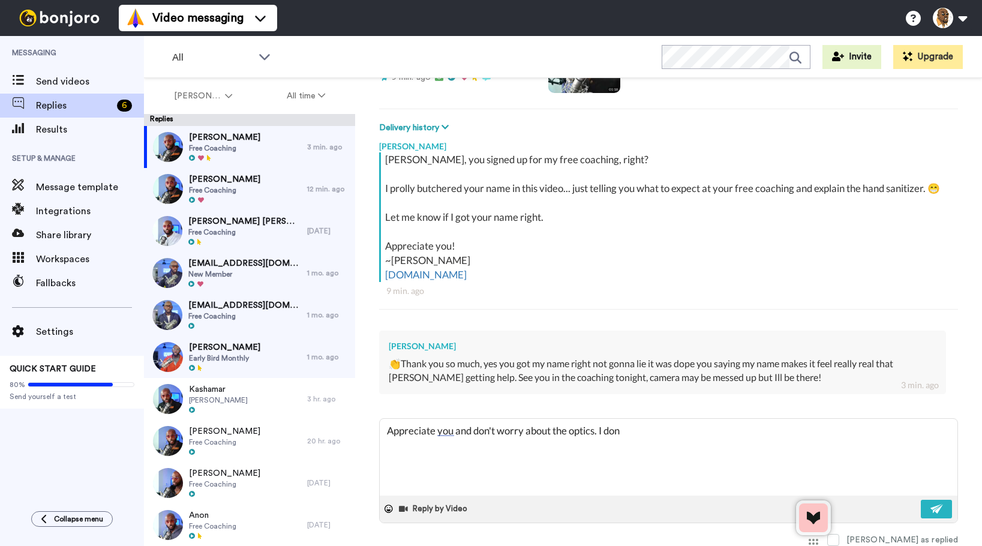
type textarea "Appreciate you and don't worry about the optics. I dont"
type textarea "x"
type textarea "Appreciate you and don't worry about the optics. I dont"
type textarea "x"
type textarea "Appreciate you and don't worry about the optics. I dont n"
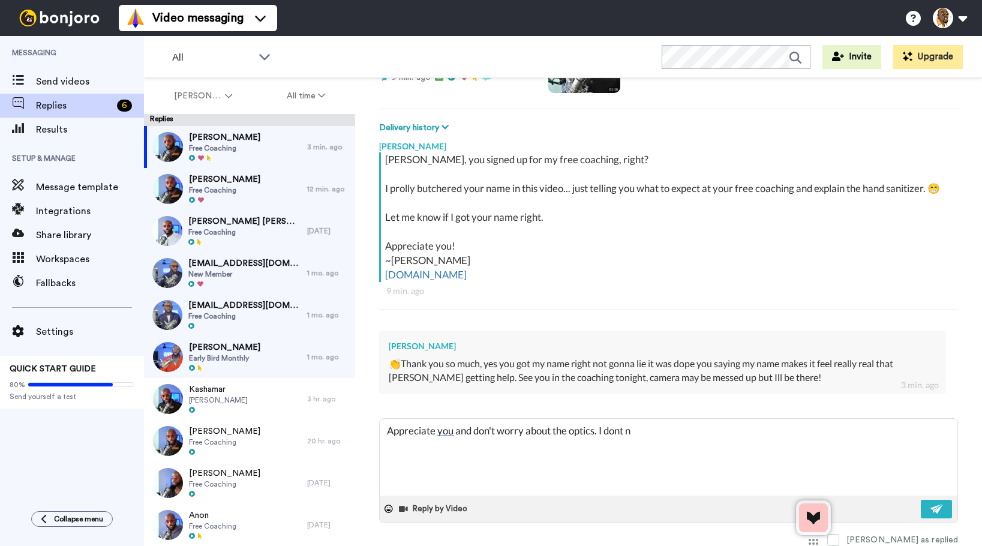
type textarea "x"
type textarea "Appreciate you and don't worry about the optics. I dont ne"
type textarea "x"
type textarea "Appreciate you and don't worry about the optics. I dont nee"
type textarea "x"
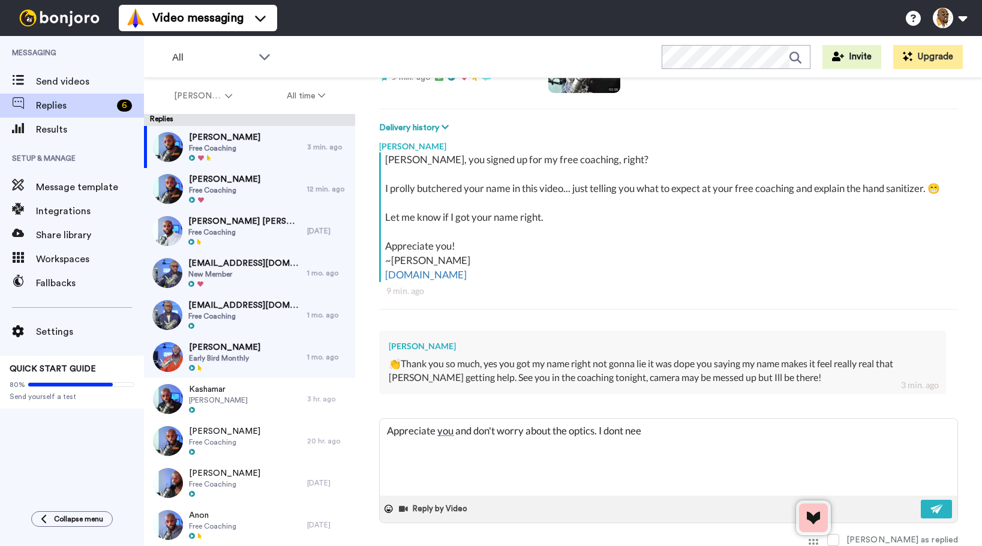
type textarea "Appreciate you and don't worry about the optics. I dont need"
type textarea "x"
type textarea "Appreciate you and don't worry about the optics. I dont need"
type textarea "x"
type textarea "Appreciate you and don't worry about the optics. I dont need y"
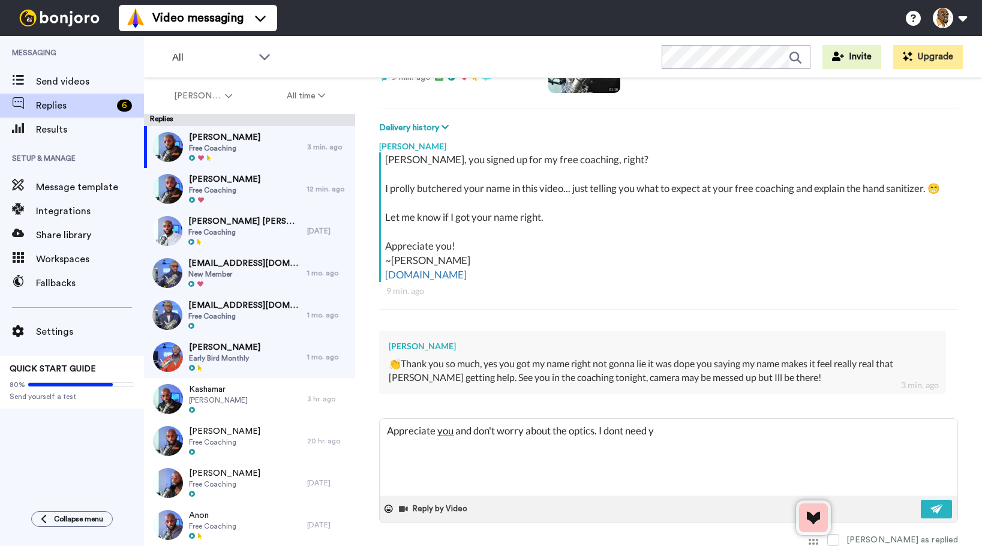
type textarea "x"
type textarea "Appreciate you and don't worry about the optics. I dont need yo"
type textarea "x"
type textarea "Appreciate you and don't worry about the optics. I dont need you"
type textarea "x"
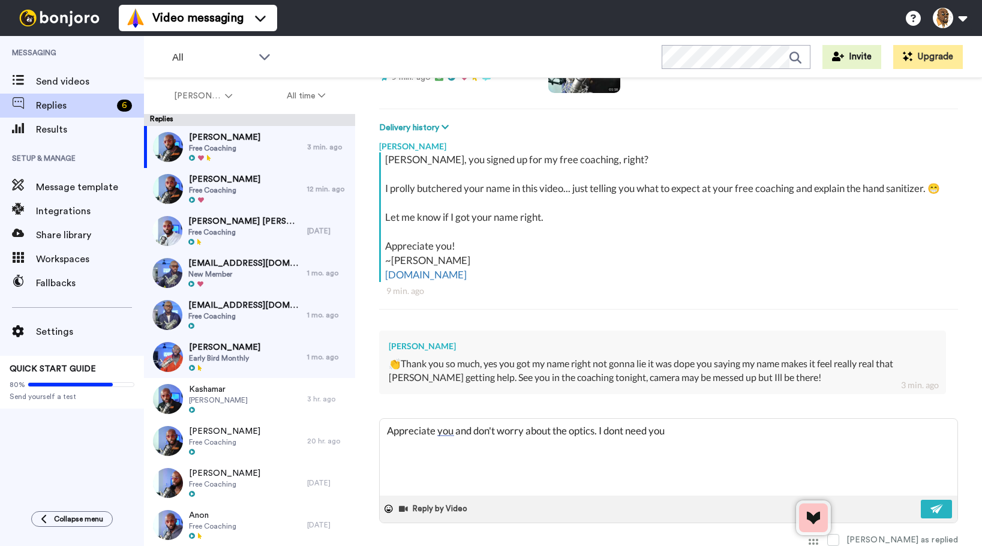
type textarea "Appreciate you and don't worry about the optics. I dont need you"
type textarea "x"
type textarea "Appreciate you and don't worry about the optics. I dont need you t"
type textarea "x"
type textarea "Appreciate you and don't worry about the optics. I dont need you to"
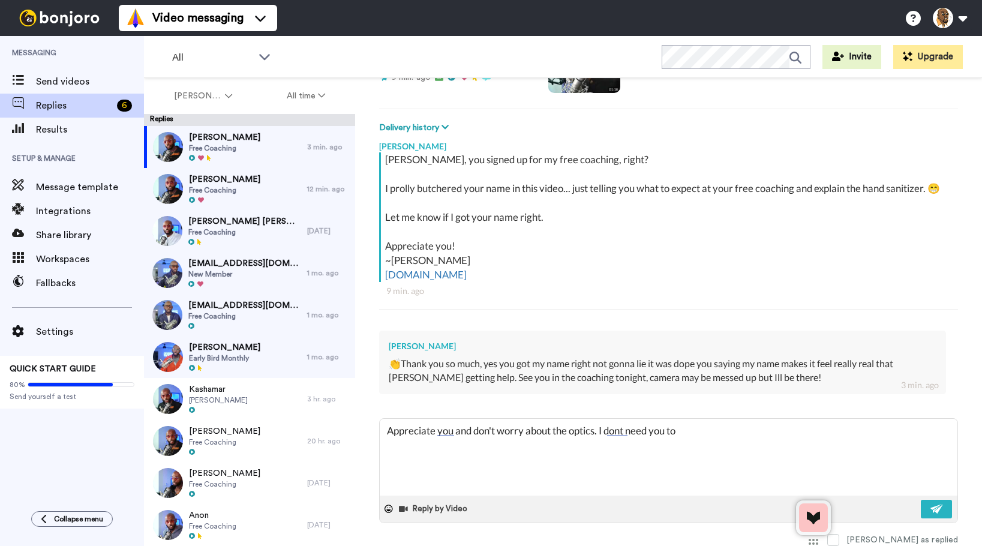
type textarea "x"
type textarea "Appreciate you and don't worry about the optics. I dont need you to"
type textarea "x"
type textarea "Appreciate you and don't worry about the optics. I dont need you to l"
type textarea "x"
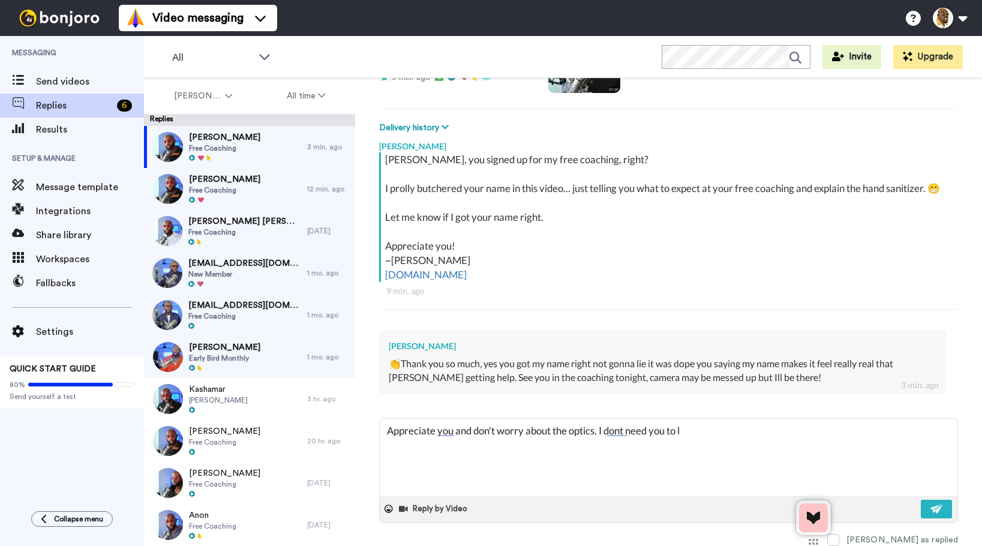
type textarea "Appreciate you and don't worry about the optics. I dont need you to lo"
type textarea "x"
type textarea "Appreciate you and don't worry about the optics. I dont need you to loo"
type textarea "x"
type textarea "Appreciate you and don't worry about the optics. I dont need you to look"
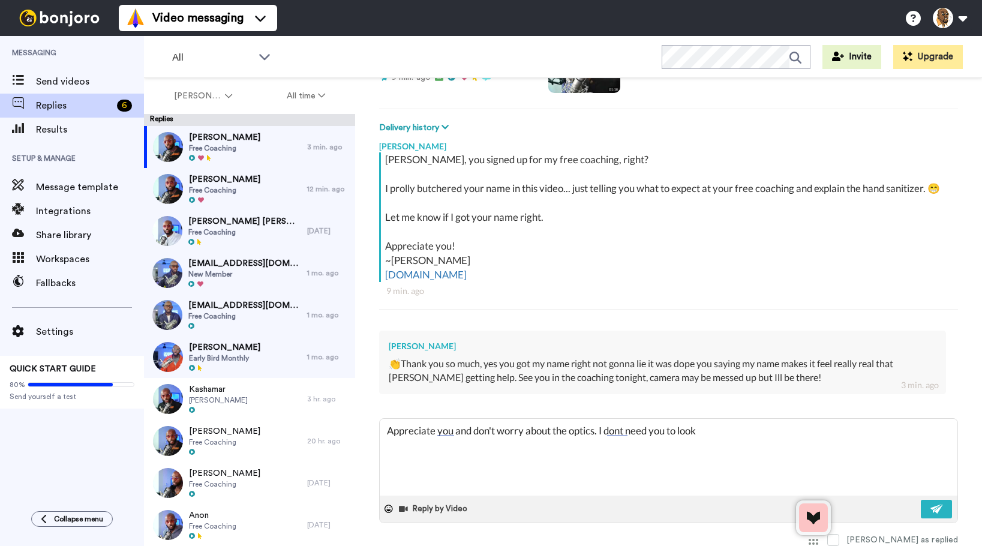
type textarea "x"
type textarea "Appreciate you and don't worry about the optics. I dont need you to loo"
type textarea "x"
type textarea "Appreciate you and don't worry about the optics. I dont need you to lo"
type textarea "x"
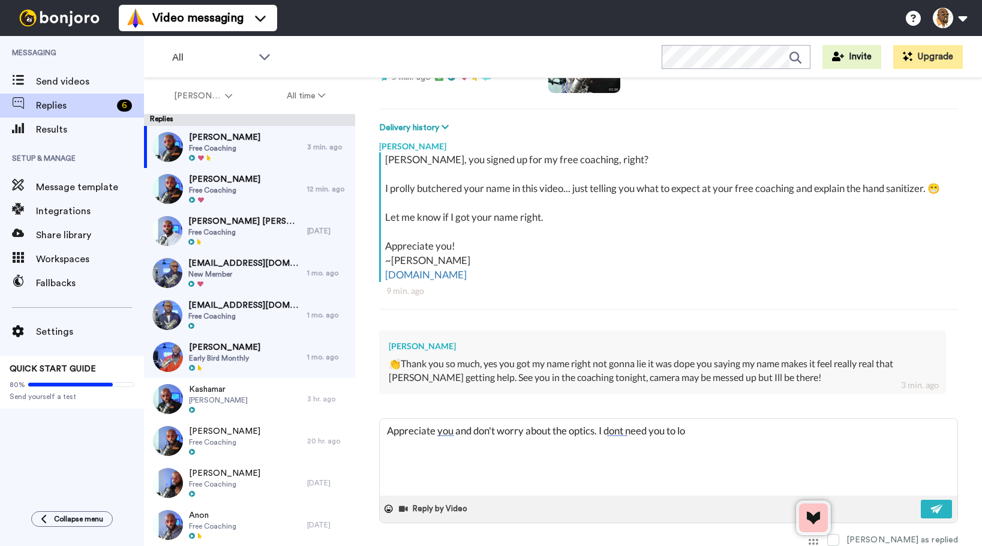
type textarea "Appreciate you and don't worry about the optics. I dont need you to l"
type textarea "x"
type textarea "Appreciate you and don't worry about the optics. I dont need you to"
type textarea "x"
type textarea "Appreciate you and don't worry about the optics. I dont need you to"
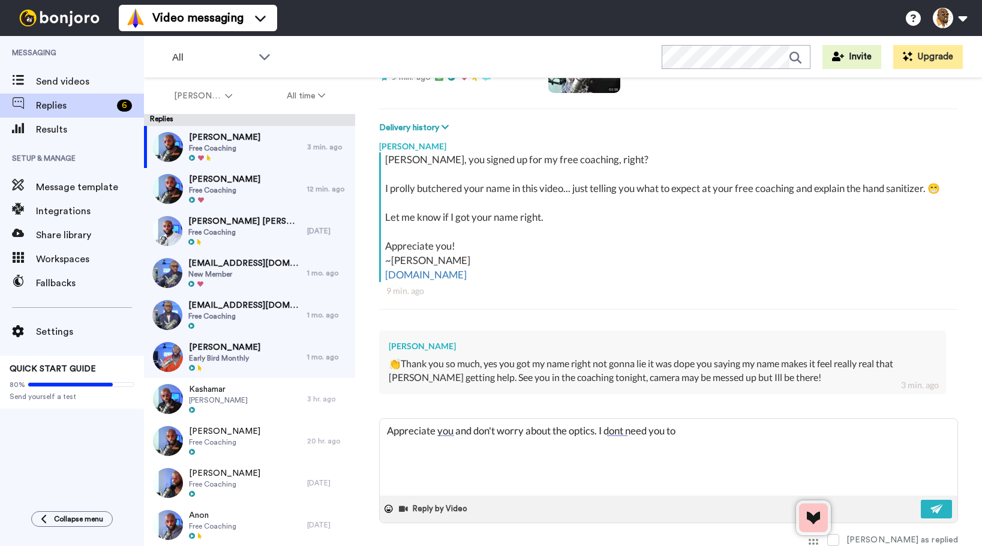
type textarea "x"
type textarea "Appreciate you and don't worry about the optics. I dont need you t"
type textarea "x"
type textarea "Appreciate you and don't worry about the optics. I dont need you"
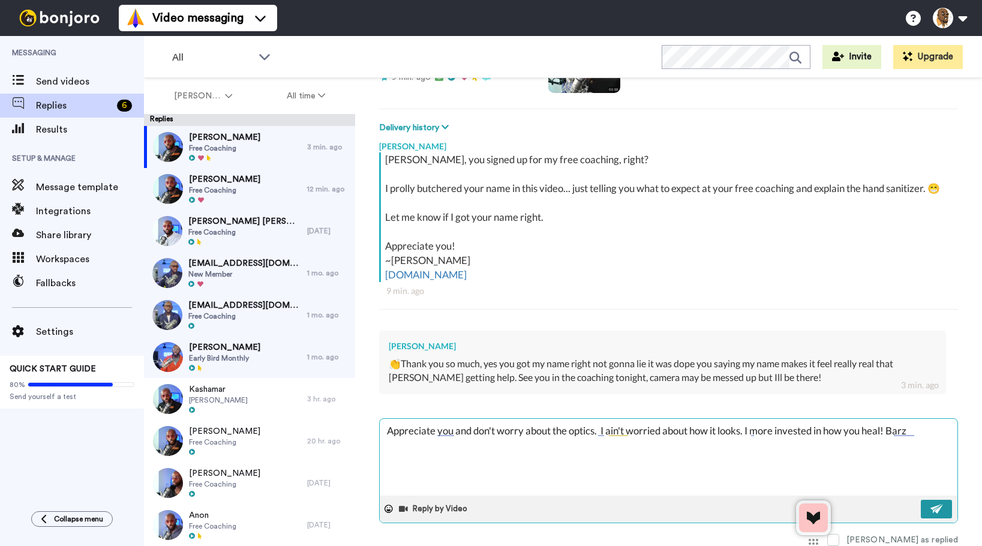
click at [930, 509] on img at bounding box center [936, 509] width 13 height 10
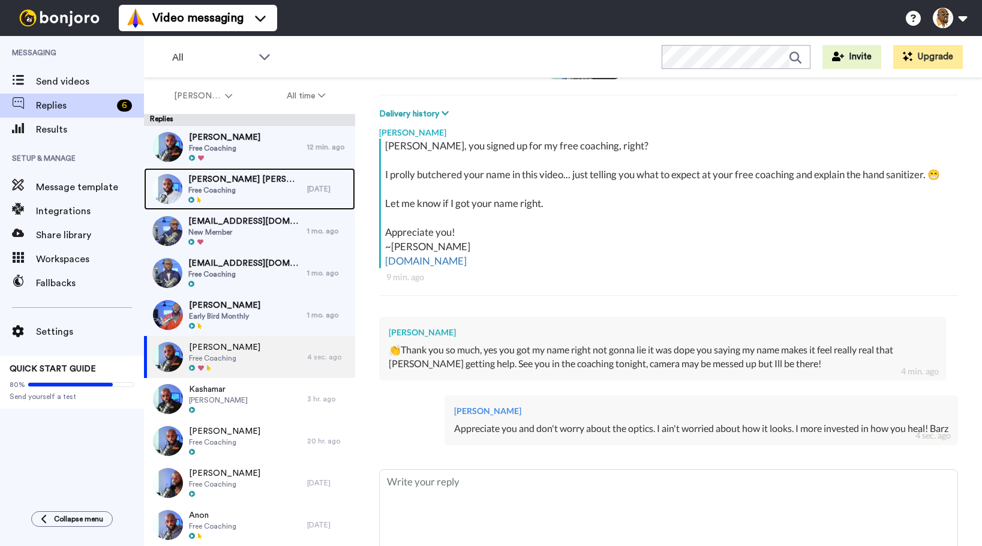
click at [226, 185] on span "Free Coaching" at bounding box center [244, 190] width 113 height 10
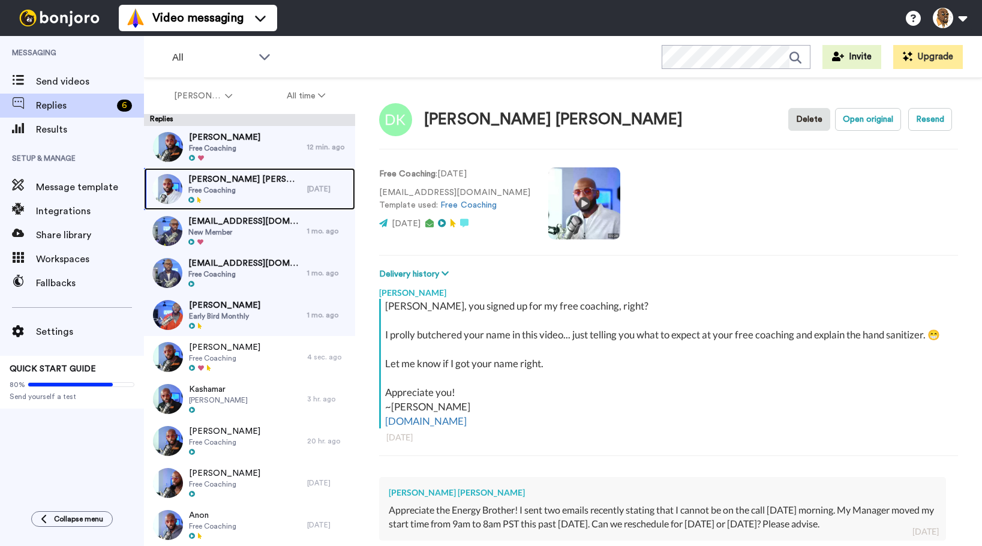
click at [258, 184] on span "[PERSON_NAME] [PERSON_NAME]" at bounding box center [244, 179] width 113 height 12
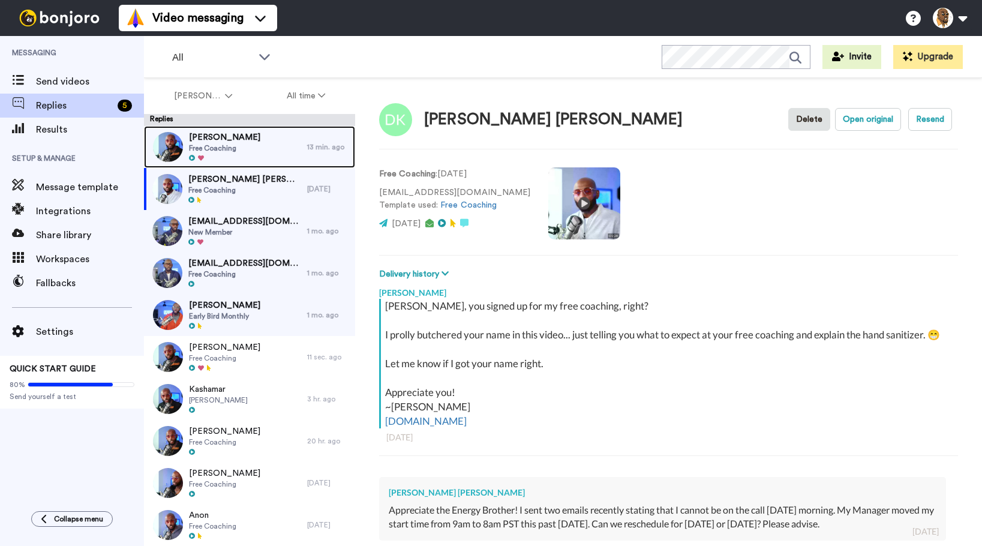
click at [281, 148] on div "[PERSON_NAME] Free Coaching" at bounding box center [225, 147] width 163 height 42
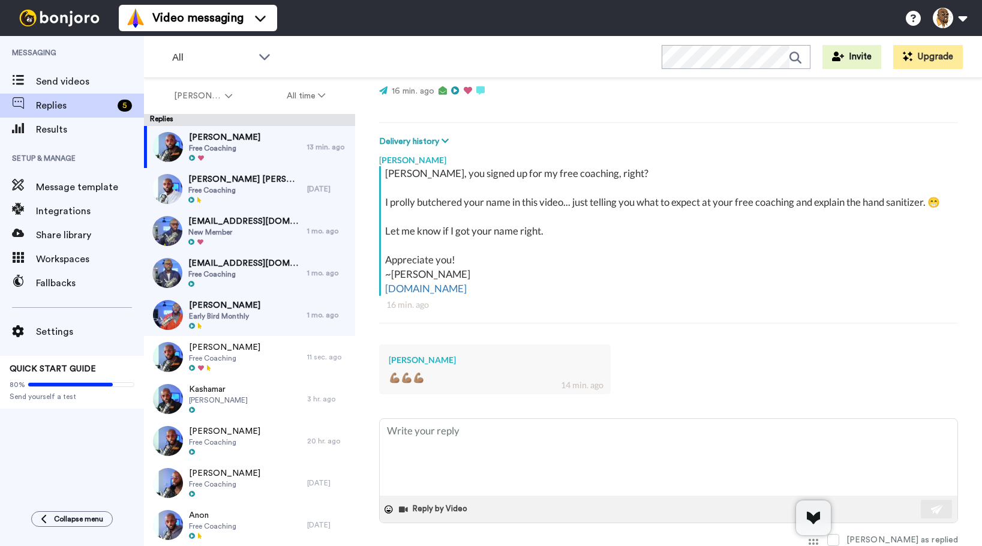
scroll to position [147, 0]
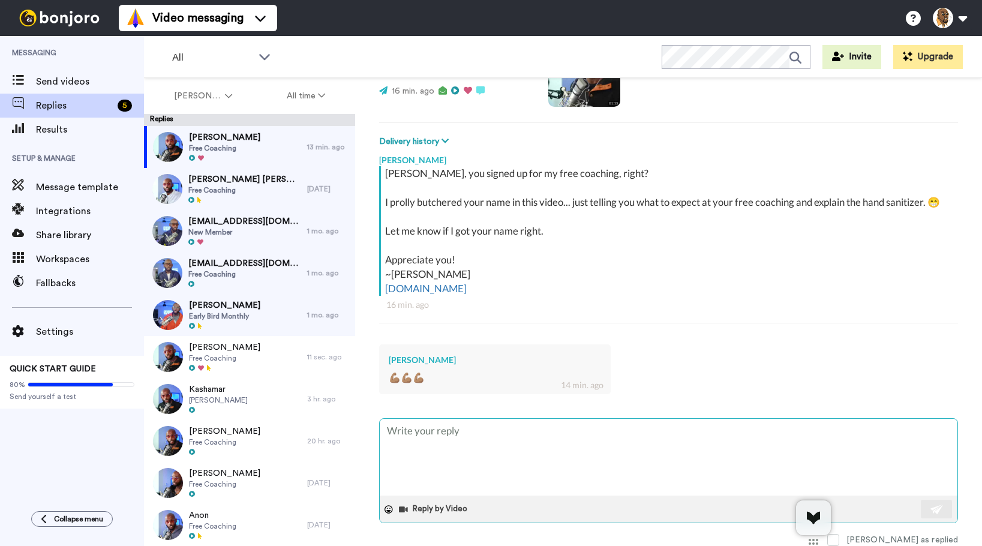
click at [516, 444] on textarea at bounding box center [669, 457] width 578 height 77
type textarea "x"
type textarea "Y"
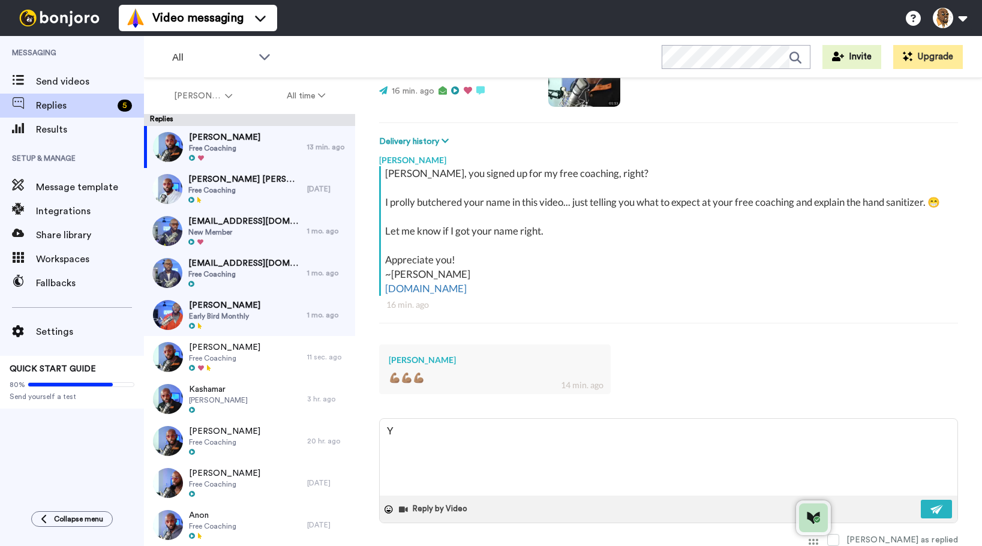
type textarea "x"
type textarea "Ye"
type textarea "x"
type textarea "Yes"
type textarea "x"
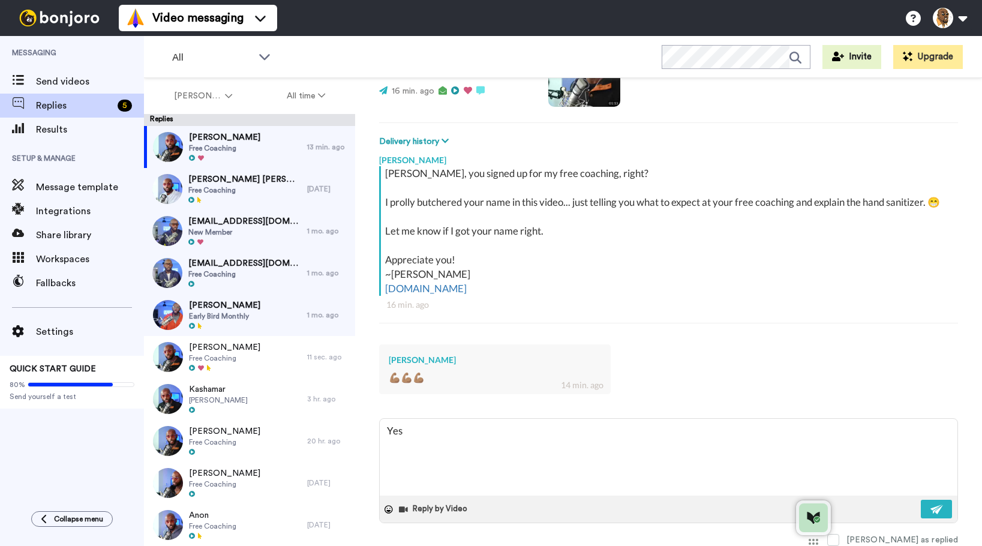
type textarea "Yess"
type textarea "x"
type textarea "Yessi"
type textarea "x"
type textarea "Yessir"
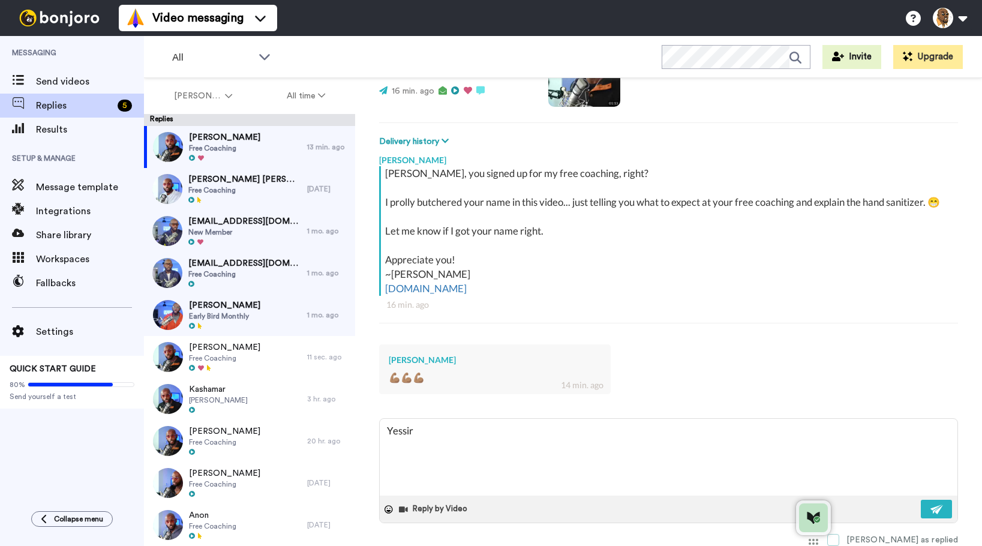
click at [839, 540] on span at bounding box center [833, 540] width 12 height 12
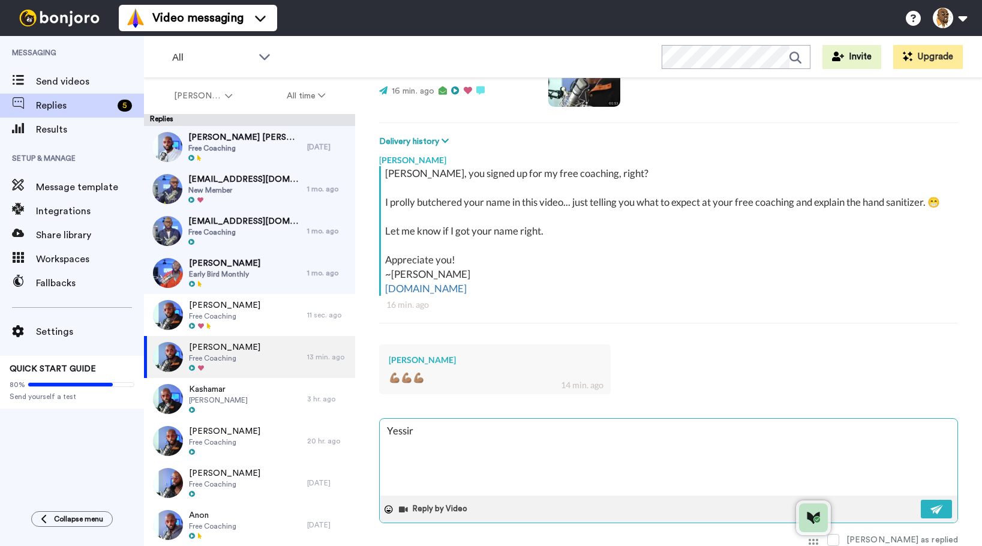
click at [586, 440] on textarea "Yessir" at bounding box center [669, 457] width 578 height 77
type textarea "x"
type textarea "Yessir!"
click at [936, 509] on button at bounding box center [936, 509] width 31 height 19
type textarea "x"
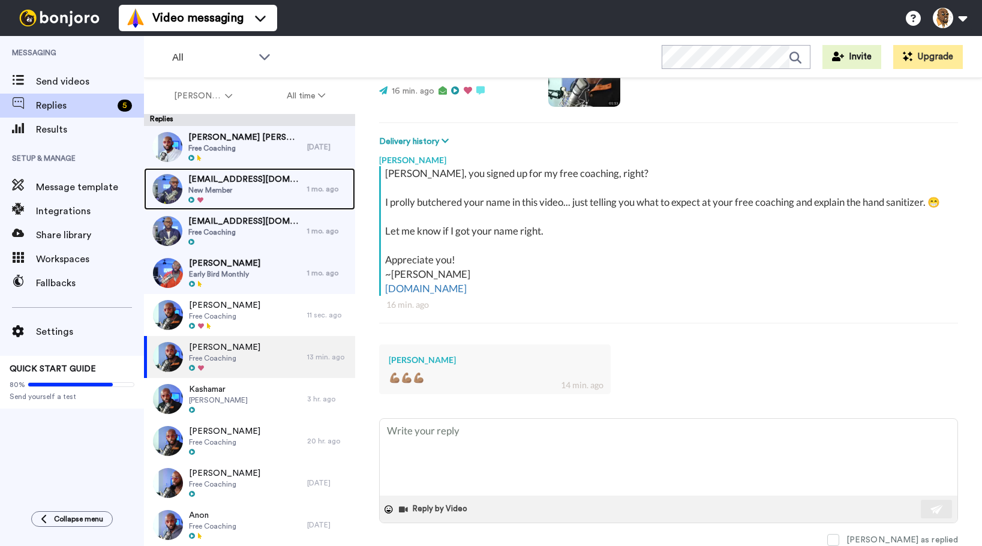
click at [257, 184] on span "[EMAIL_ADDRESS][DOMAIN_NAME]" at bounding box center [244, 179] width 113 height 12
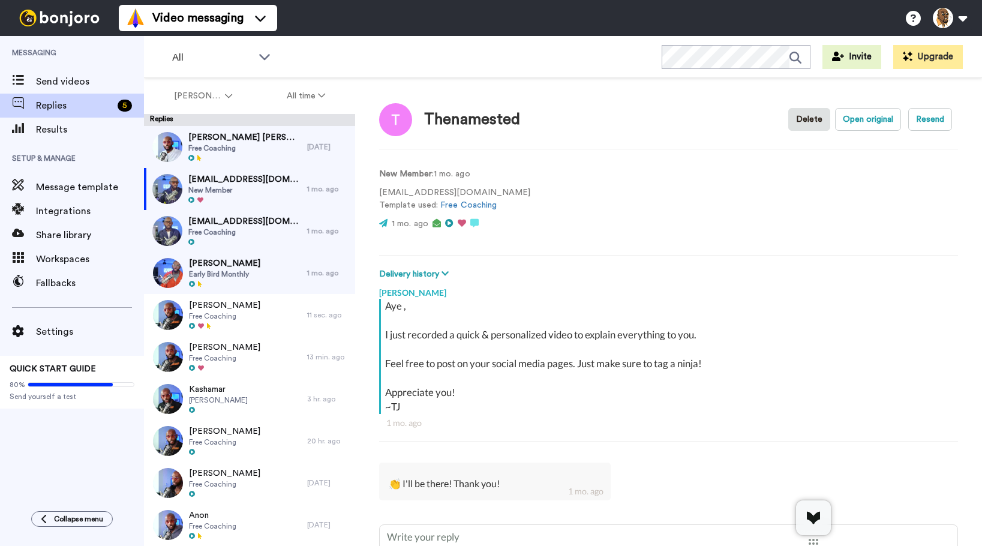
scroll to position [106, 0]
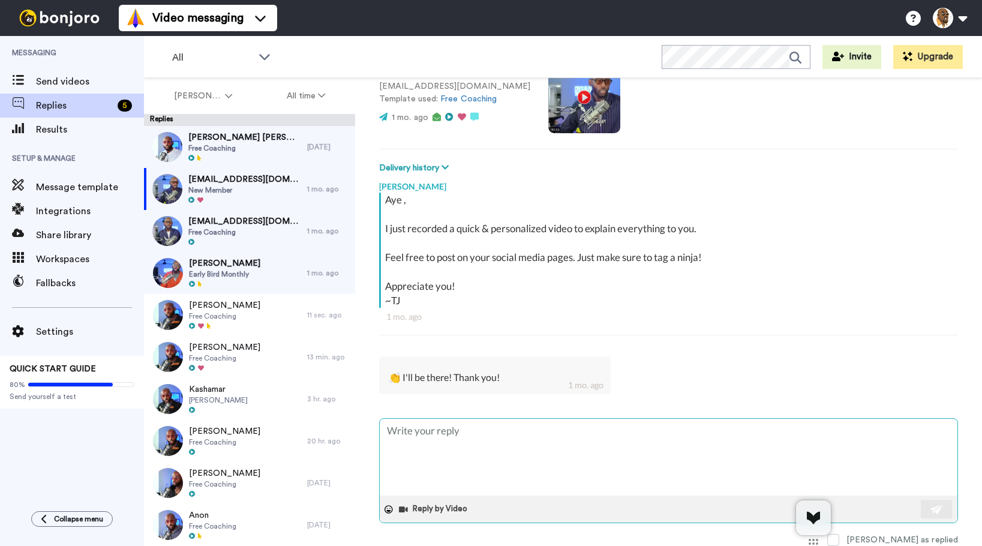
click at [530, 431] on textarea at bounding box center [669, 457] width 578 height 77
type textarea "x"
type textarea "A"
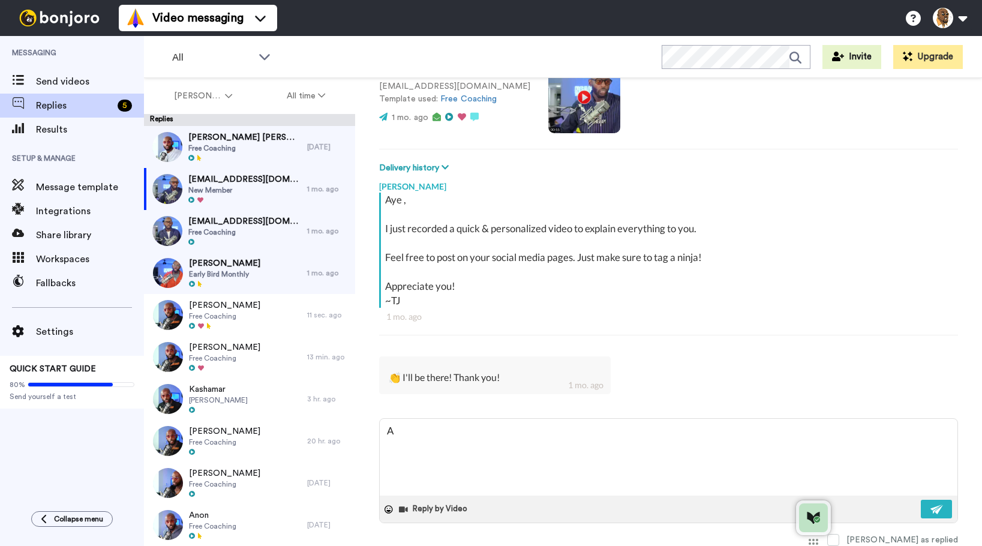
type textarea "x"
type textarea "Y"
type textarea "x"
type textarea "Yo"
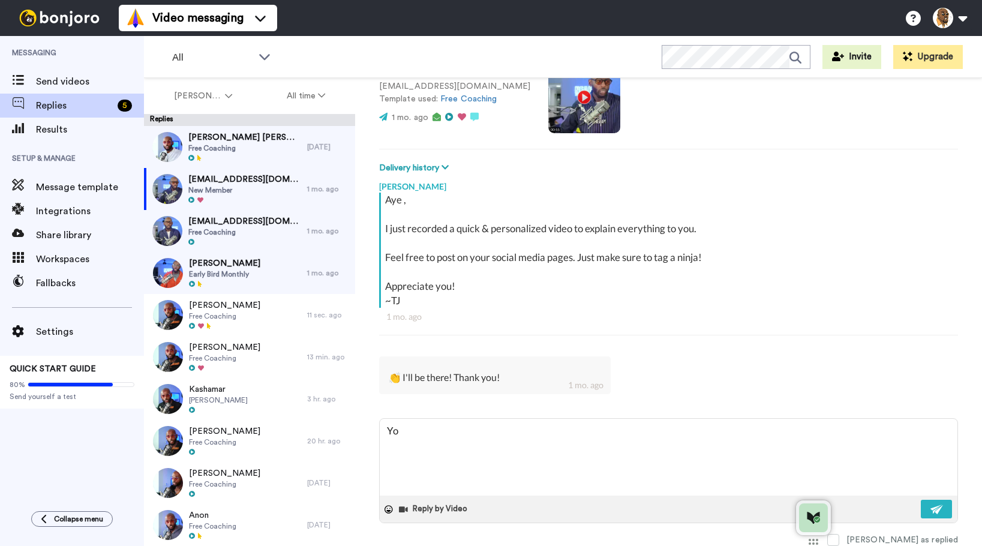
type textarea "x"
type textarea "Yo"
type textarea "x"
type textarea "Yo a"
type textarea "x"
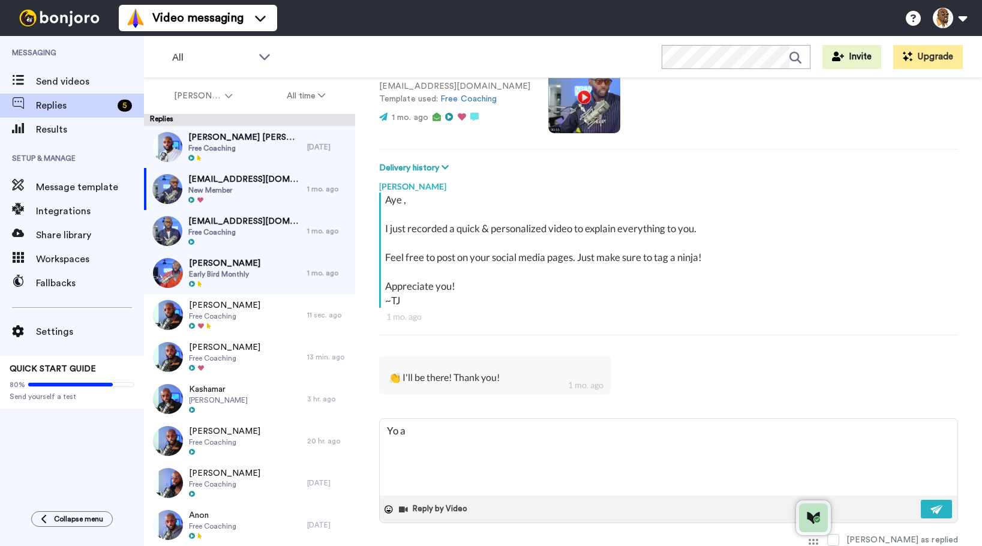
type textarea "Yo ar"
type textarea "x"
type textarea "Yo are"
type textarea "x"
type textarea "Yo are"
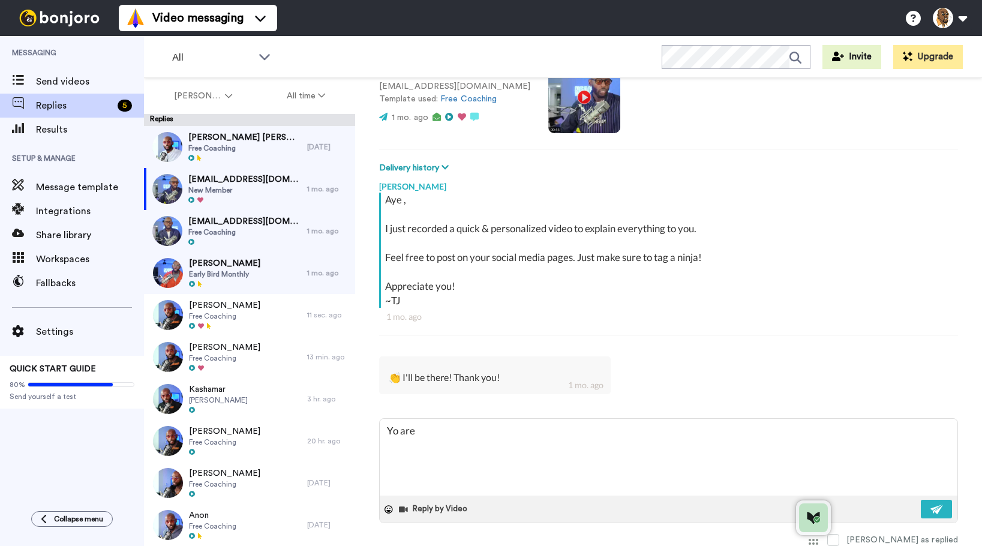
type textarea "x"
type textarea "Yo are"
type textarea "x"
type textarea "Yo ar"
type textarea "x"
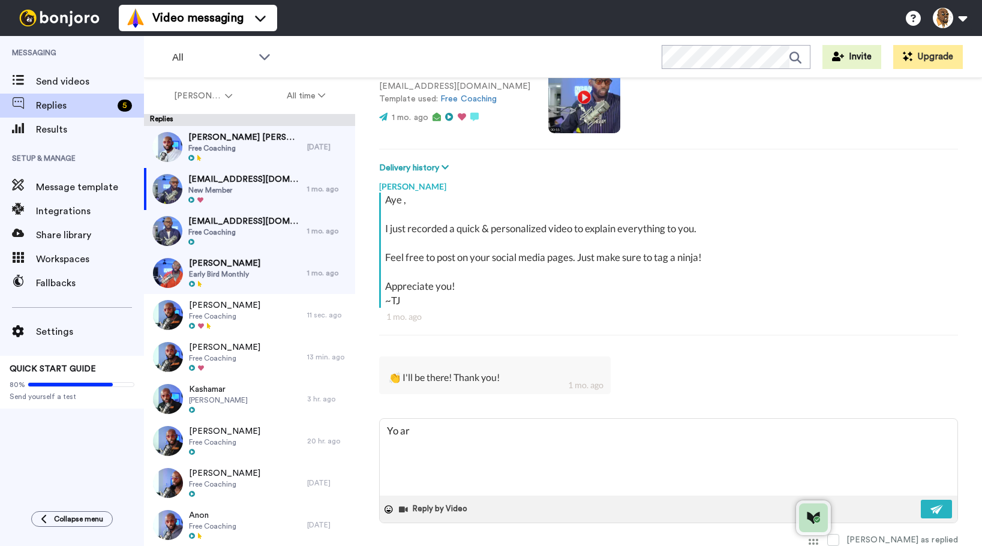
type textarea "Yo a"
type textarea "x"
type textarea "Yo"
type textarea "x"
type textarea "Yo"
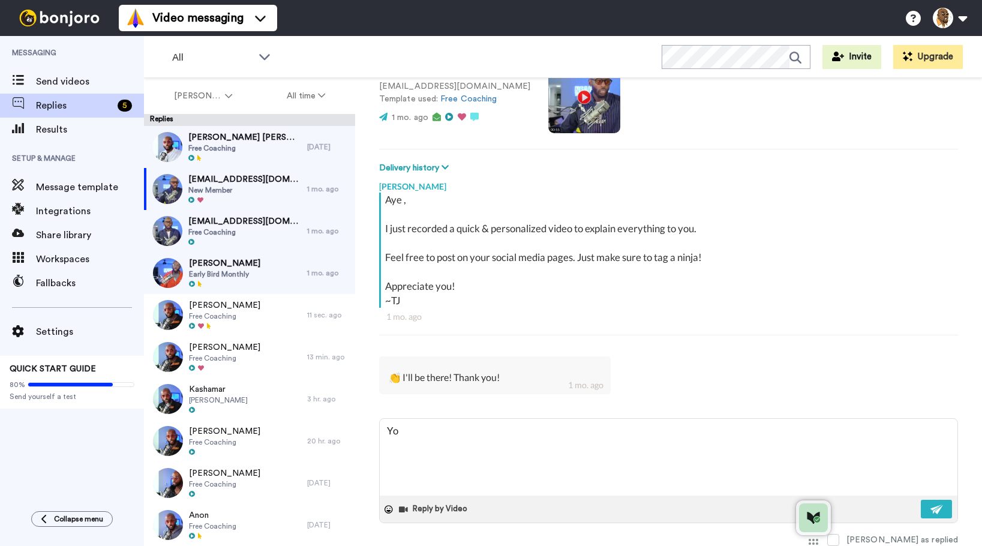
type textarea "x"
type textarea "Y"
type textarea "x"
type textarea "Y"
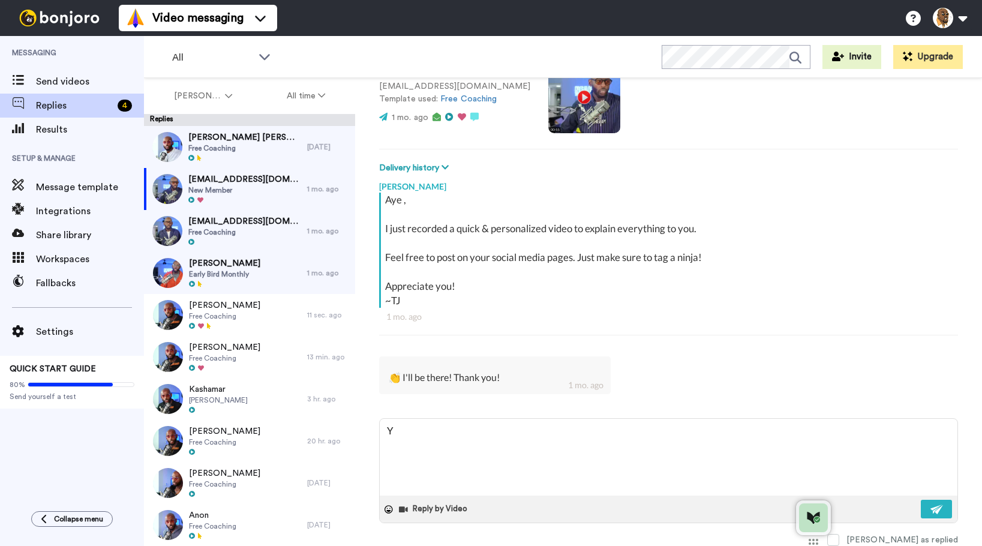
type textarea "x"
type textarea "Yo"
type textarea "x"
type textarea "Yo'"
type textarea "x"
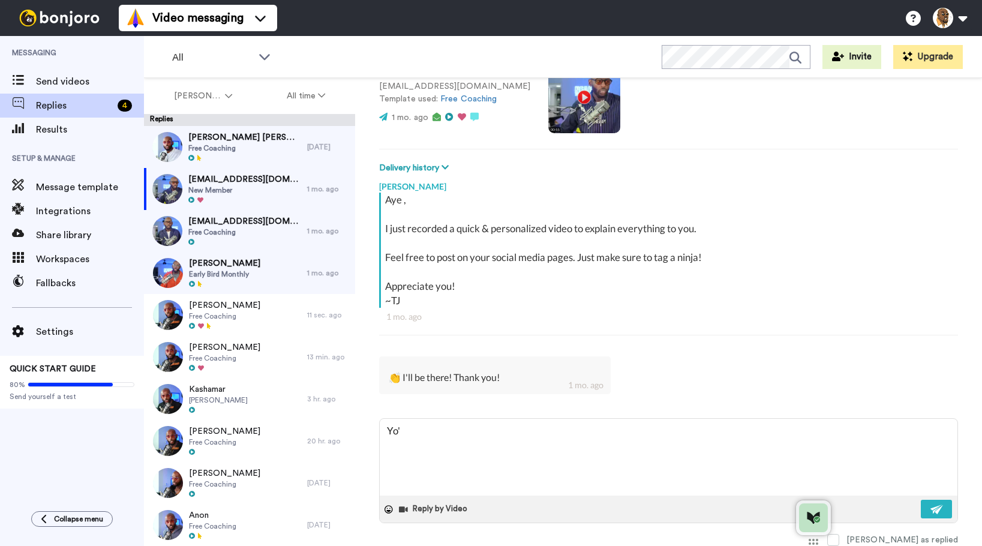
type textarea "Yo'r"
type textarea "x"
type textarea "Yo're"
type textarea "x"
type textarea "Yo're"
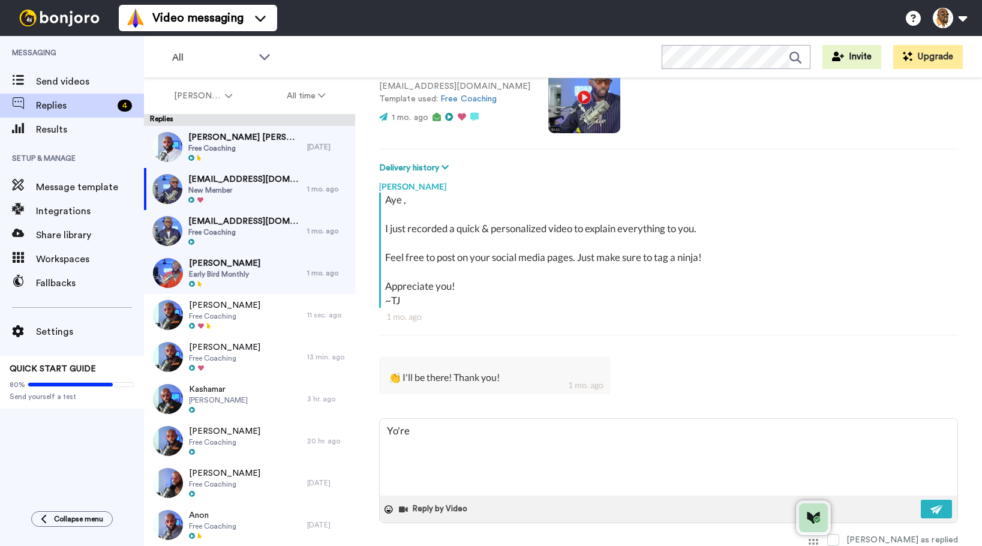
type textarea "x"
type textarea "Yo're"
type textarea "x"
type textarea "Yo'r"
type textarea "x"
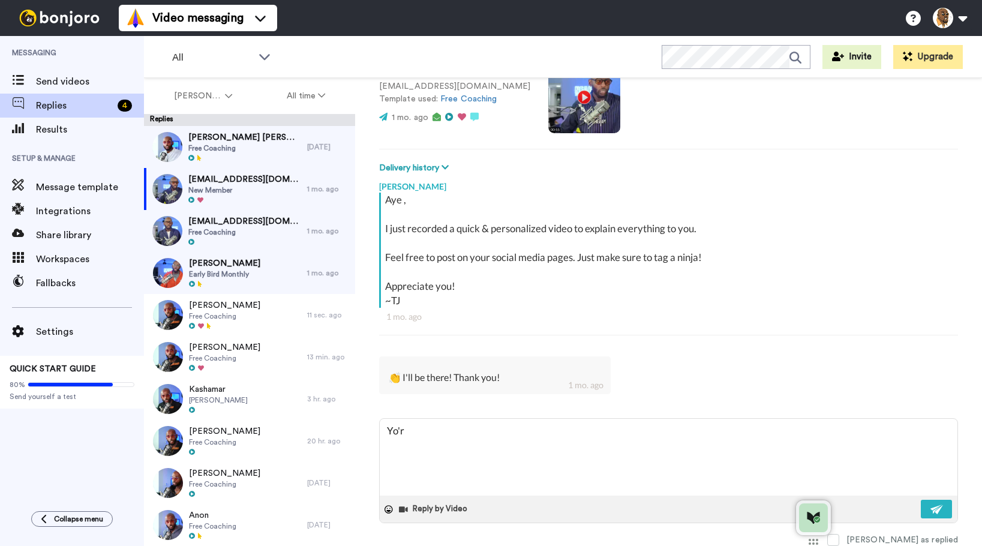
type textarea "Yo'"
type textarea "x"
type textarea "Yo"
type textarea "x"
type textarea "You"
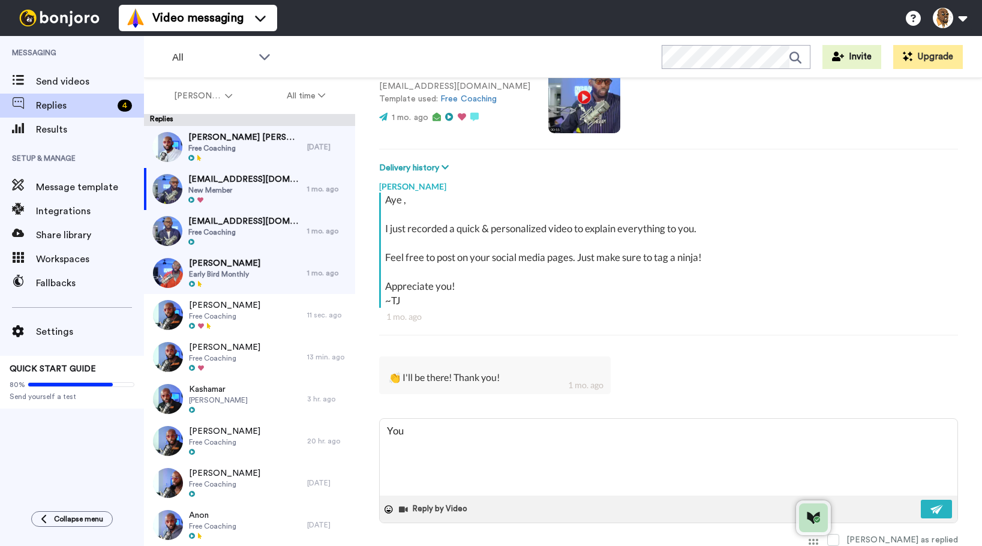
type textarea "x"
type textarea "You'"
type textarea "x"
type textarea "You'r"
type textarea "x"
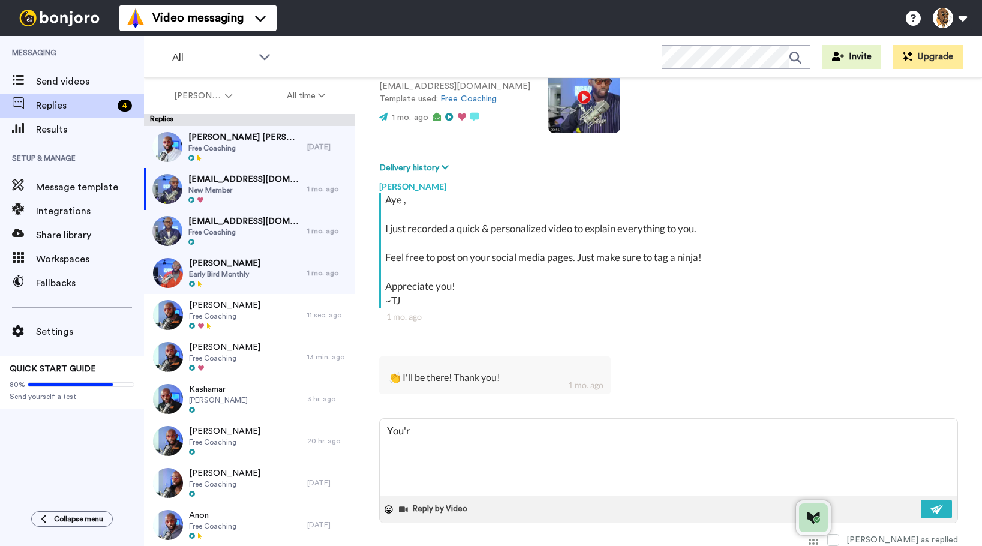
type textarea "You're"
type textarea "x"
type textarea "You're"
type textarea "x"
type textarea "You're a"
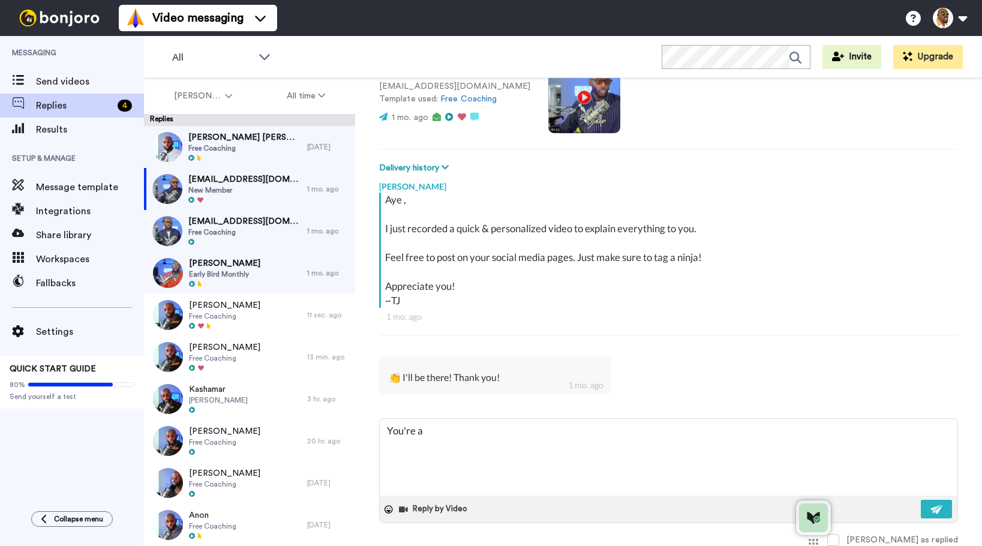
type textarea "x"
type textarea "You're al"
type textarea "x"
type textarea "You're alw"
type textarea "x"
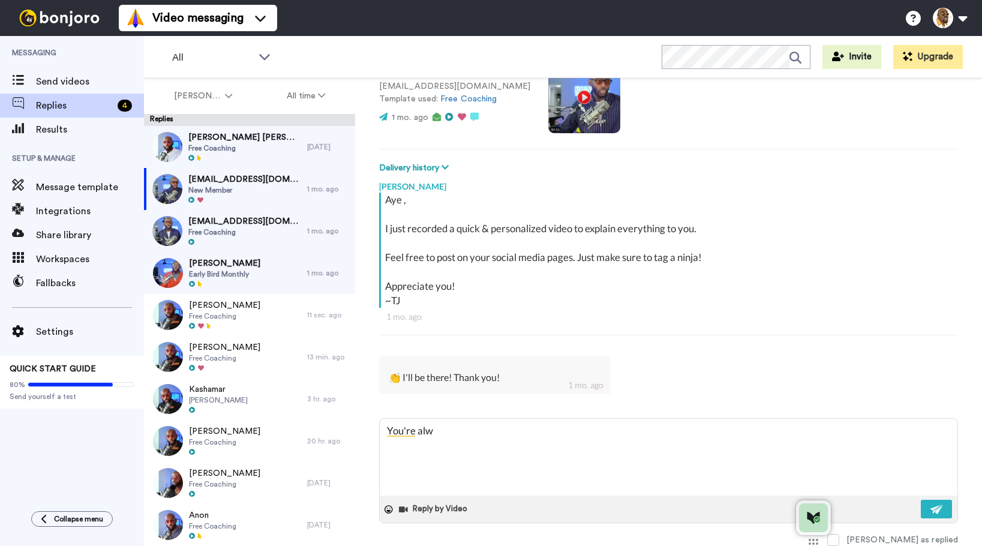
type textarea "You're [PERSON_NAME]"
type textarea "x"
type textarea "You're alway"
type textarea "x"
type textarea "You're always"
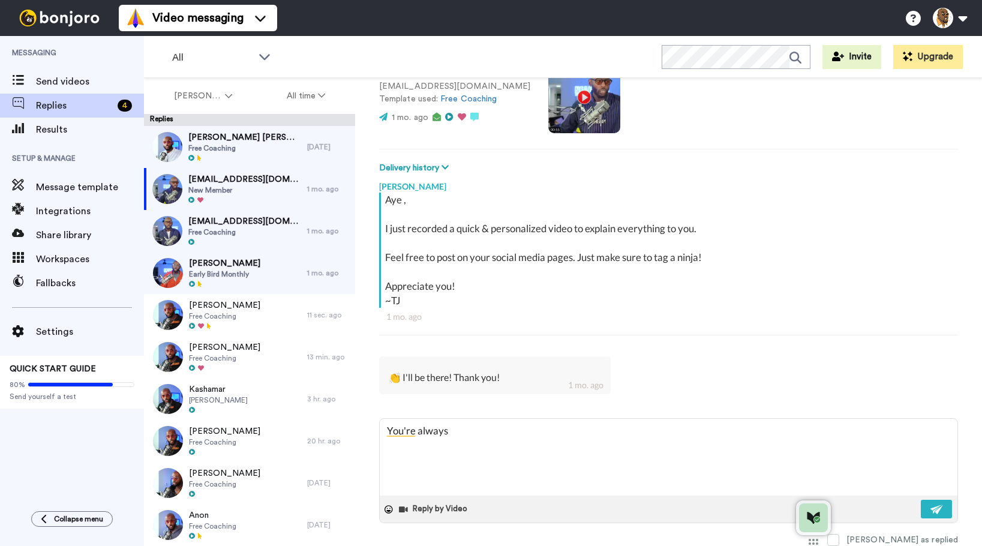
type textarea "x"
type textarea "You're always w"
type textarea "x"
type textarea "You're always we"
type textarea "x"
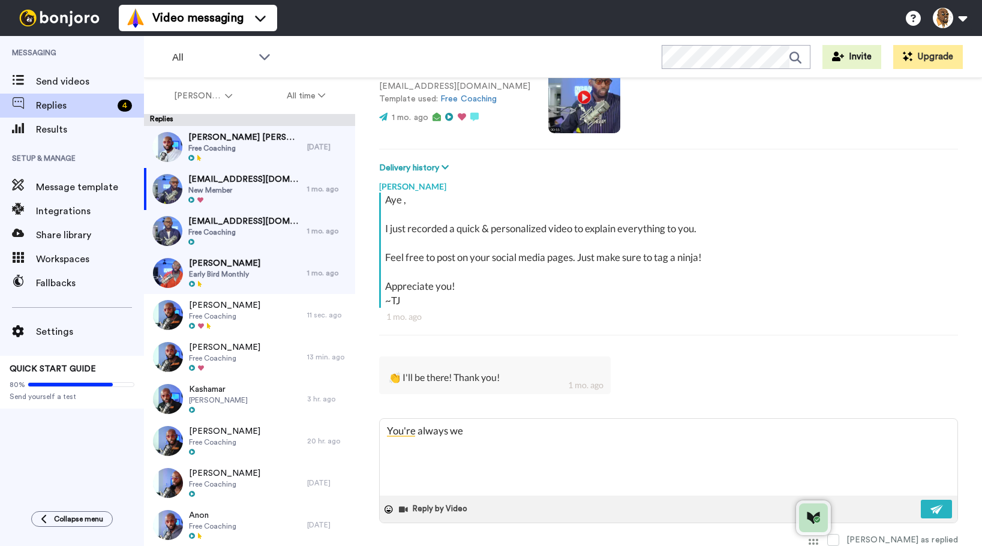
type textarea "You're always wel"
type textarea "x"
type textarea "You're always welc"
type textarea "x"
type textarea "You're always welco"
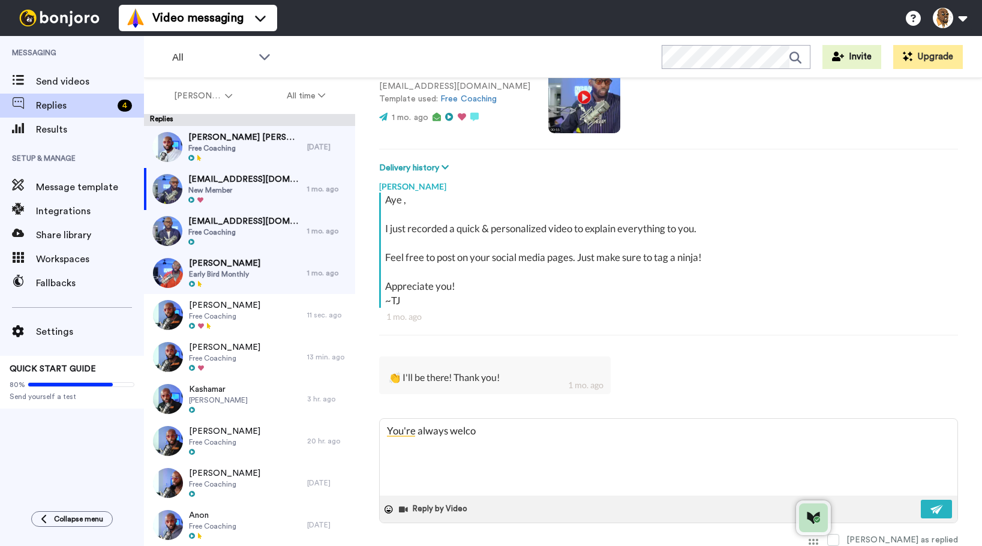
type textarea "x"
type textarea "You're always welcom"
type textarea "x"
type textarea "You're always welcome"
type textarea "x"
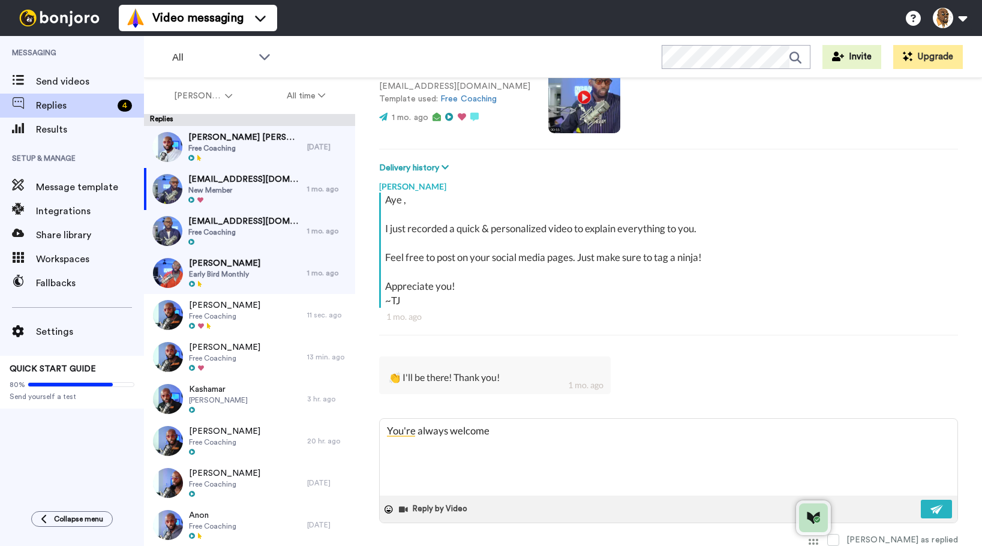
type textarea "You're always welcome!"
type textarea "x"
type textarea "You're always welcome!"
click at [839, 538] on span at bounding box center [833, 540] width 12 height 12
click at [913, 513] on div "Reply by Video" at bounding box center [669, 508] width 578 height 27
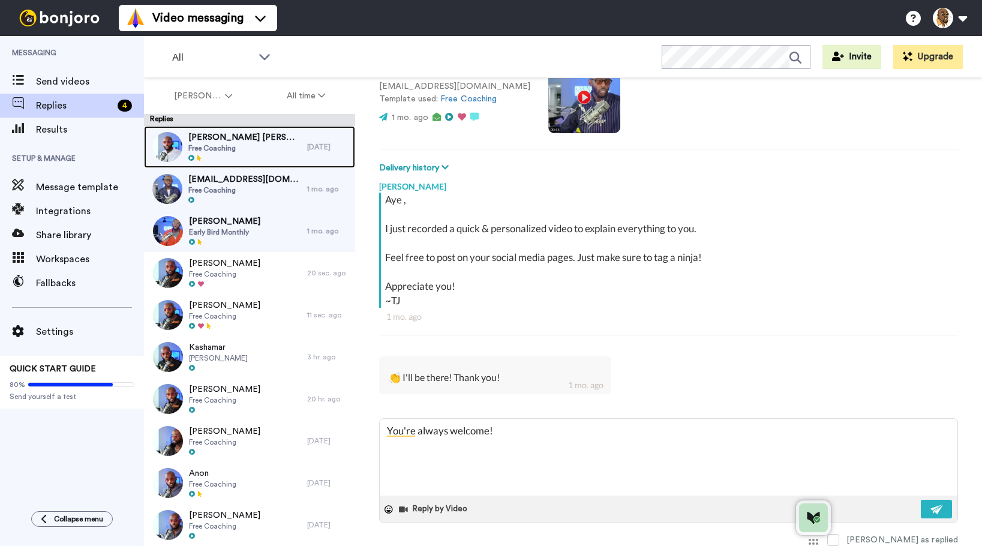
click at [254, 150] on span "Free Coaching" at bounding box center [244, 148] width 113 height 10
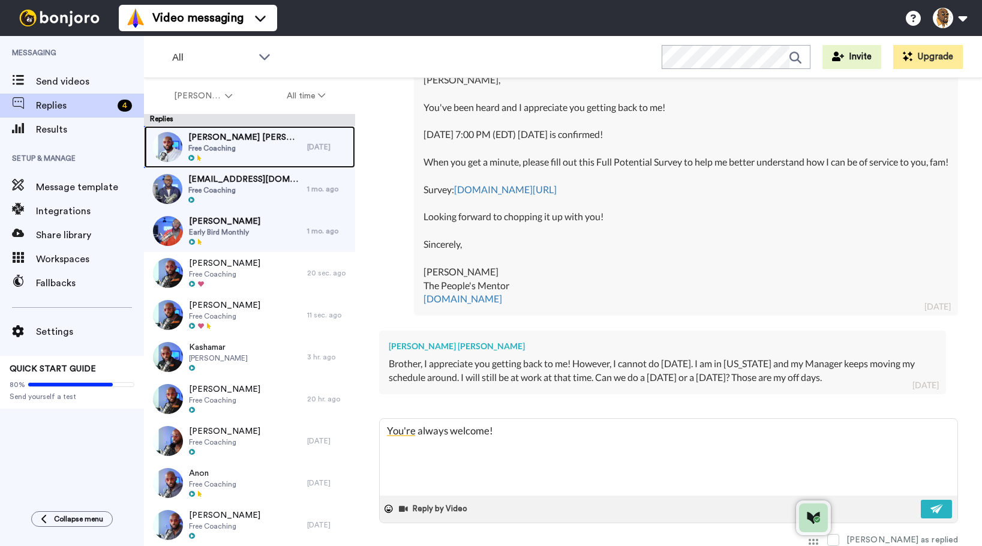
scroll to position [919, 0]
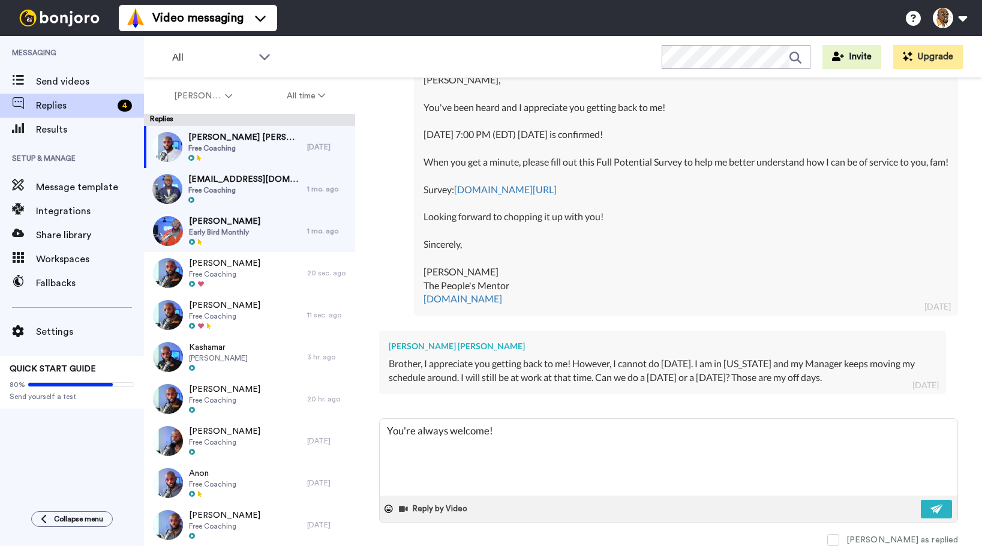
type textarea "x"
